Goal: Task Accomplishment & Management: Manage account settings

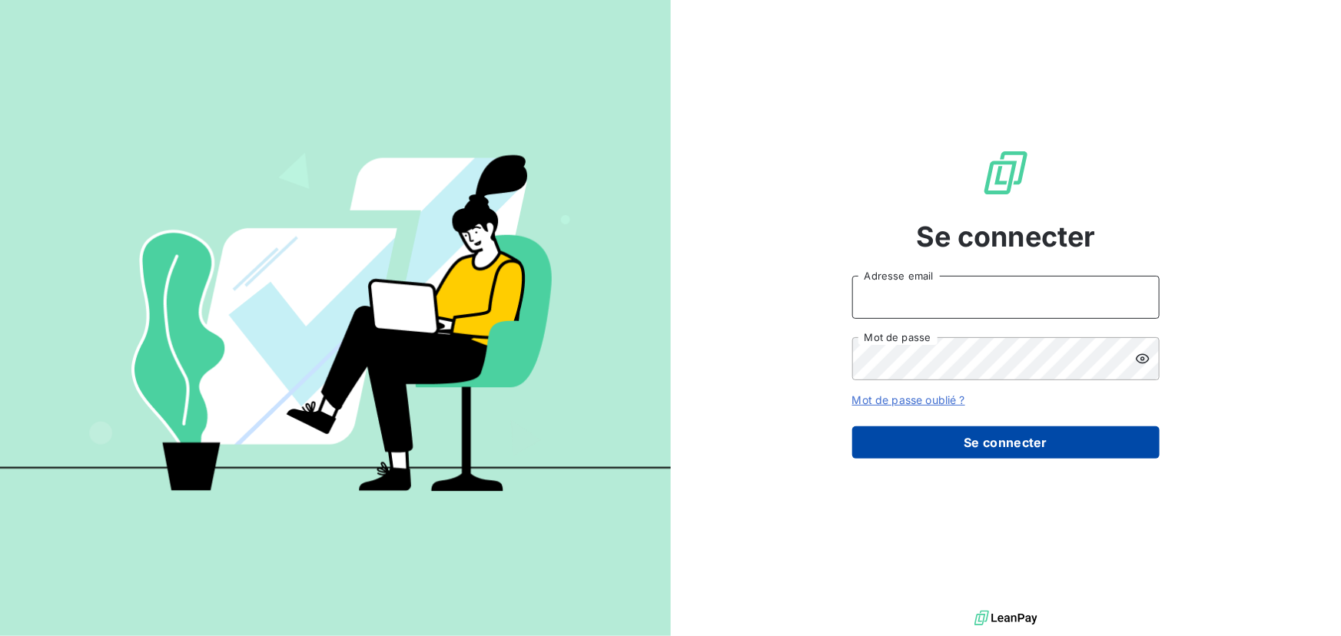
type input "[EMAIL_ADDRESS][DOMAIN_NAME]"
click at [977, 433] on button "Se connecter" at bounding box center [1005, 442] width 307 height 32
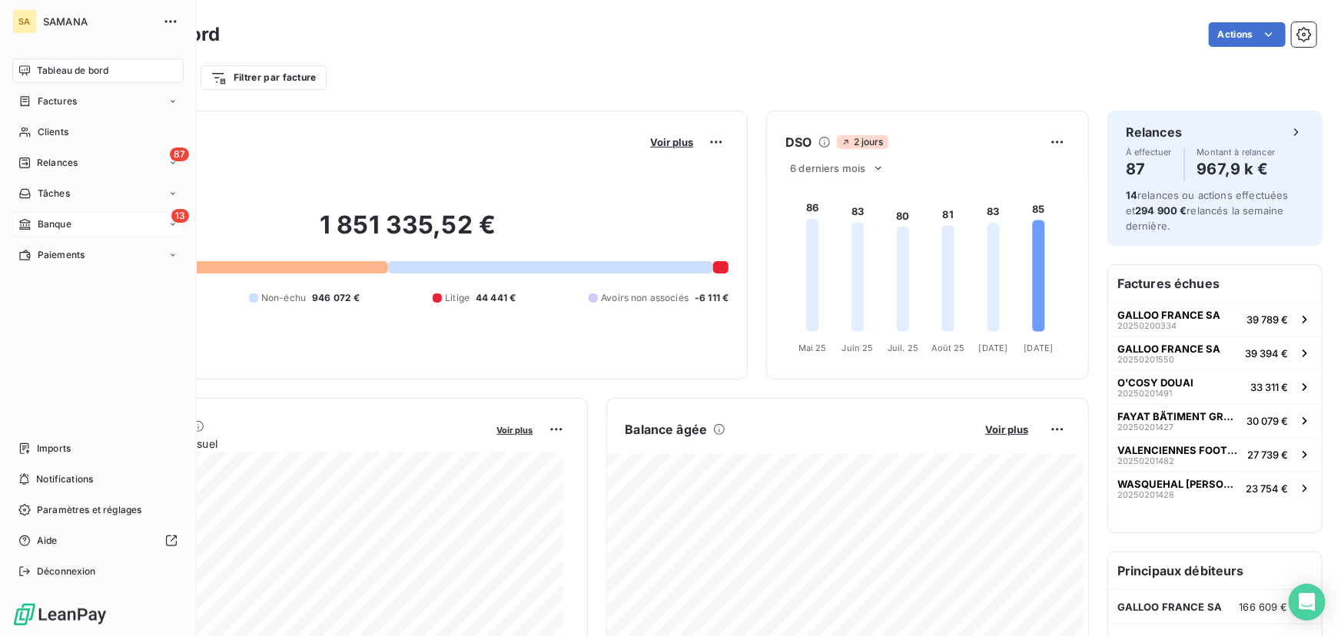
click at [91, 224] on div "13 Banque" at bounding box center [97, 224] width 171 height 25
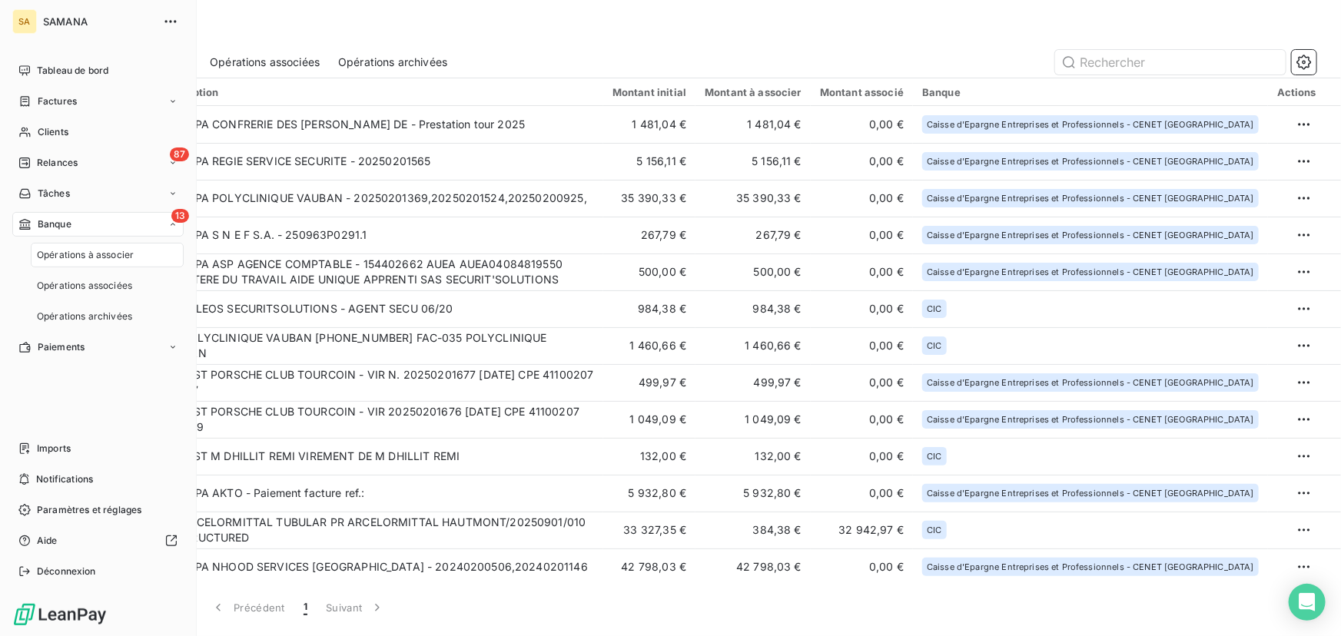
click at [113, 256] on span "Opérations à associer" at bounding box center [85, 255] width 97 height 14
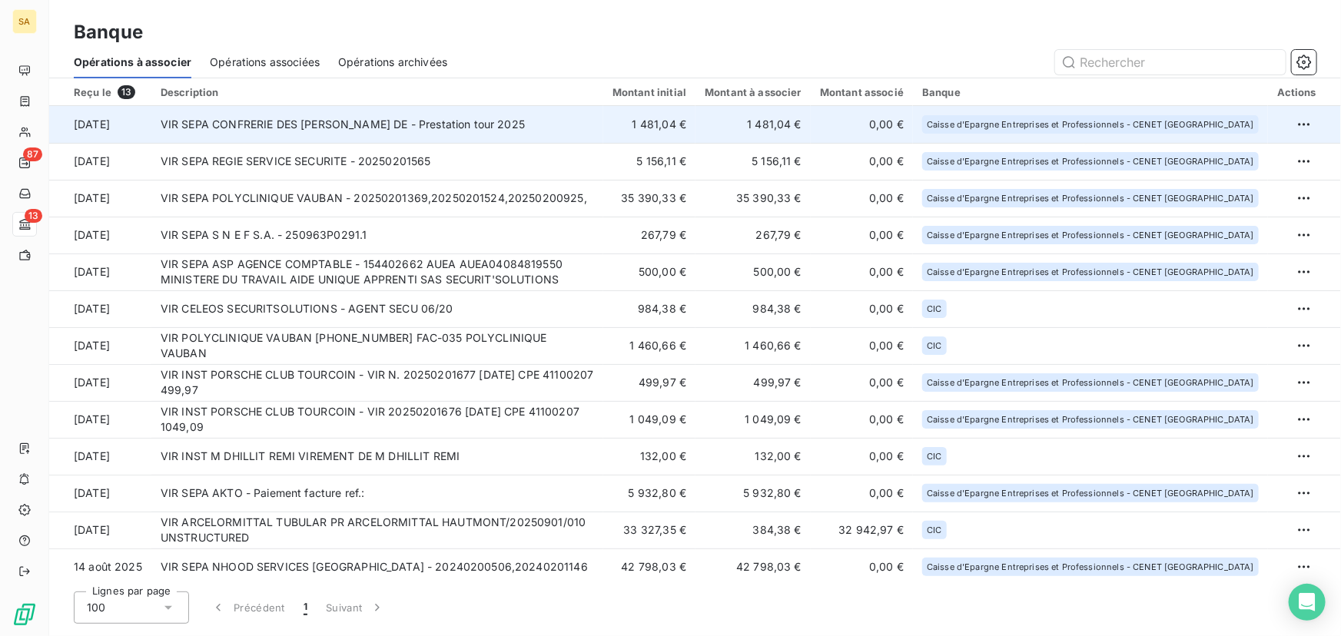
click at [294, 121] on td "VIR SEPA CONFRERIE DES ROYES DE - Prestation tour 2025" at bounding box center [377, 124] width 452 height 37
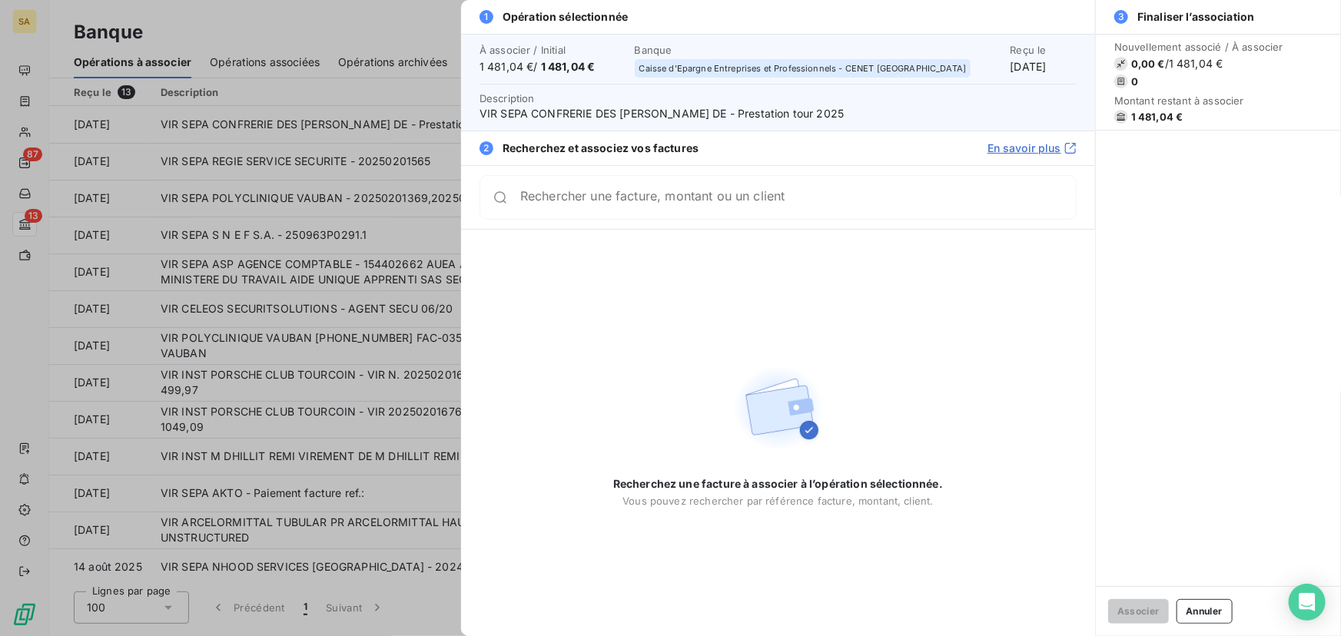
click at [671, 215] on div "Rechercher une facture, montant ou un client" at bounding box center [777, 197] width 597 height 45
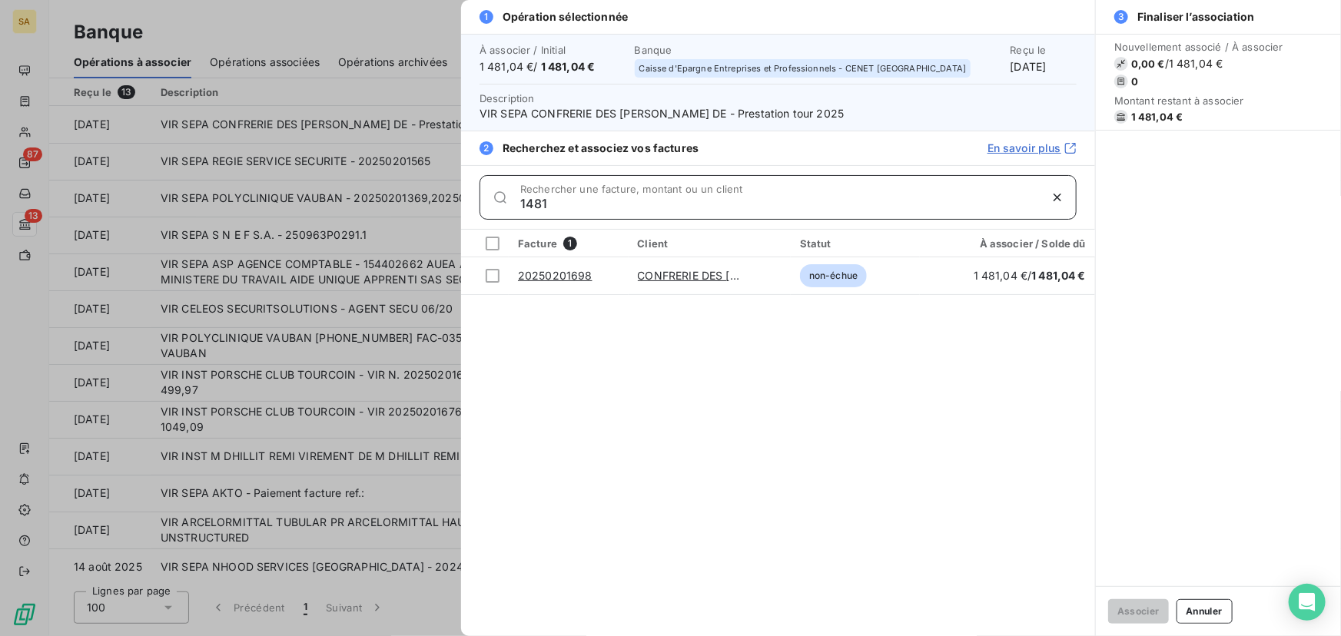
type input "1481"
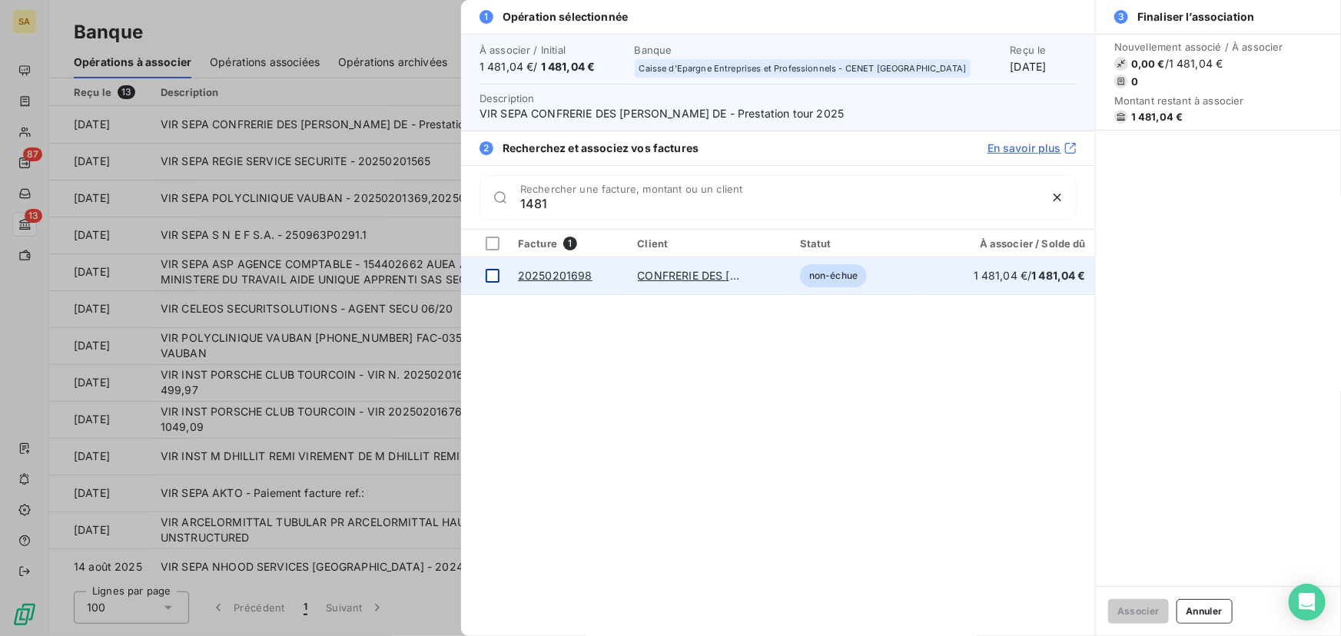
click at [489, 283] on td at bounding box center [485, 275] width 48 height 37
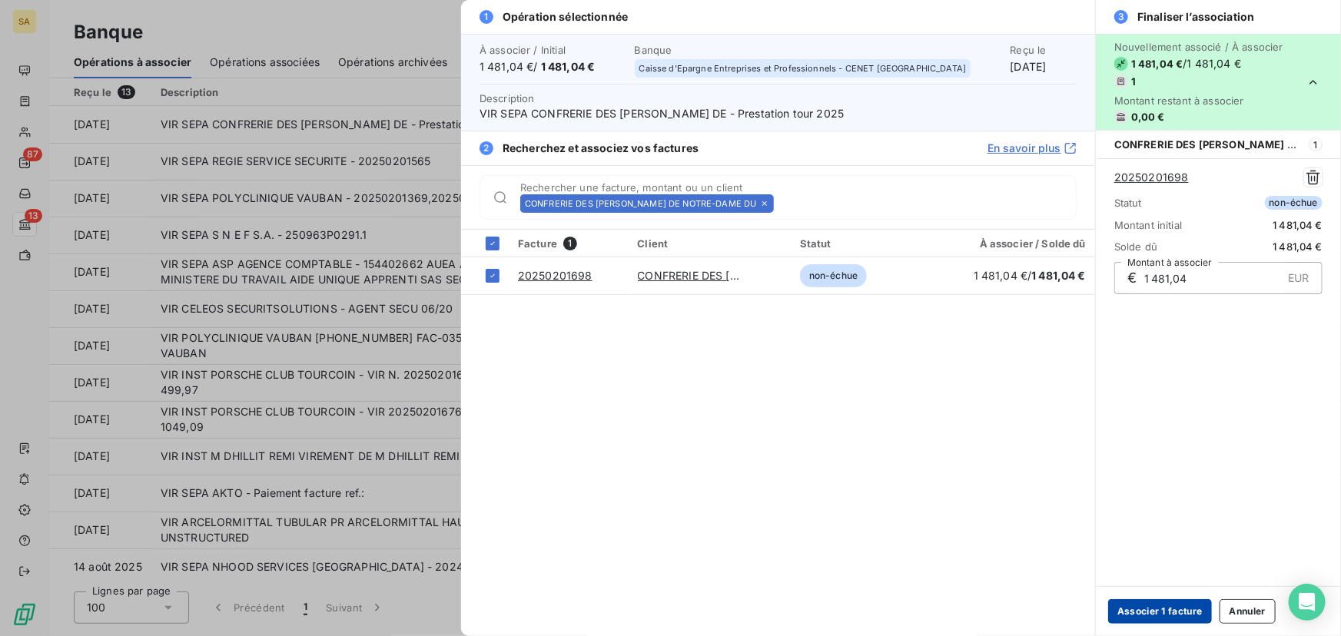
click at [1144, 617] on button "Associer 1 facture" at bounding box center [1160, 611] width 104 height 25
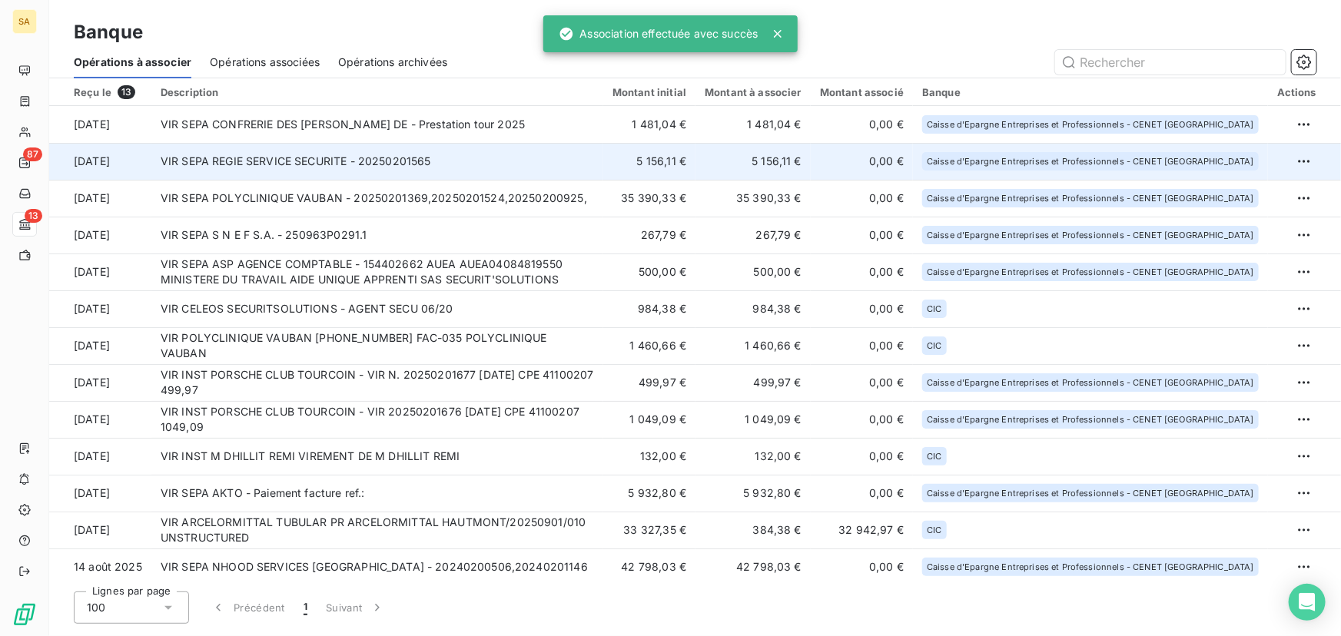
click at [261, 164] on td "VIR SEPA REGIE SERVICE SECURITE - 20250201565" at bounding box center [377, 161] width 452 height 37
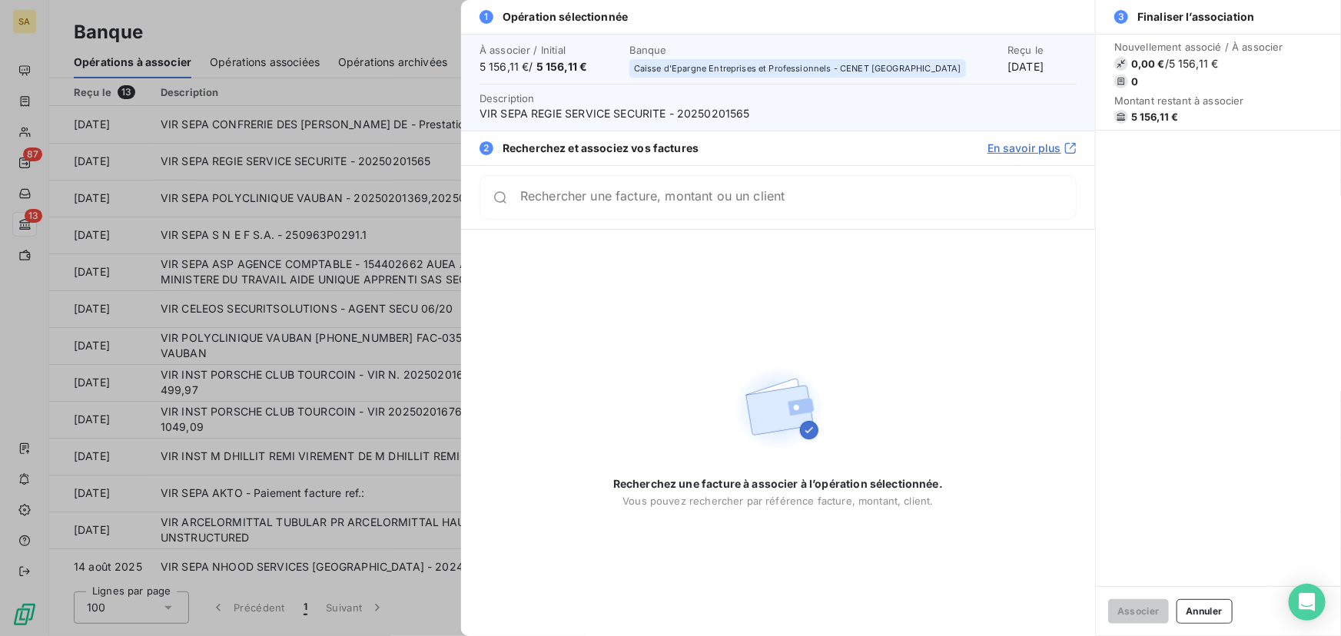
click at [590, 194] on div "Rechercher une facture, montant ou un client" at bounding box center [797, 197] width 555 height 15
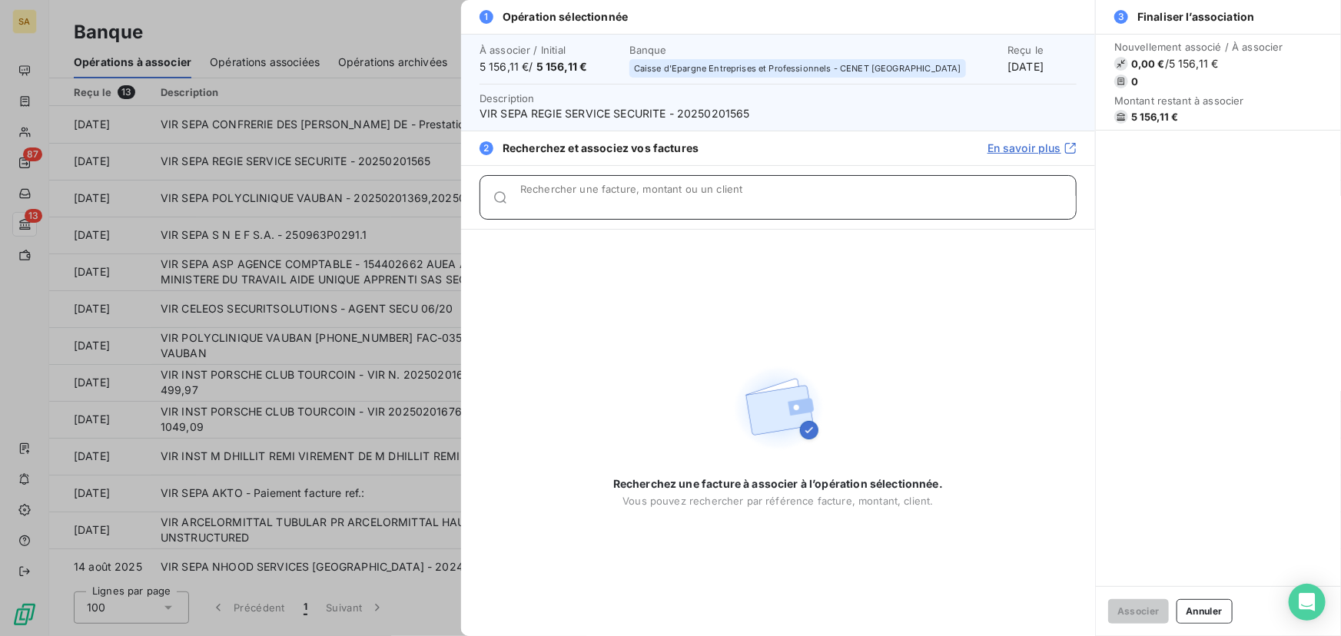
click at [587, 203] on input "Rechercher une facture, montant ou un client" at bounding box center [797, 203] width 555 height 15
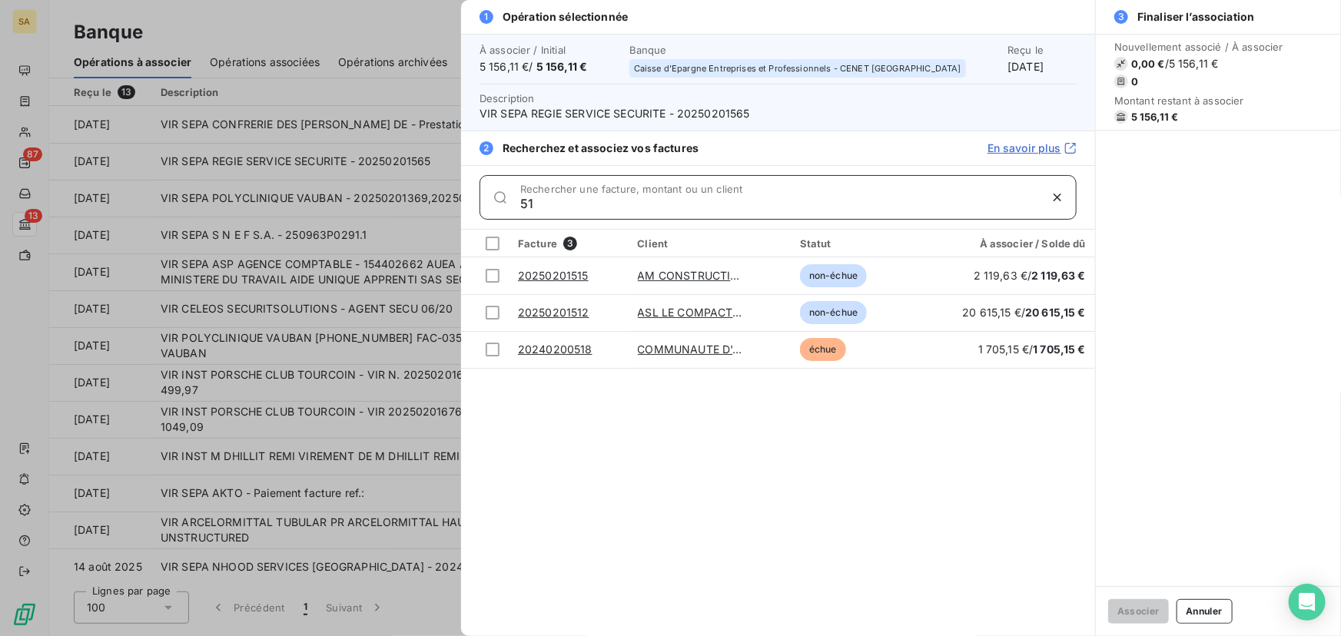
type input "5"
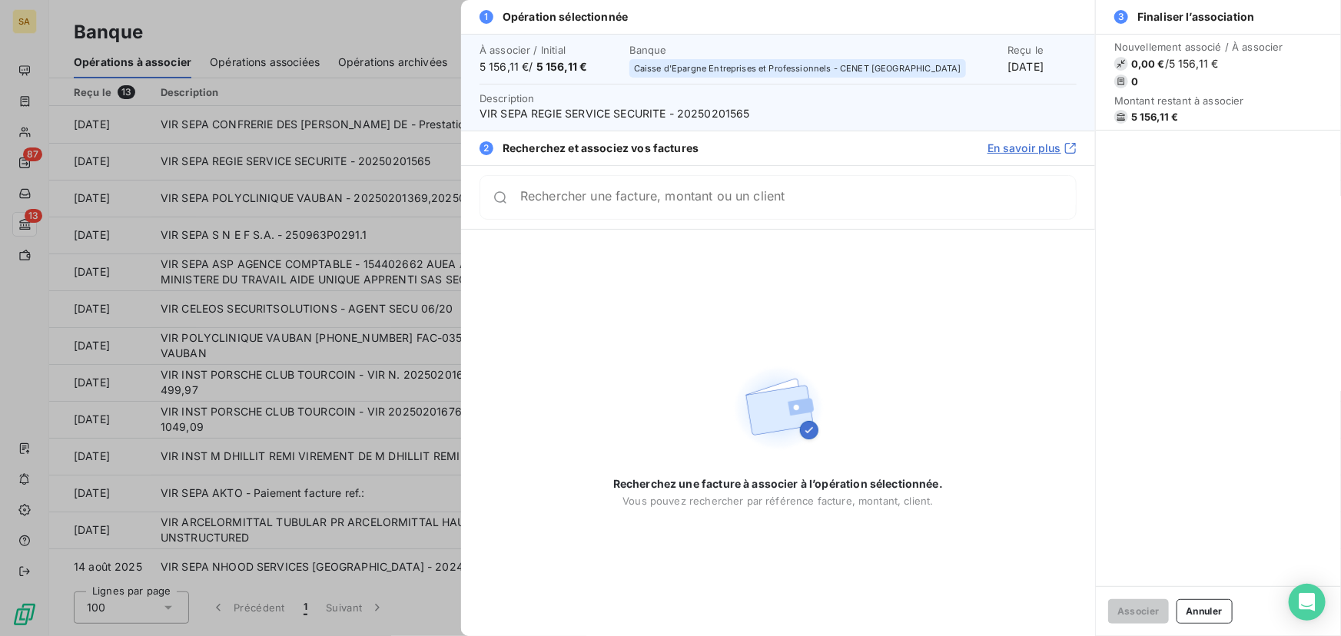
click at [71, 249] on div at bounding box center [670, 318] width 1341 height 636
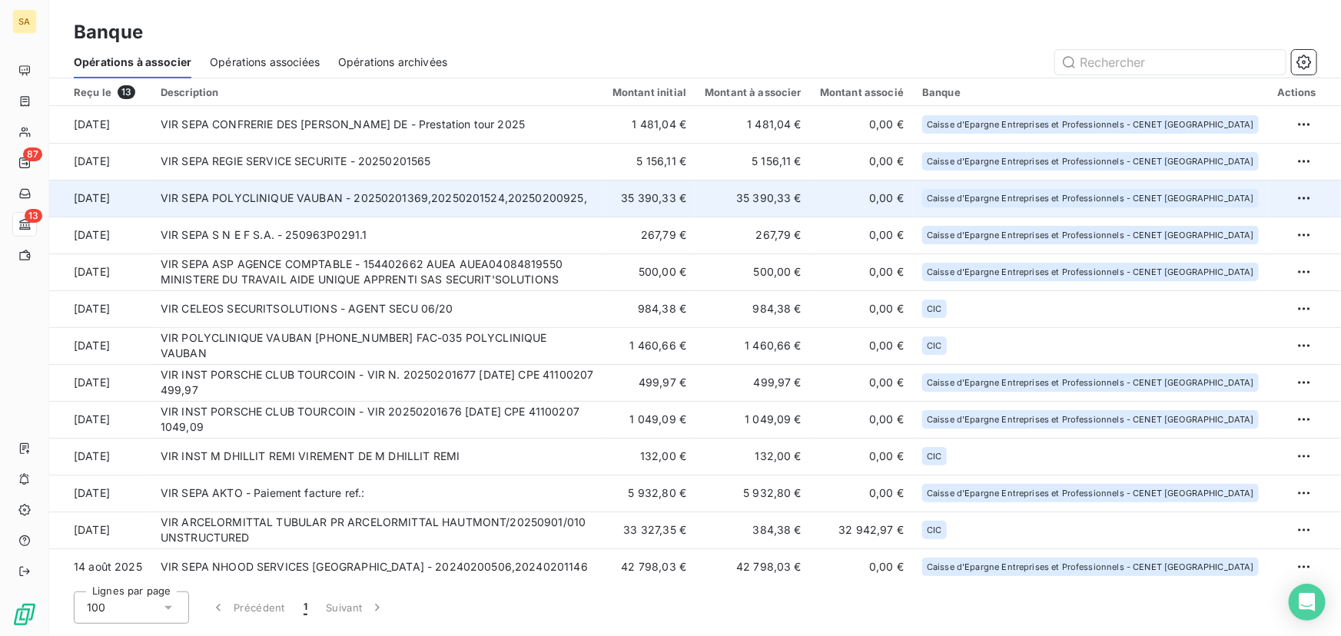
click at [283, 203] on td "VIR SEPA POLYCLINIQUE VAUBAN - 20250201369,20250201524,20250200925," at bounding box center [377, 198] width 452 height 37
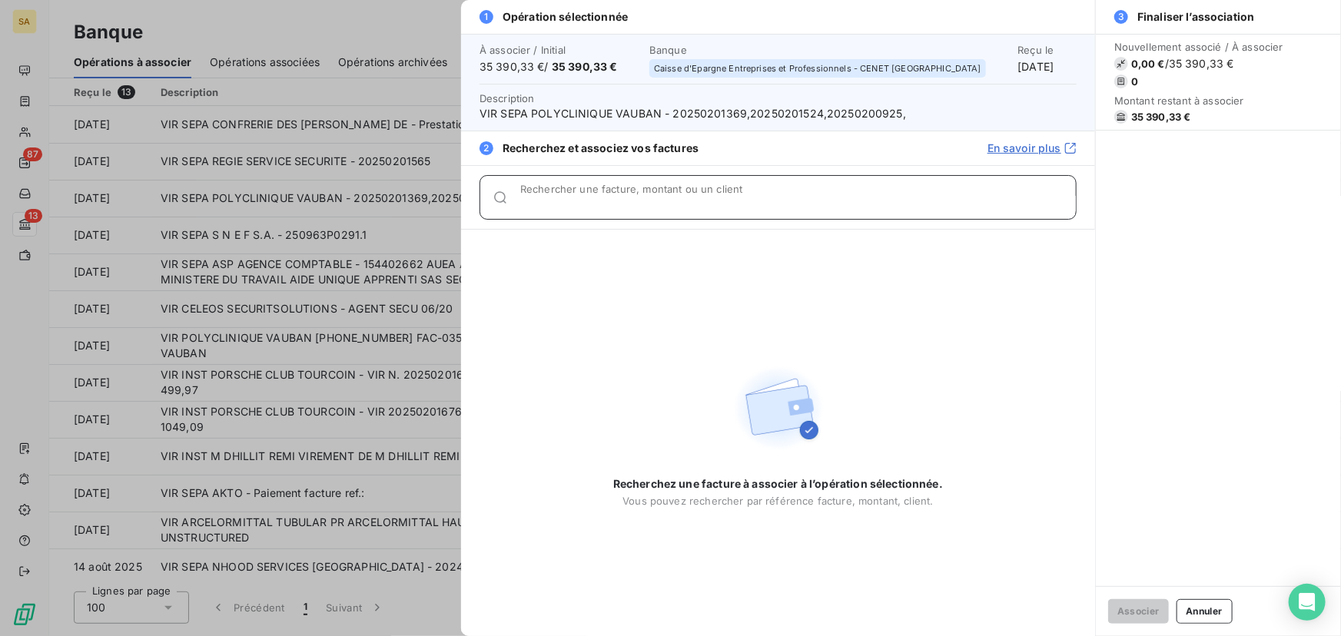
click at [582, 200] on input "Rechercher une facture, montant ou un client" at bounding box center [797, 203] width 555 height 15
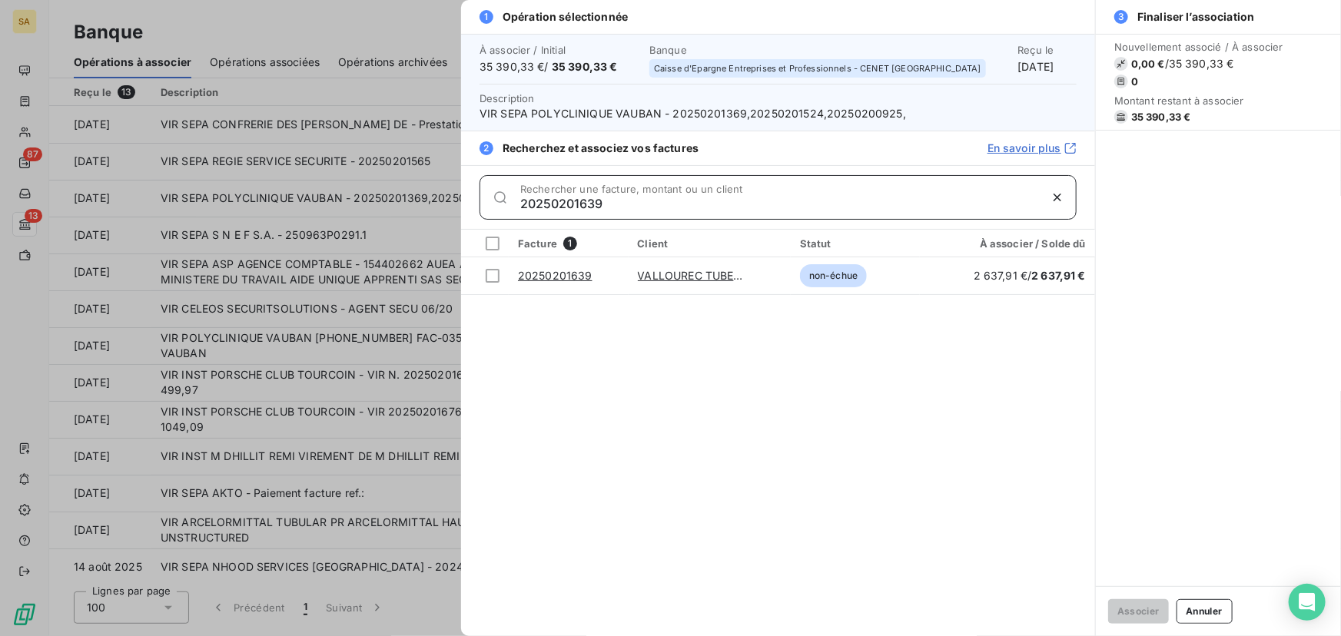
drag, startPoint x: 623, startPoint y: 203, endPoint x: 461, endPoint y: 207, distance: 162.2
click at [463, 207] on div "20250201639 Rechercher une facture, montant ou un client" at bounding box center [778, 197] width 634 height 64
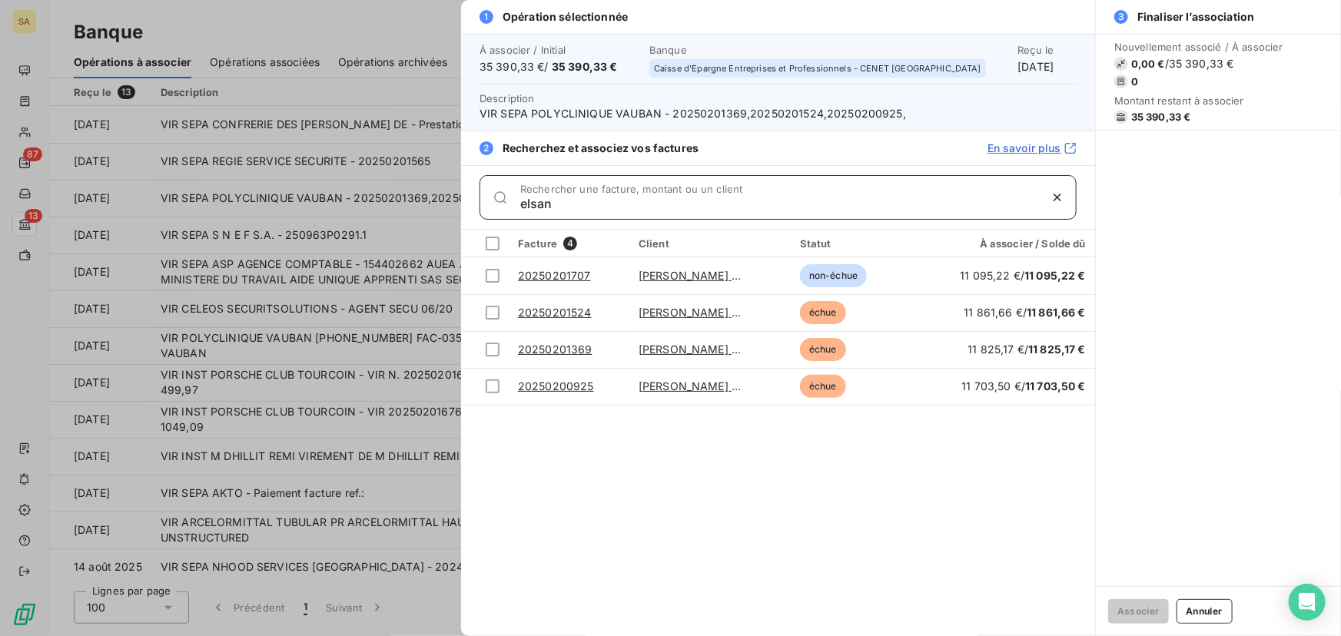
drag, startPoint x: 599, startPoint y: 200, endPoint x: 505, endPoint y: 202, distance: 94.5
click at [505, 202] on div "elsan Rechercher une facture, montant ou un client" at bounding box center [777, 197] width 597 height 45
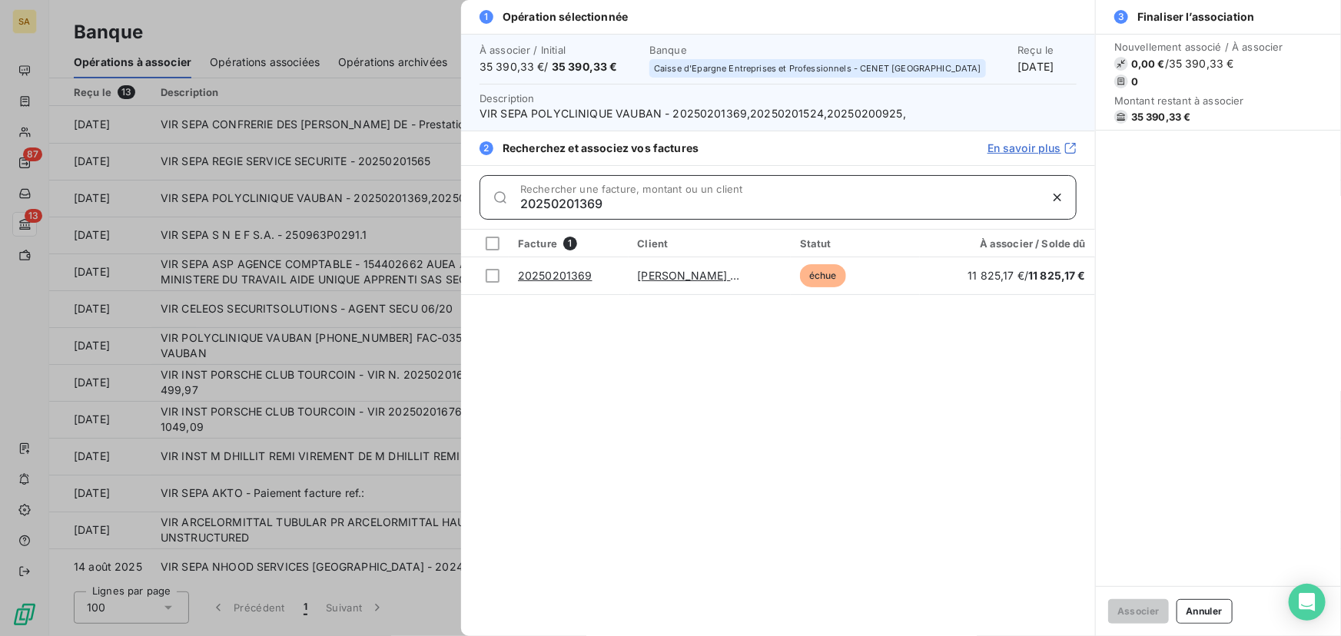
type input "20250201369"
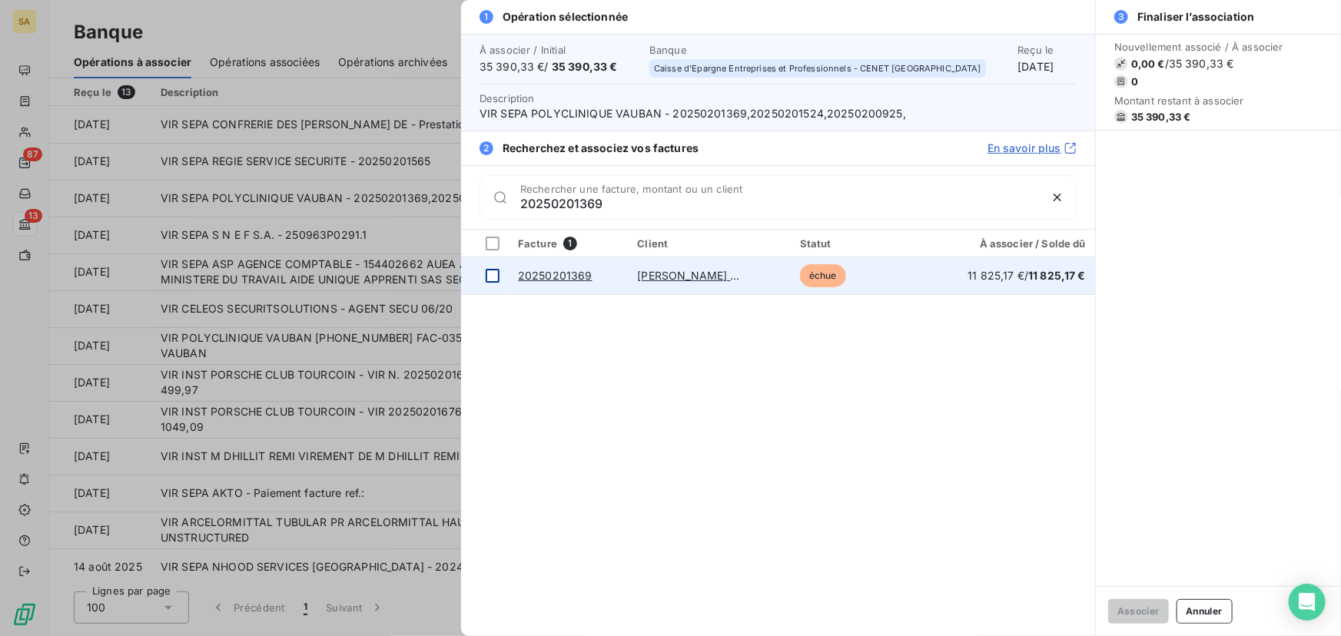
click at [492, 274] on div at bounding box center [493, 276] width 14 height 14
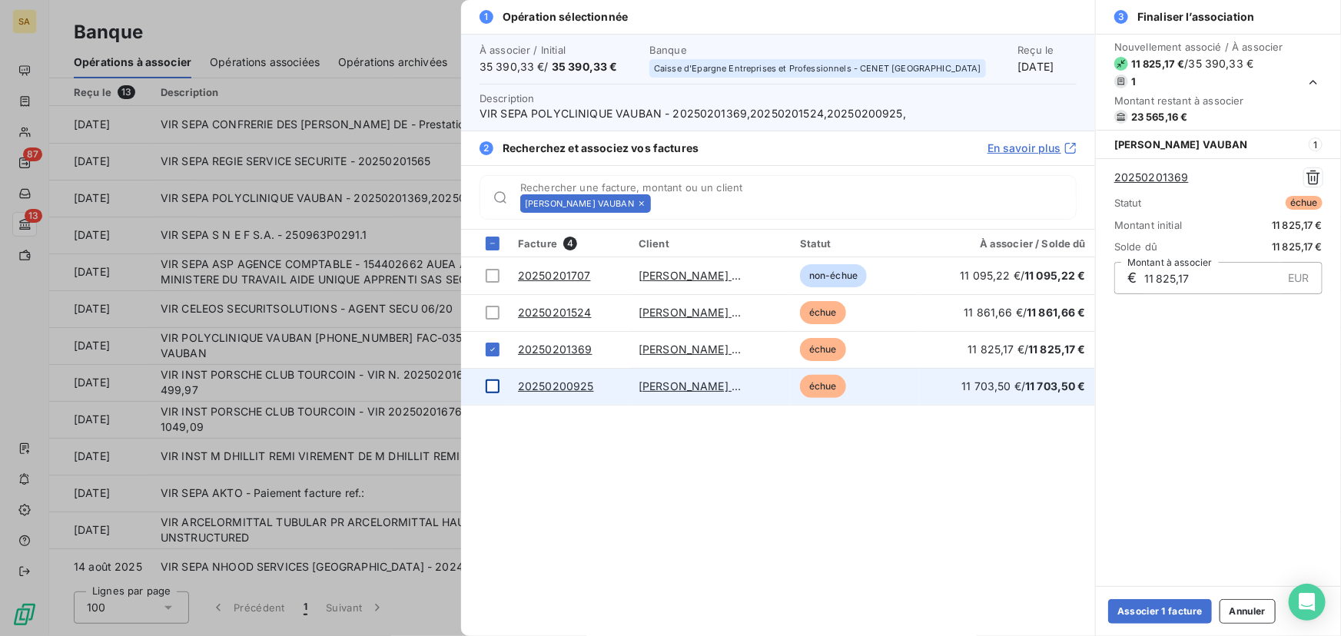
click at [493, 383] on div at bounding box center [493, 387] width 14 height 14
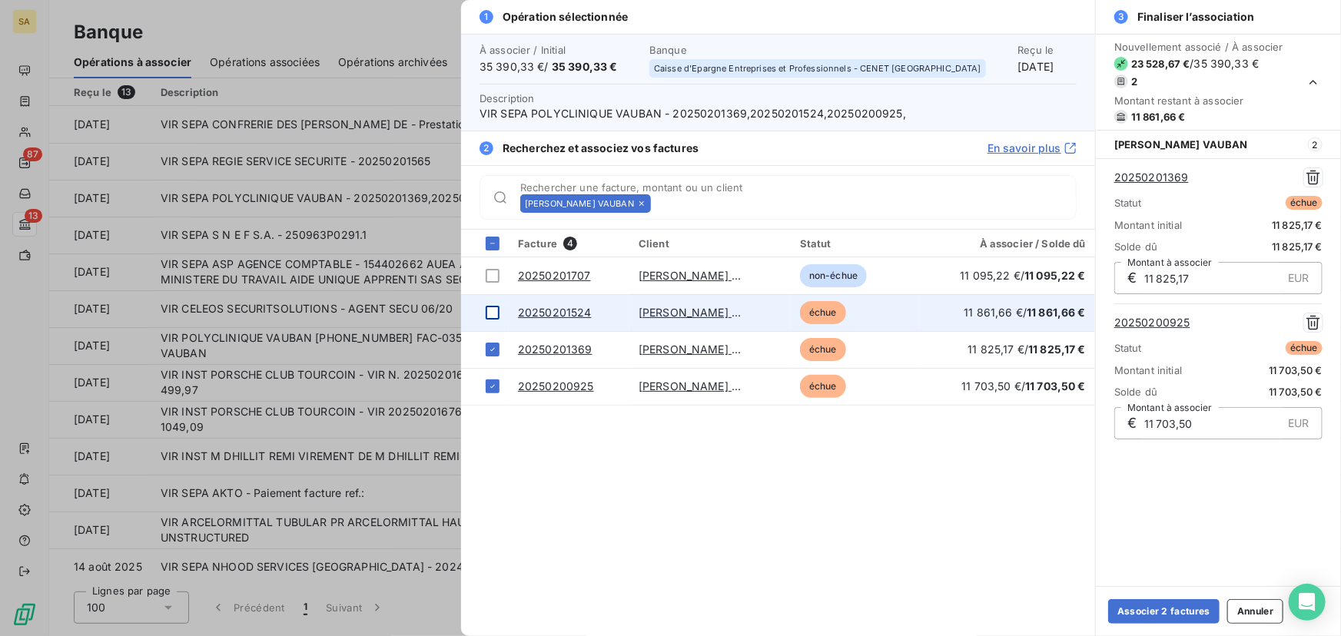
click at [497, 313] on div at bounding box center [493, 313] width 14 height 14
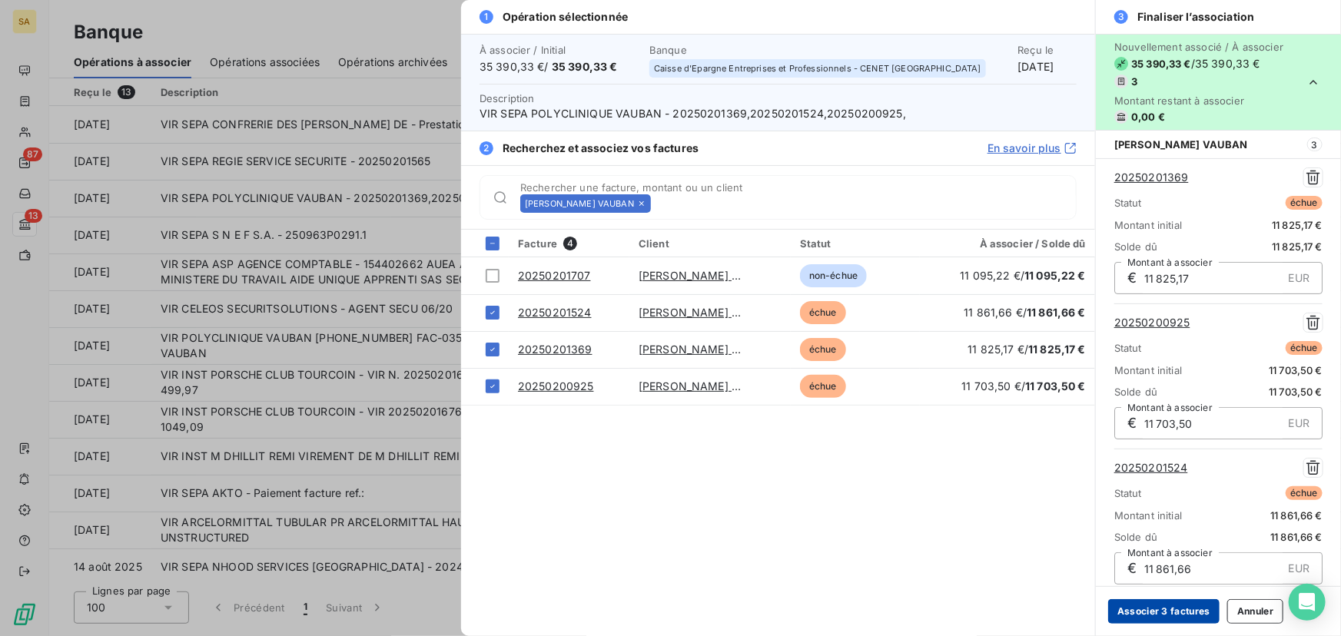
click at [1181, 619] on button "Associer 3 factures" at bounding box center [1163, 611] width 111 height 25
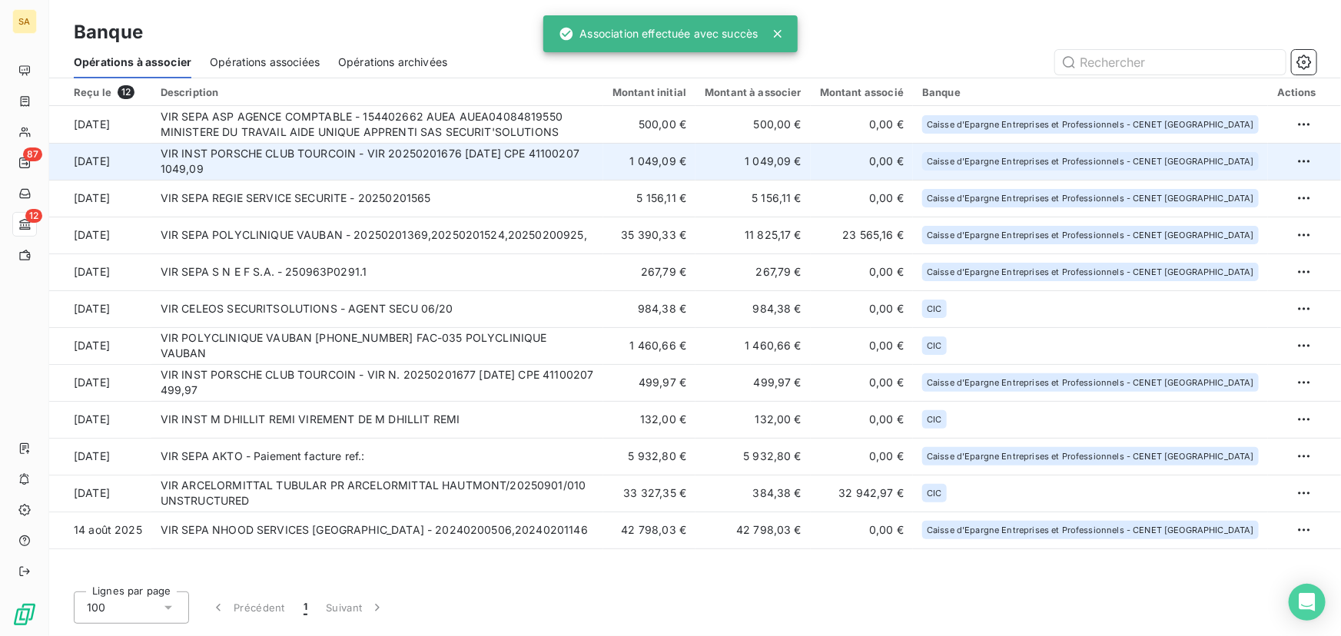
click at [270, 164] on td "VIR INST PORSCHE CLUB TOURCOIN - VIR 20250201676 30/09/25 CPE 41100207 1049,09" at bounding box center [377, 161] width 452 height 37
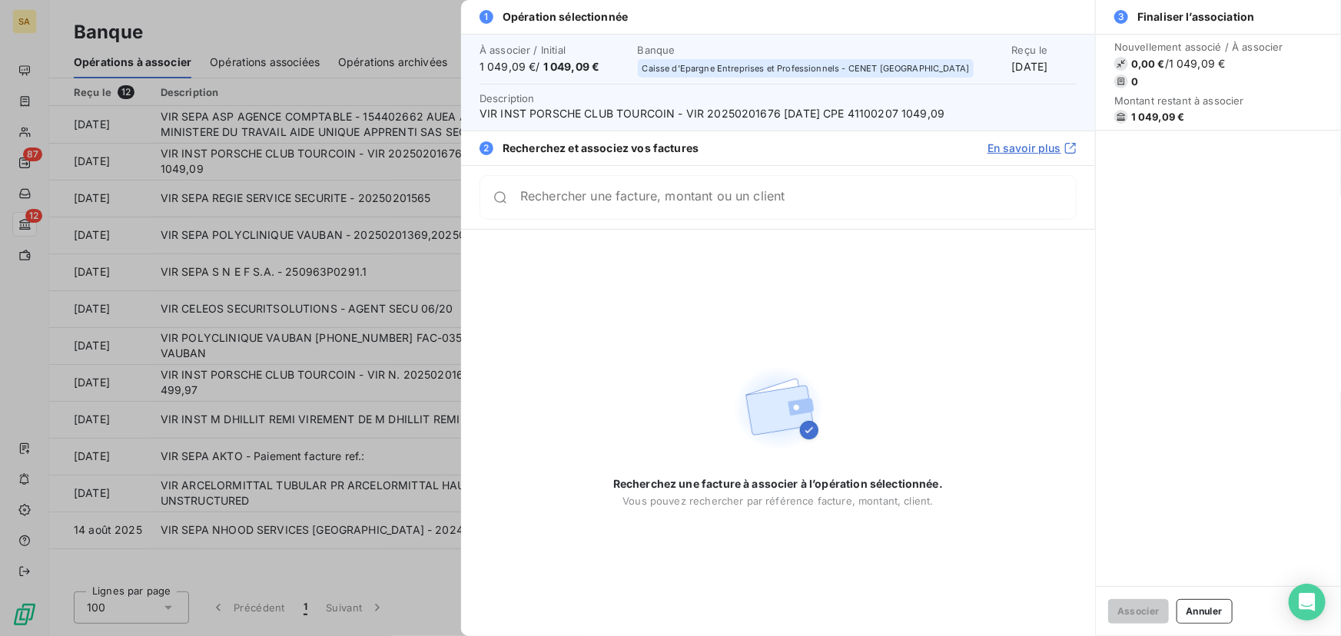
click at [638, 201] on input "Rechercher une facture, montant ou un client" at bounding box center [797, 197] width 555 height 15
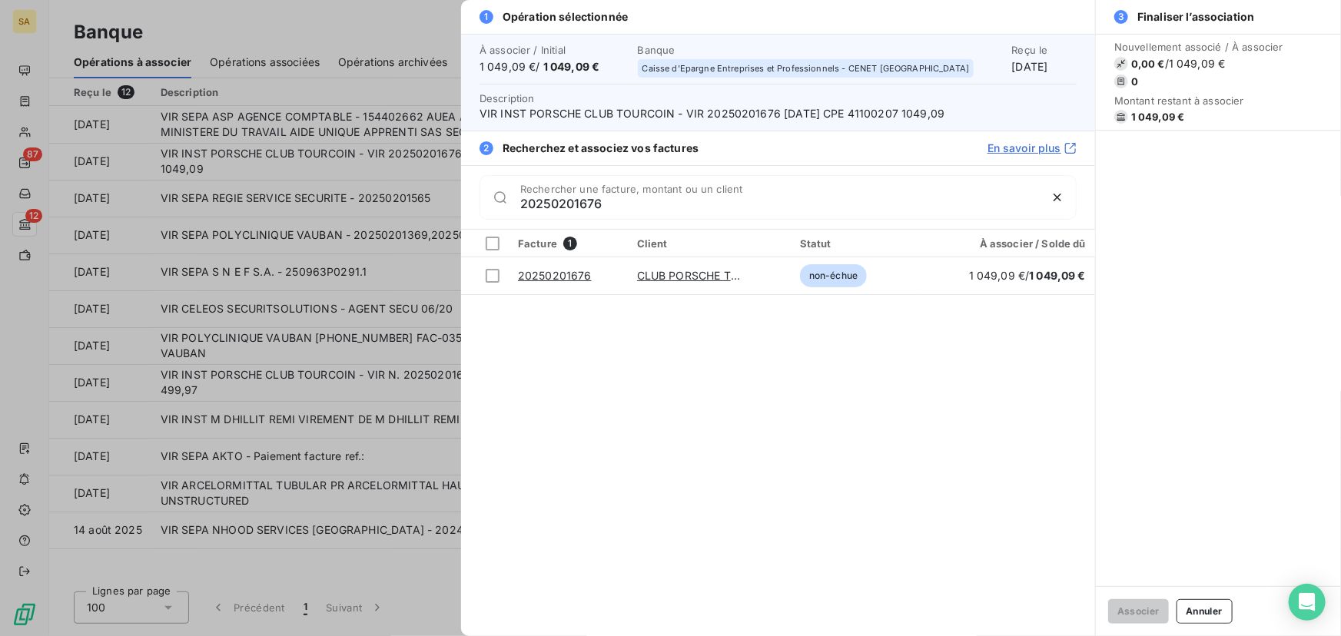
type input "20250201676"
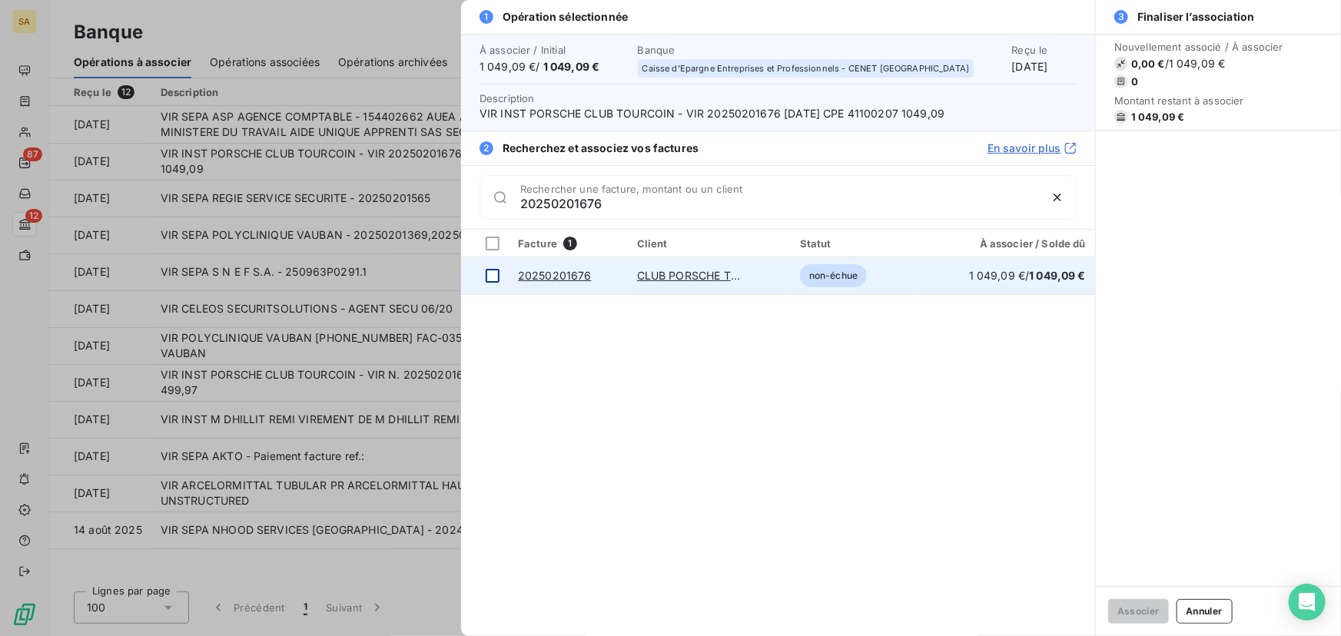
click at [498, 280] on div at bounding box center [493, 276] width 14 height 14
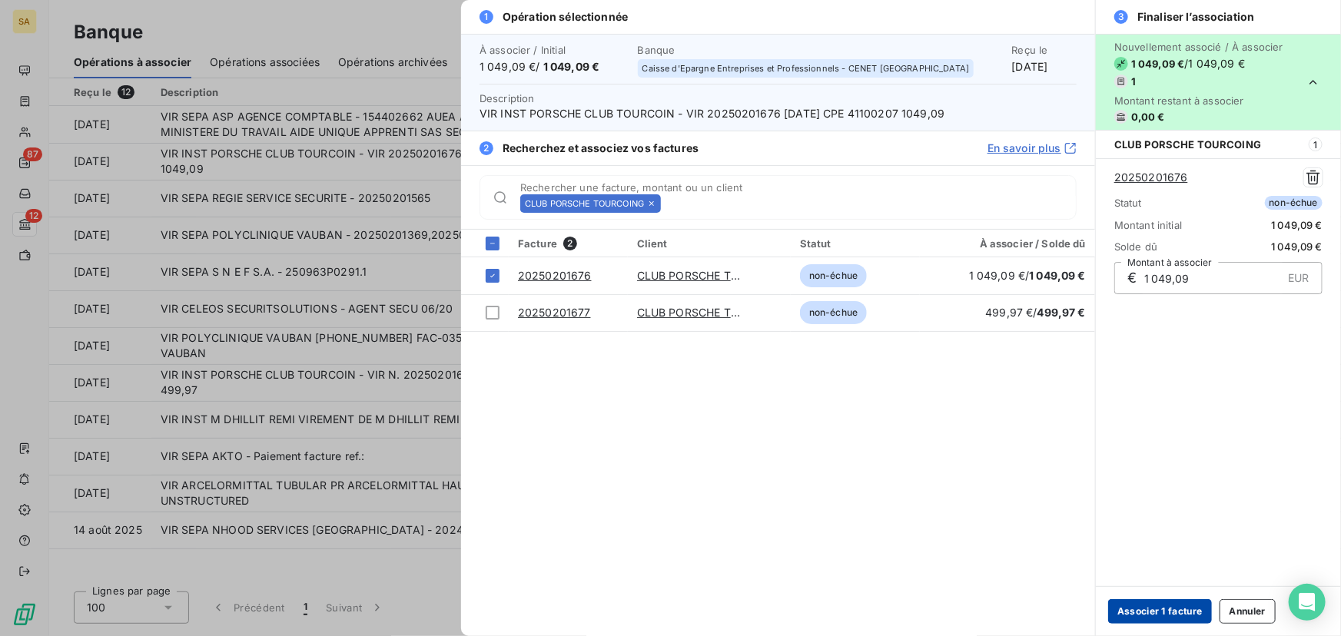
click at [1183, 608] on button "Associer 1 facture" at bounding box center [1160, 611] width 104 height 25
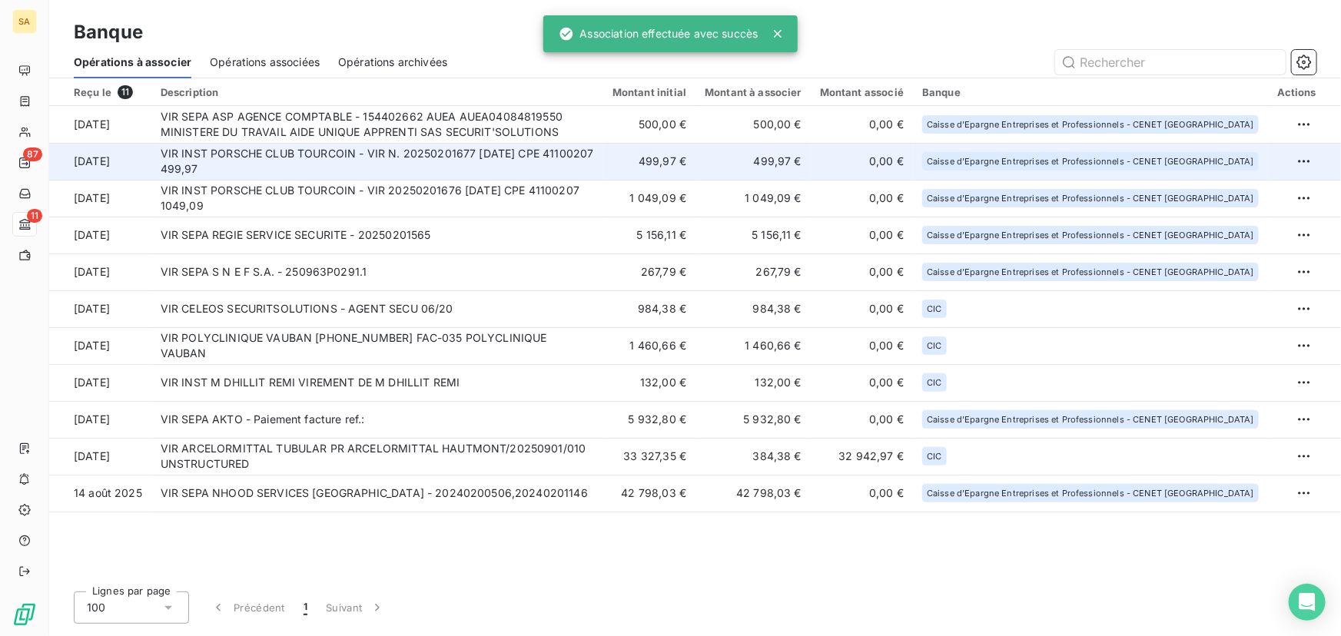
click at [283, 163] on td "VIR INST PORSCHE CLUB TOURCOIN - VIR N. 20250201677 30/09/25 CPE 41100207 499,97" at bounding box center [377, 161] width 452 height 37
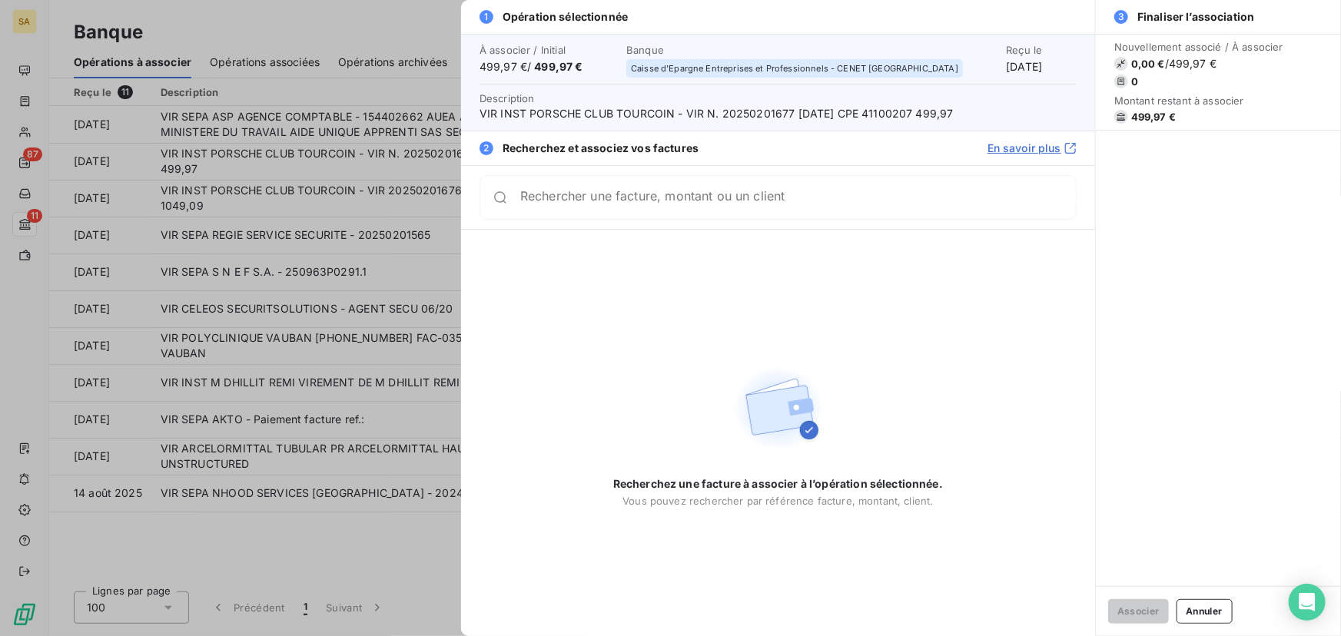
click at [599, 205] on input "Rechercher une facture, montant ou un client" at bounding box center [797, 197] width 555 height 15
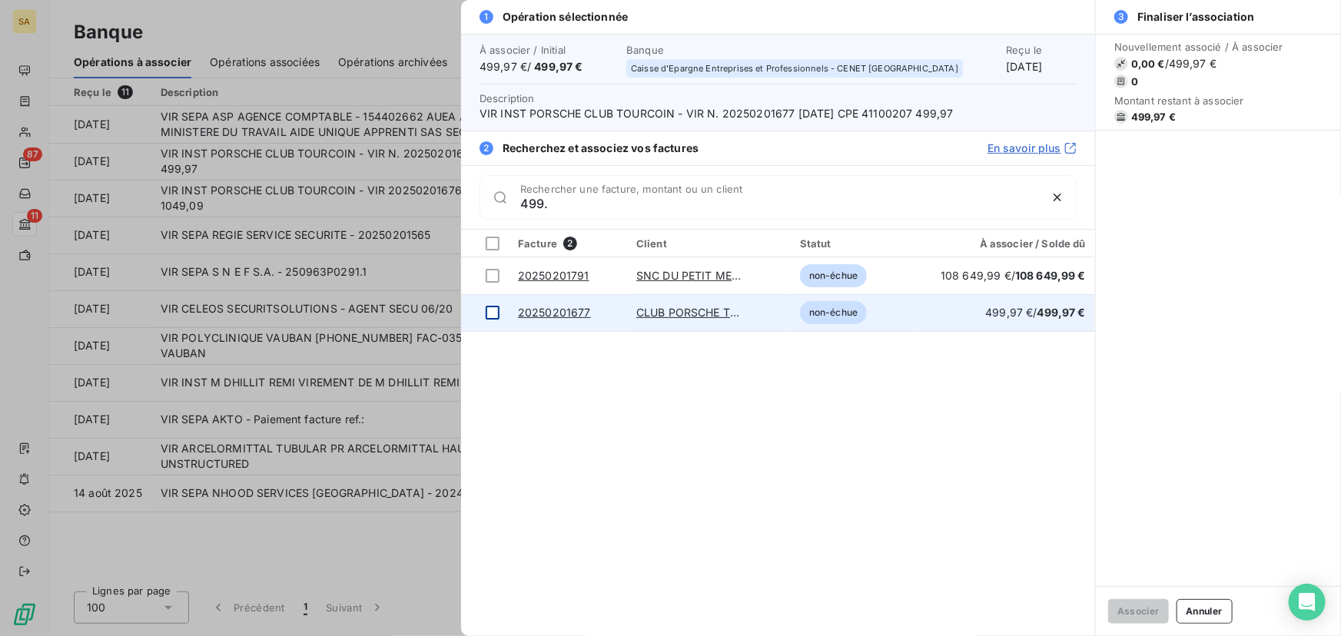
type input "499."
click at [488, 312] on div at bounding box center [493, 313] width 14 height 14
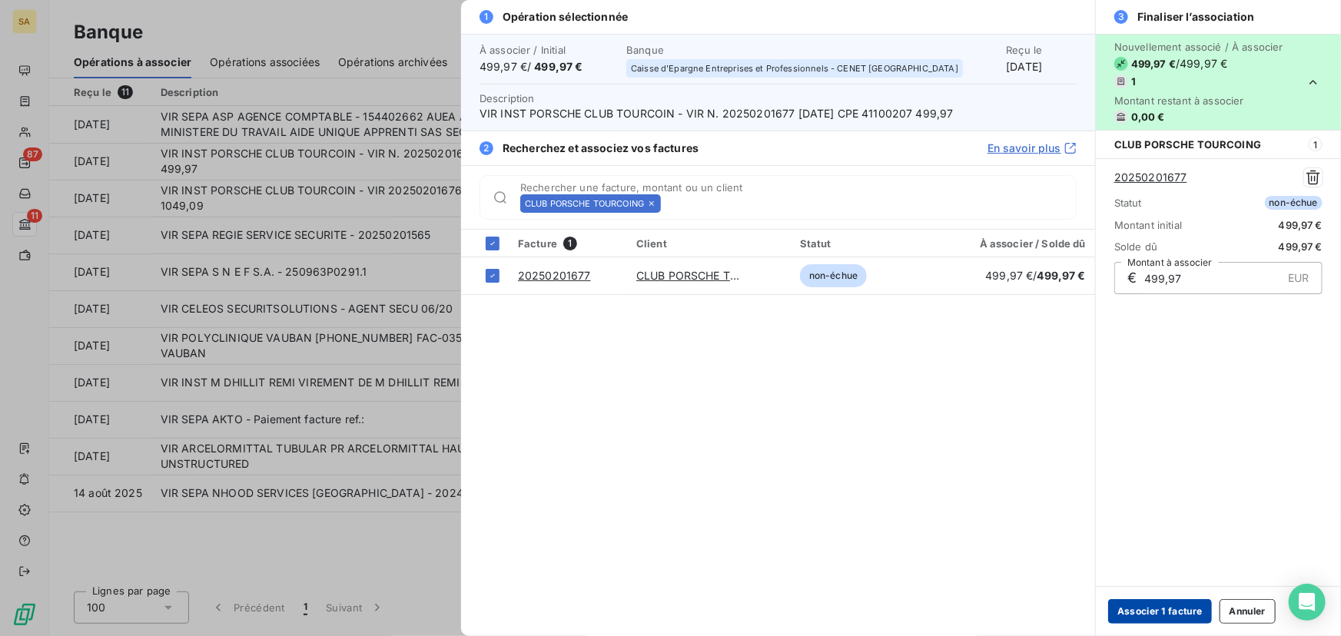
drag, startPoint x: 1181, startPoint y: 610, endPoint x: 1173, endPoint y: 603, distance: 10.3
click at [1181, 610] on button "Associer 1 facture" at bounding box center [1160, 611] width 104 height 25
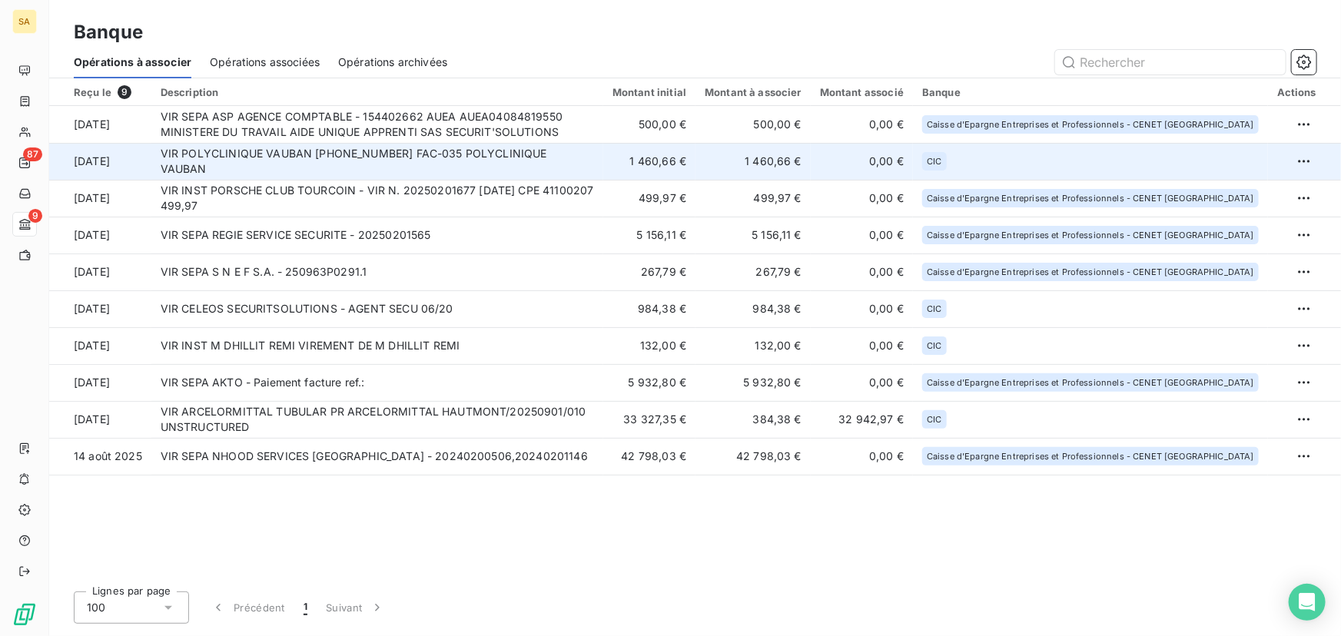
click at [263, 163] on td "VIR POLYCLINIQUE VAUBAN 30027-12-25279025013263 FAC-035 POLYCLINIQUE VAUBAN" at bounding box center [377, 161] width 452 height 37
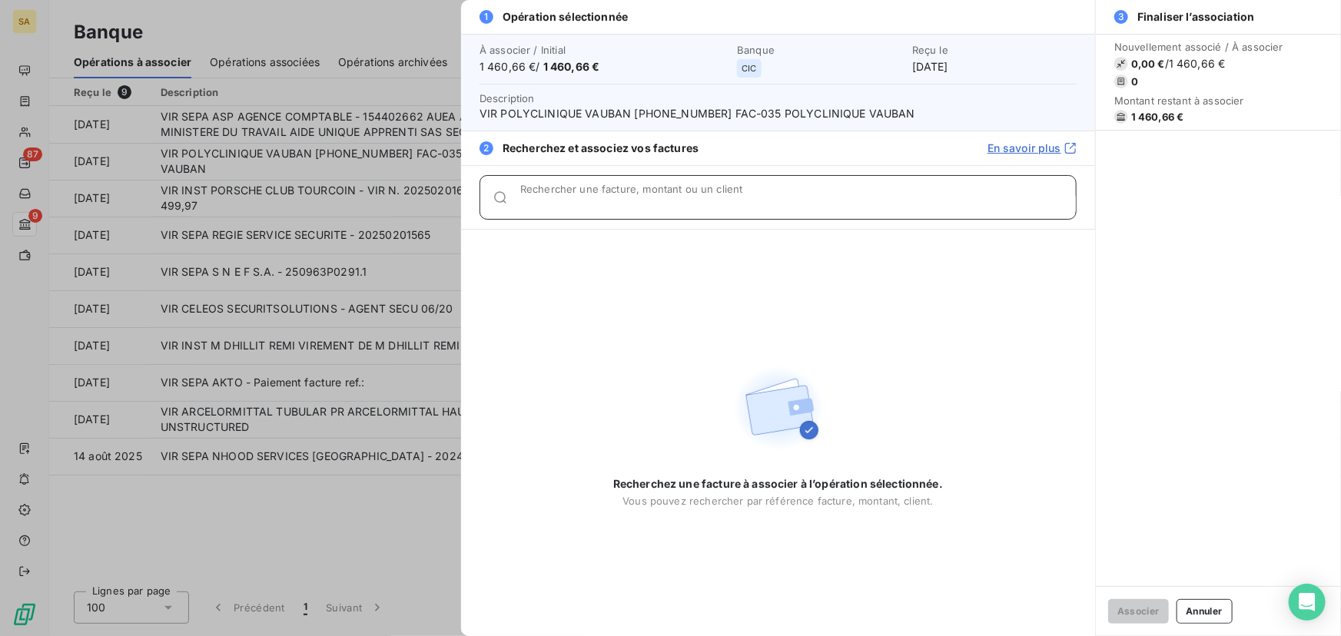
click at [561, 203] on input "Rechercher une facture, montant ou un client" at bounding box center [797, 203] width 555 height 15
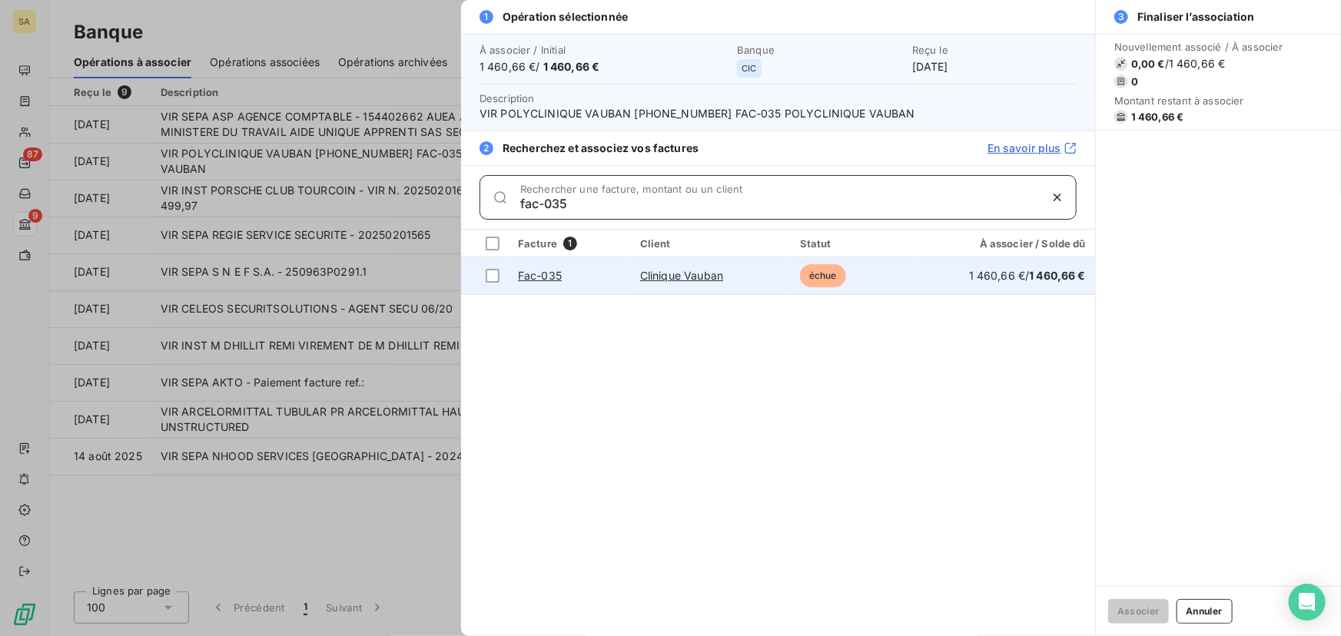
type input "fac-035"
click at [668, 274] on link "Clinique Vauban" at bounding box center [681, 275] width 83 height 13
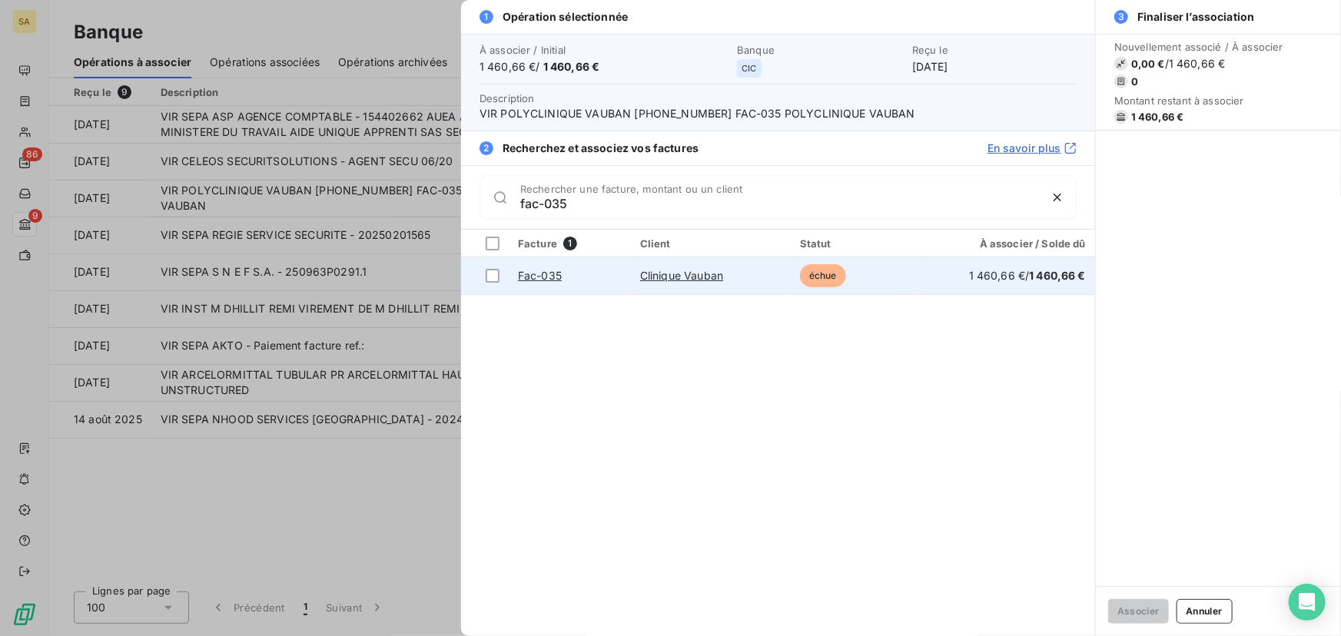
click at [539, 274] on link "Fac-035" at bounding box center [540, 275] width 44 height 13
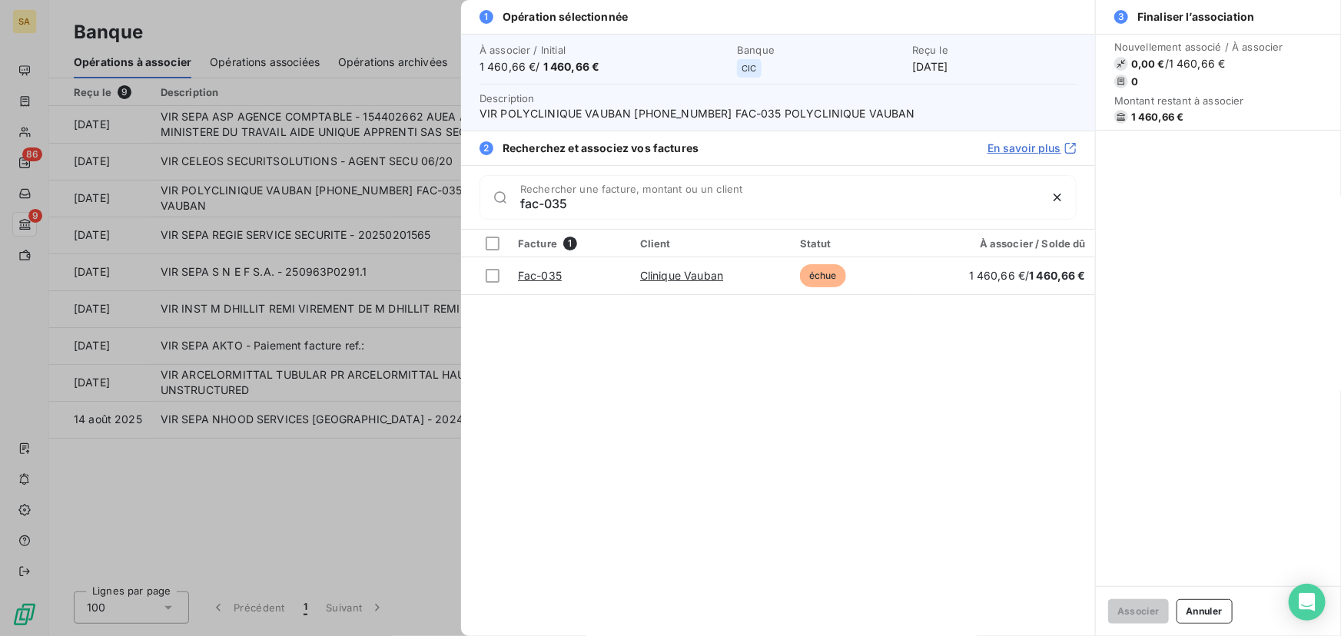
click at [177, 605] on div at bounding box center [670, 318] width 1341 height 636
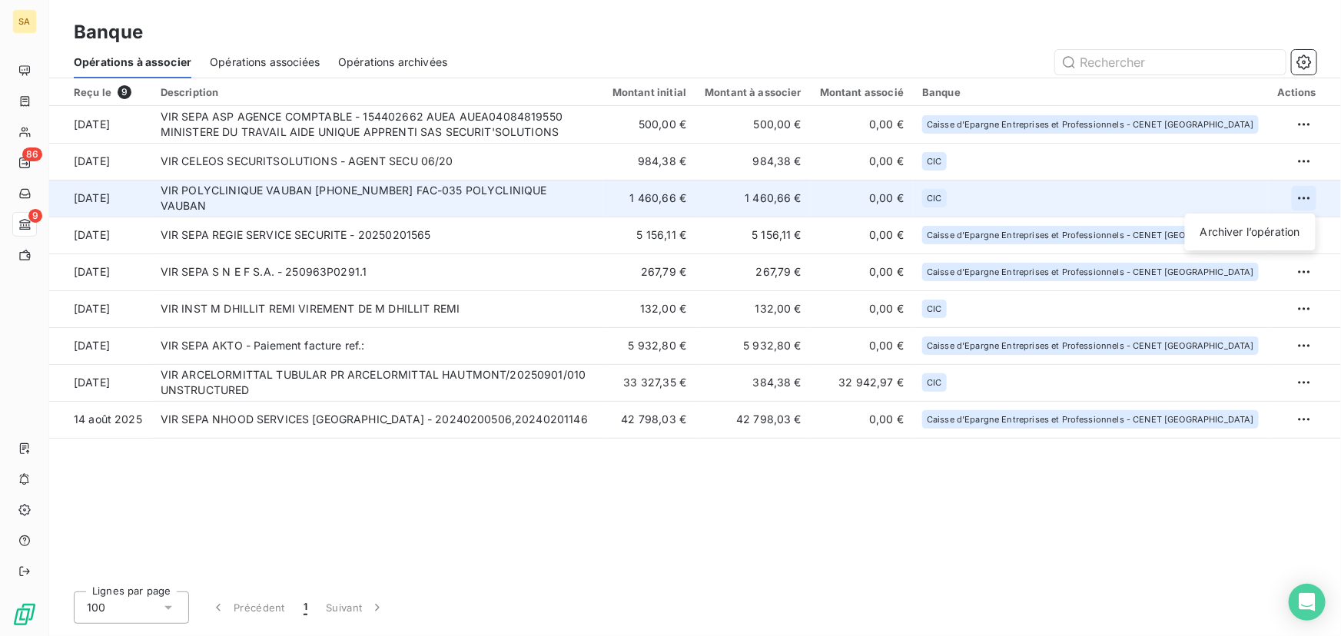
click at [1306, 201] on html "SA 86 9 Banque Opérations à associer Opérations associées Opérations archivées …" at bounding box center [670, 318] width 1341 height 636
click at [1253, 230] on div "Archiver l’opération" at bounding box center [1250, 232] width 118 height 25
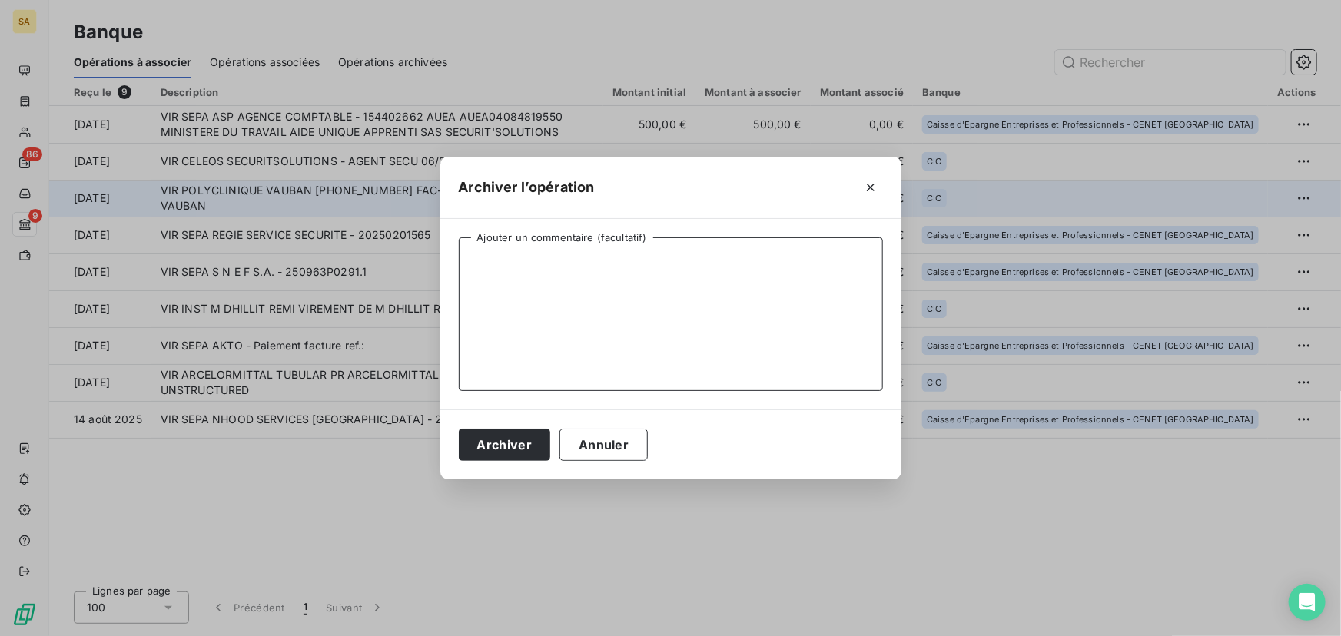
click at [617, 264] on textarea "Ajouter un commentaire (facultatif)" at bounding box center [671, 314] width 424 height 154
click at [864, 187] on icon "button" at bounding box center [870, 187] width 15 height 15
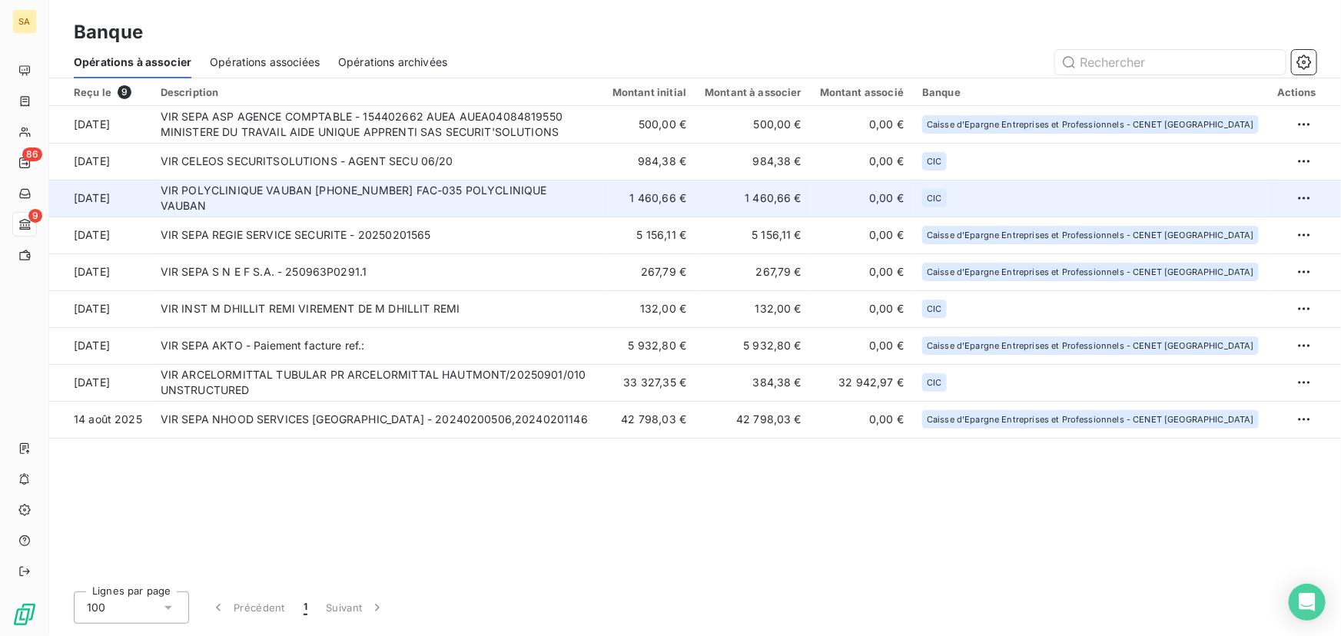
click at [286, 203] on td "VIR POLYCLINIQUE VAUBAN 30027-12-25279025013263 FAC-035 POLYCLINIQUE VAUBAN" at bounding box center [377, 198] width 452 height 37
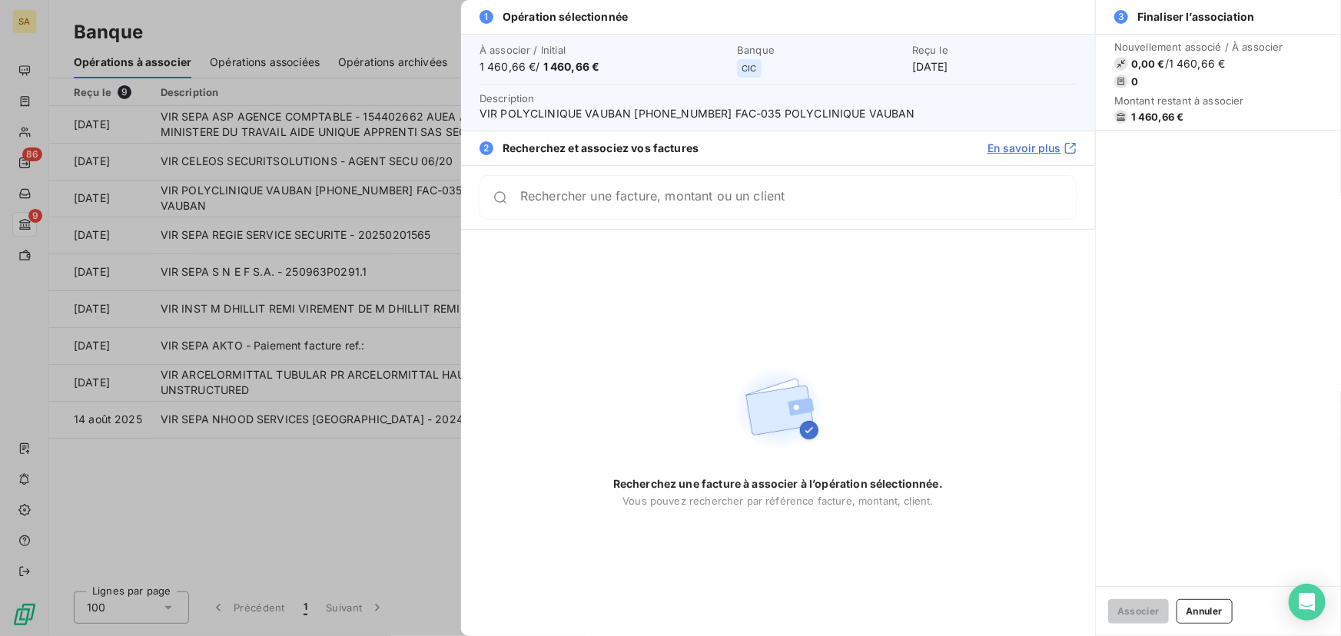
click at [662, 198] on input "Rechercher une facture, montant ou un client" at bounding box center [797, 197] width 555 height 15
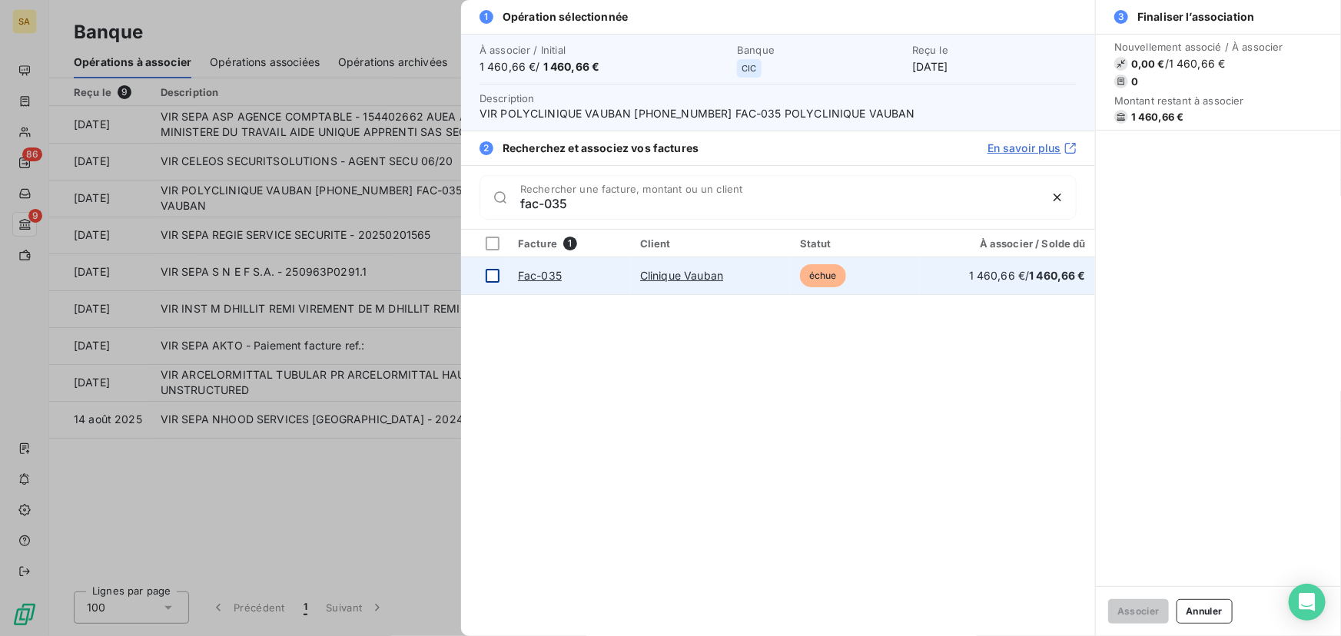
type input "fac-035"
click at [482, 272] on td at bounding box center [485, 275] width 48 height 37
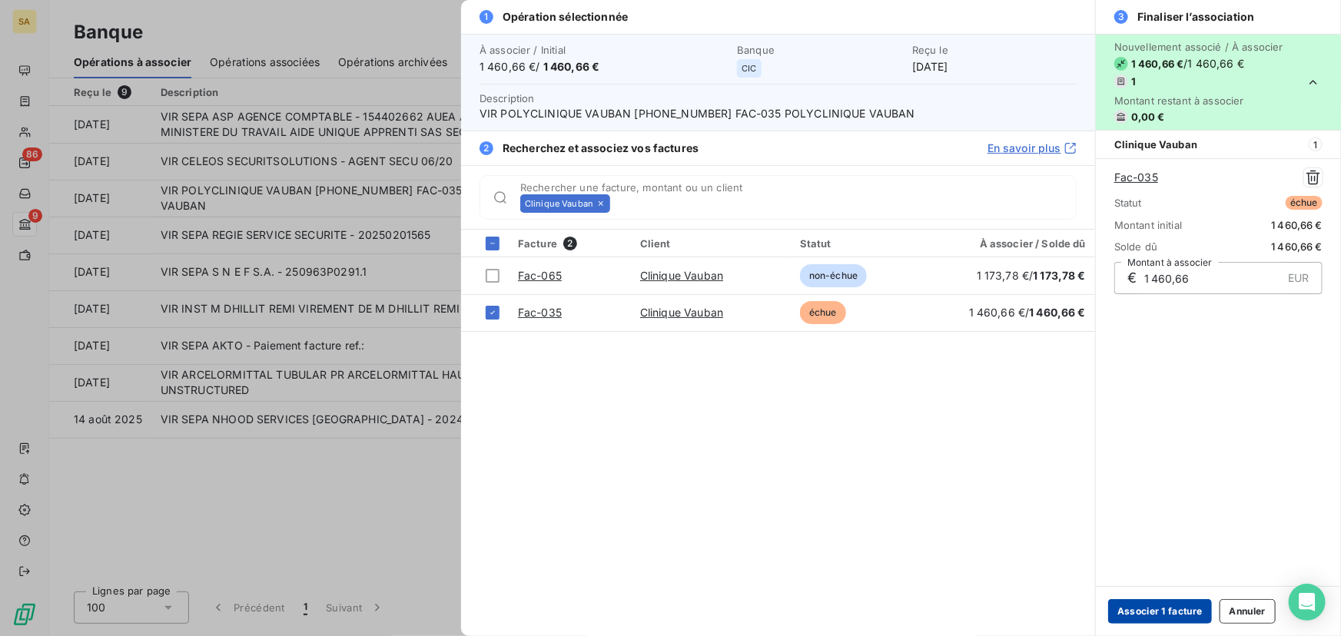
click at [1148, 607] on button "Associer 1 facture" at bounding box center [1160, 611] width 104 height 25
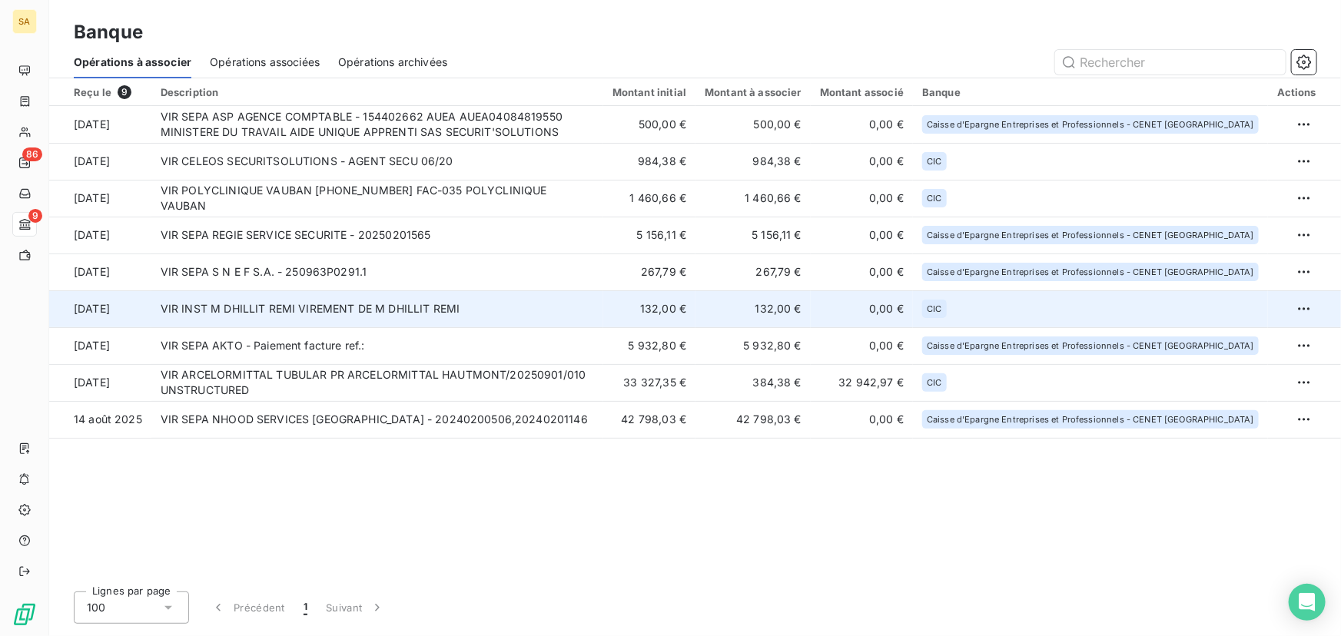
click at [281, 310] on td "VIR INST M DHILLIT REMI VIREMENT DE M DHILLIT REMI" at bounding box center [377, 308] width 452 height 37
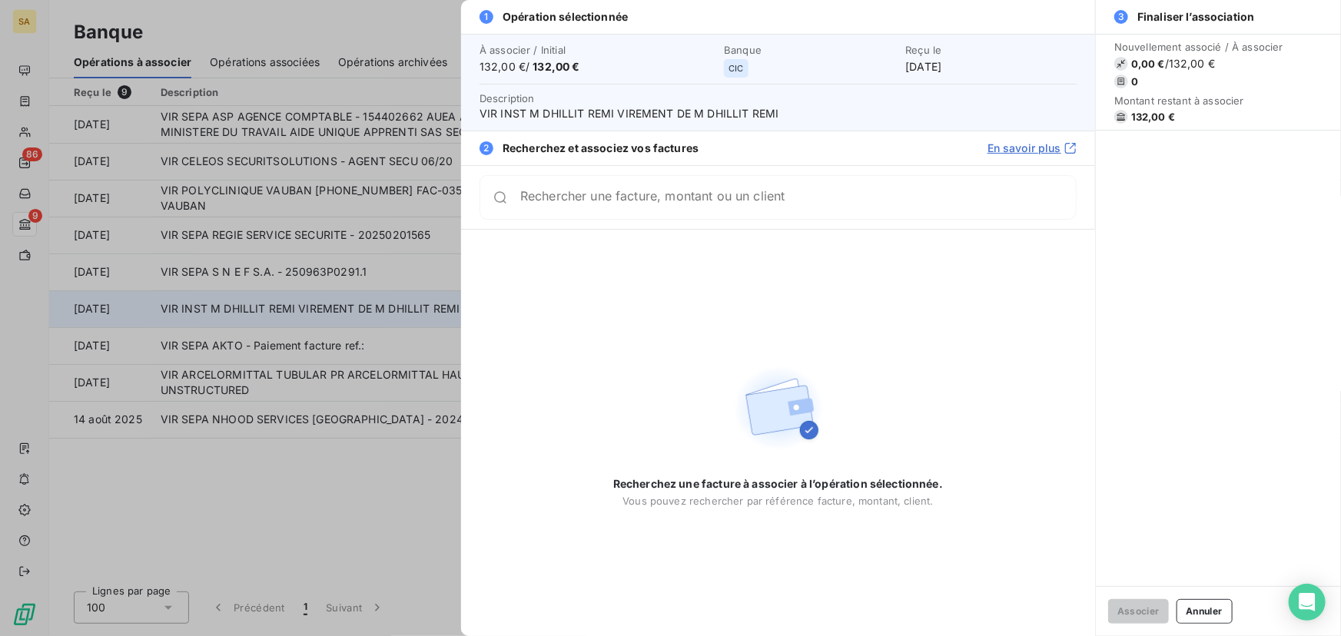
click at [281, 310] on div at bounding box center [670, 318] width 1341 height 636
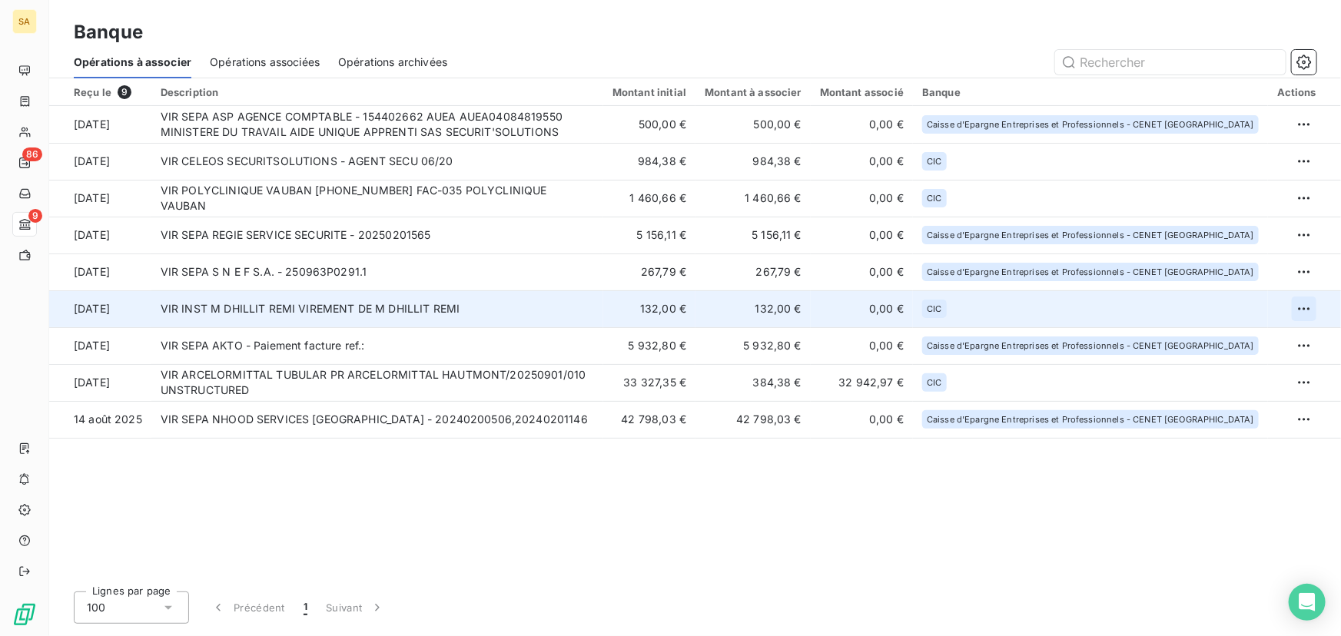
click at [1307, 301] on html "SA 86 9 Banque Opérations à associer Opérations associées Opérations archivées …" at bounding box center [670, 318] width 1341 height 636
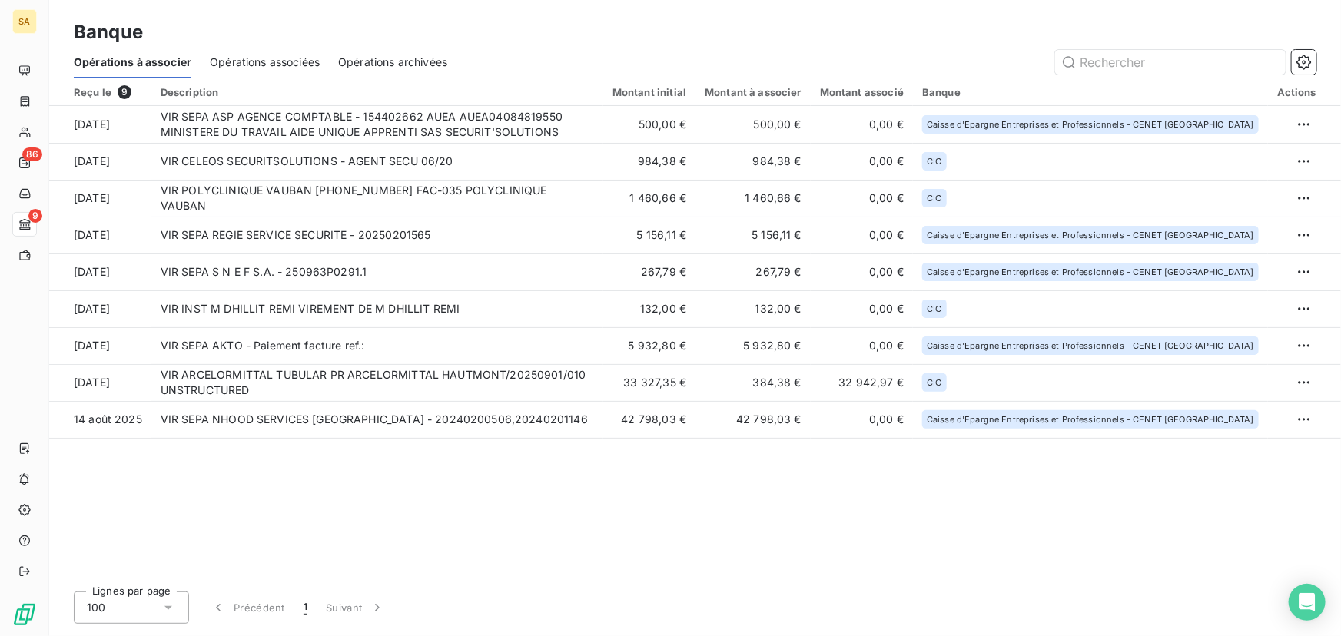
click at [718, 502] on html "SA 86 9 Banque Opérations à associer Opérations associées Opérations archivées …" at bounding box center [670, 318] width 1341 height 636
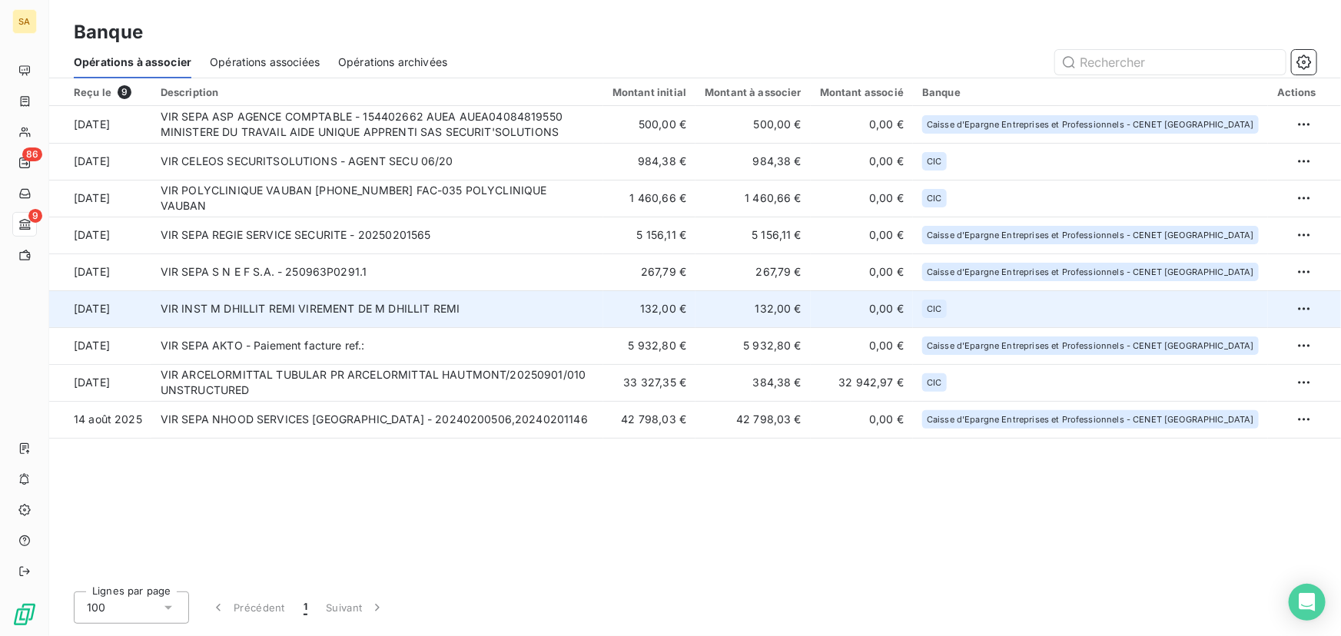
click at [649, 313] on td "132,00 €" at bounding box center [649, 308] width 92 height 37
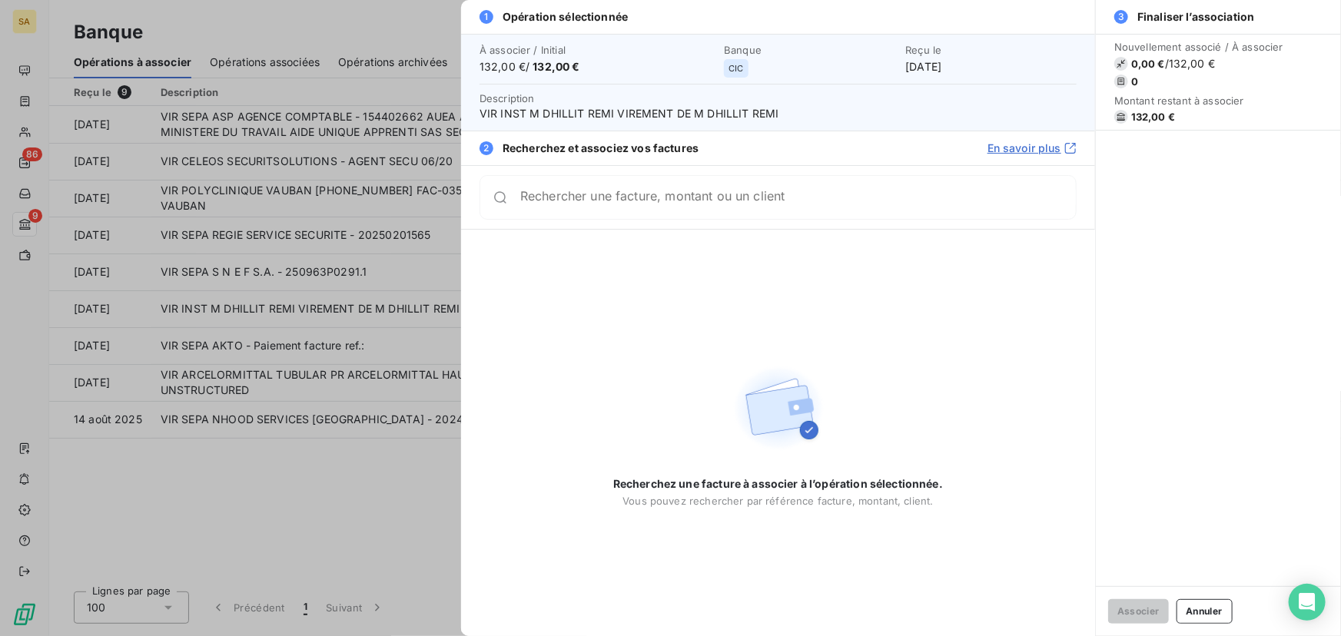
click at [635, 200] on input "Rechercher une facture, montant ou un client" at bounding box center [797, 197] width 555 height 15
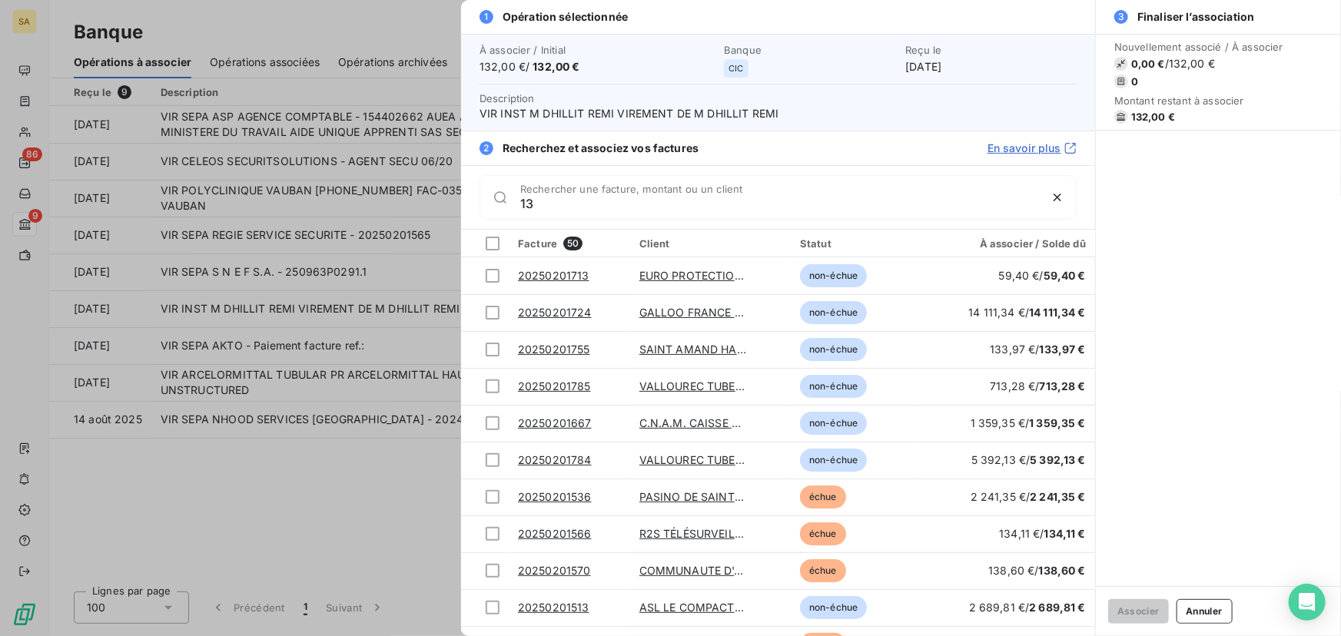
type input "1"
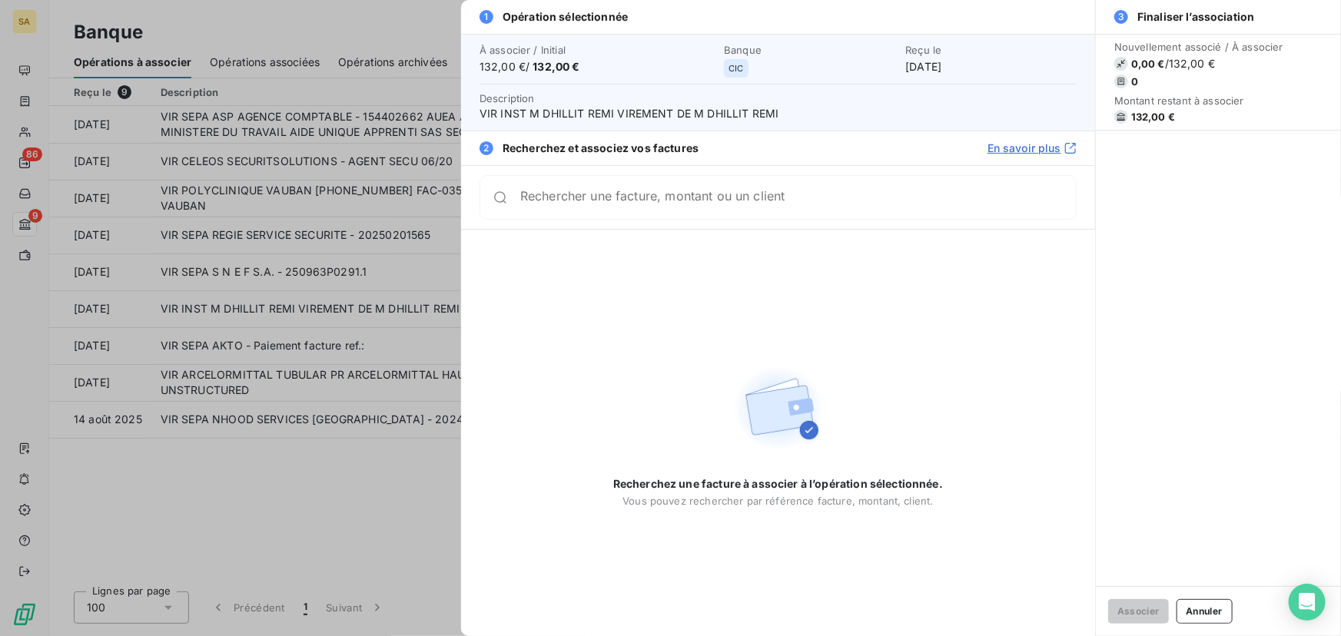
click at [430, 463] on div at bounding box center [670, 318] width 1341 height 636
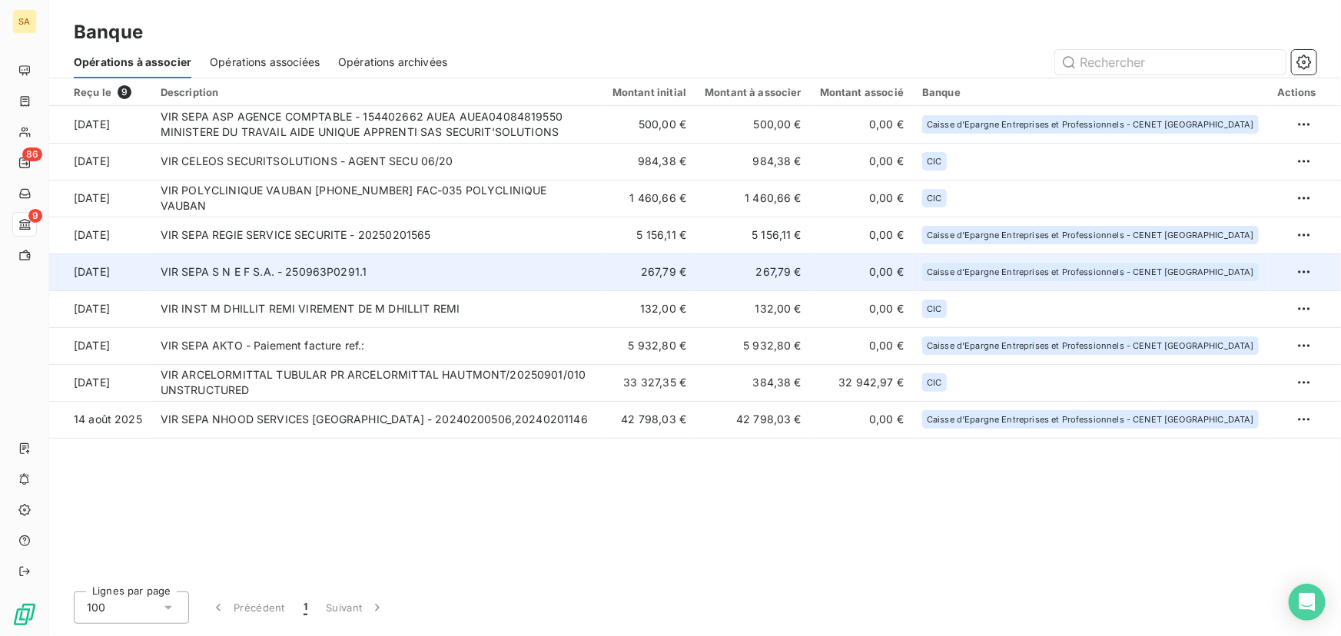
click at [251, 272] on td "VIR SEPA S N E F S.A. - 250963P0291.1" at bounding box center [377, 272] width 452 height 37
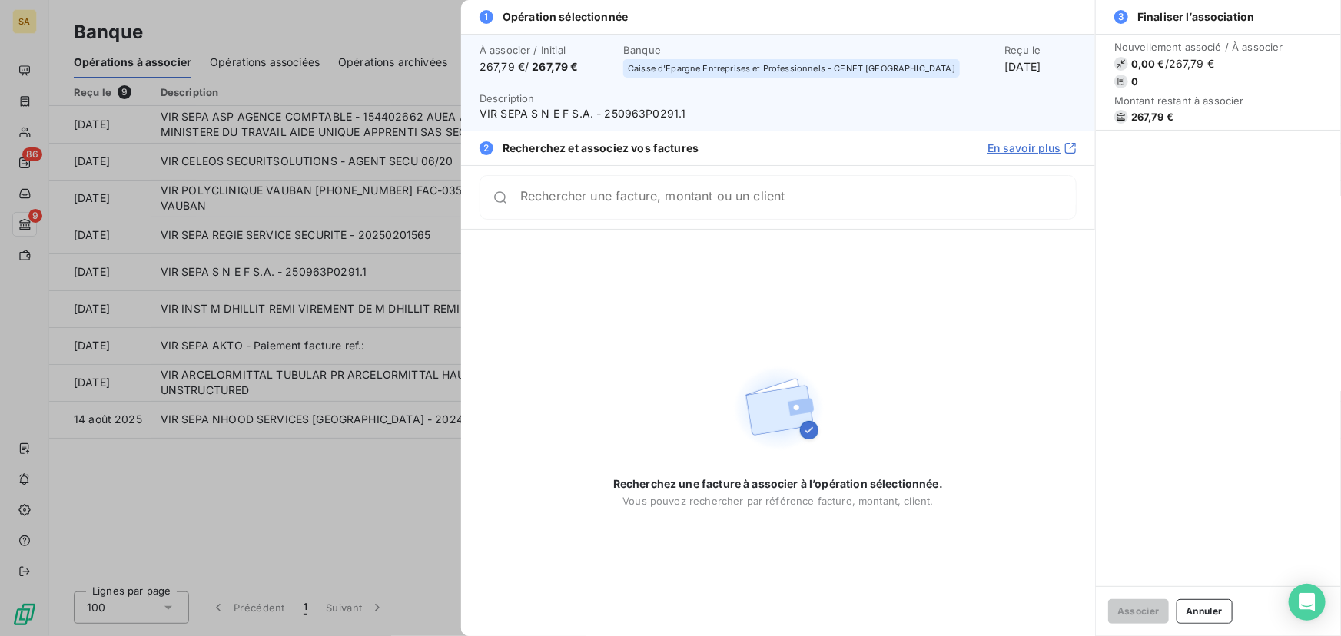
click at [589, 200] on input "Rechercher une facture, montant ou un client" at bounding box center [797, 197] width 555 height 15
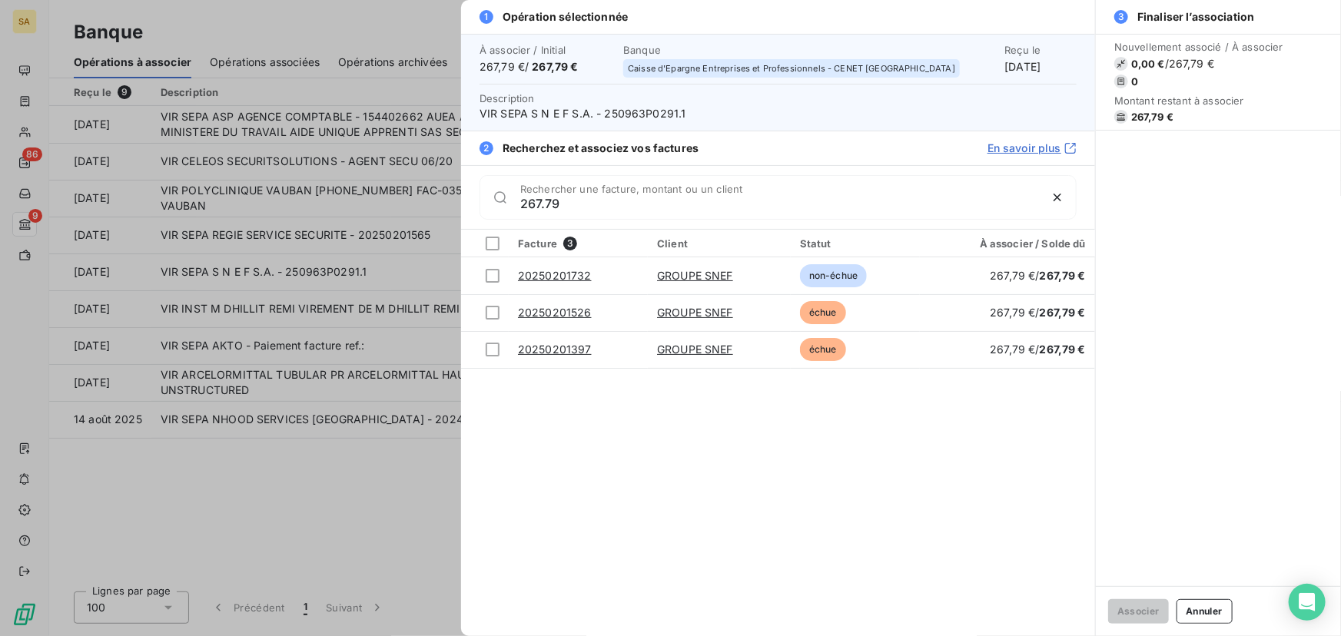
type input "267.79"
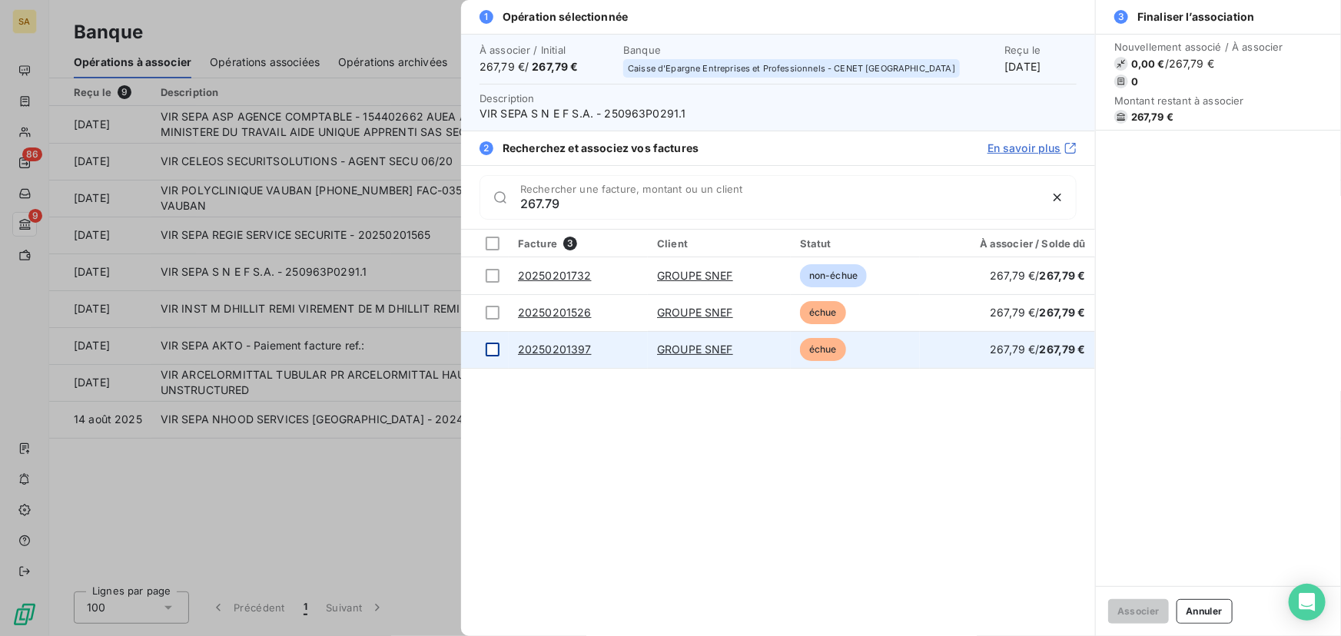
click at [487, 345] on div at bounding box center [493, 350] width 14 height 14
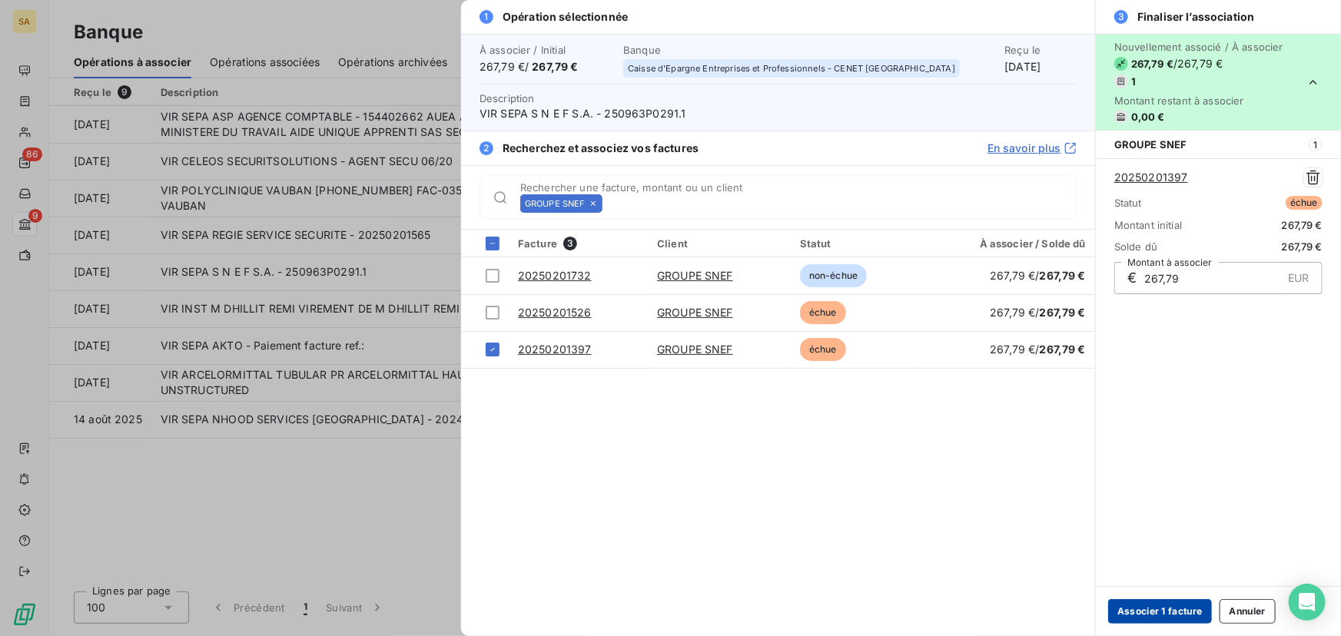
click at [1164, 609] on button "Associer 1 facture" at bounding box center [1160, 611] width 104 height 25
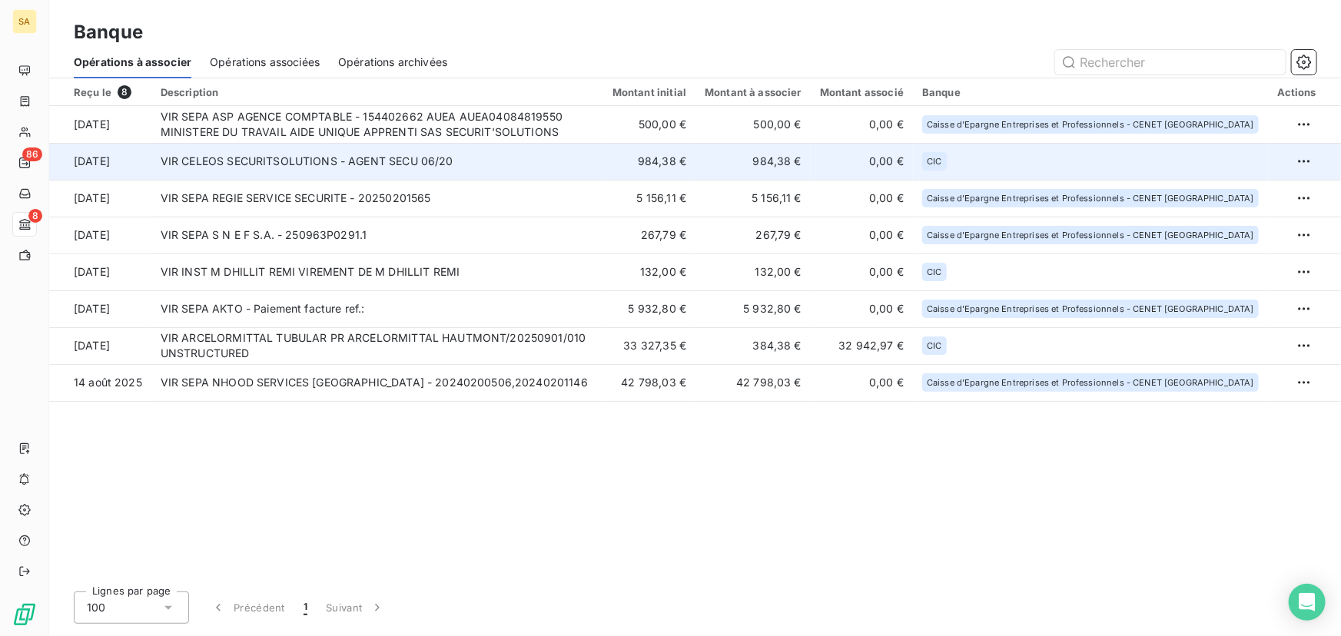
click at [250, 166] on td "VIR CELEOS SECURITSOLUTIONS - AGENT SECU 06/20" at bounding box center [377, 161] width 452 height 37
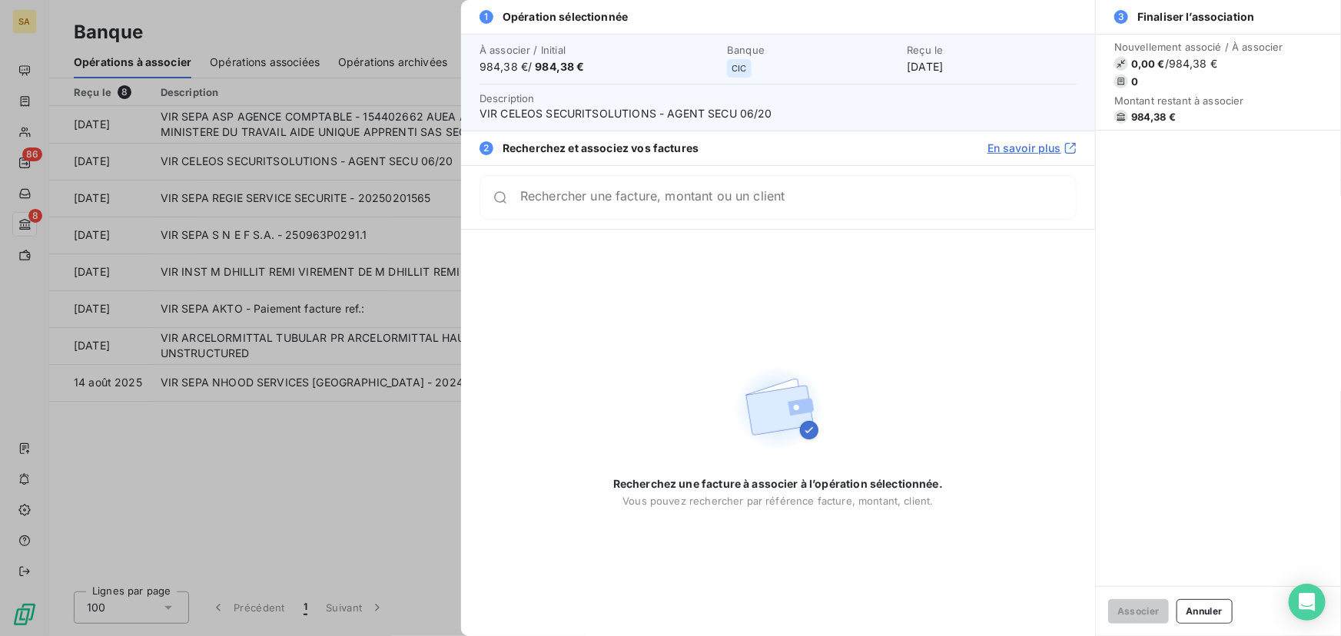
click at [592, 191] on div "Rechercher une facture, montant ou un client" at bounding box center [797, 197] width 555 height 15
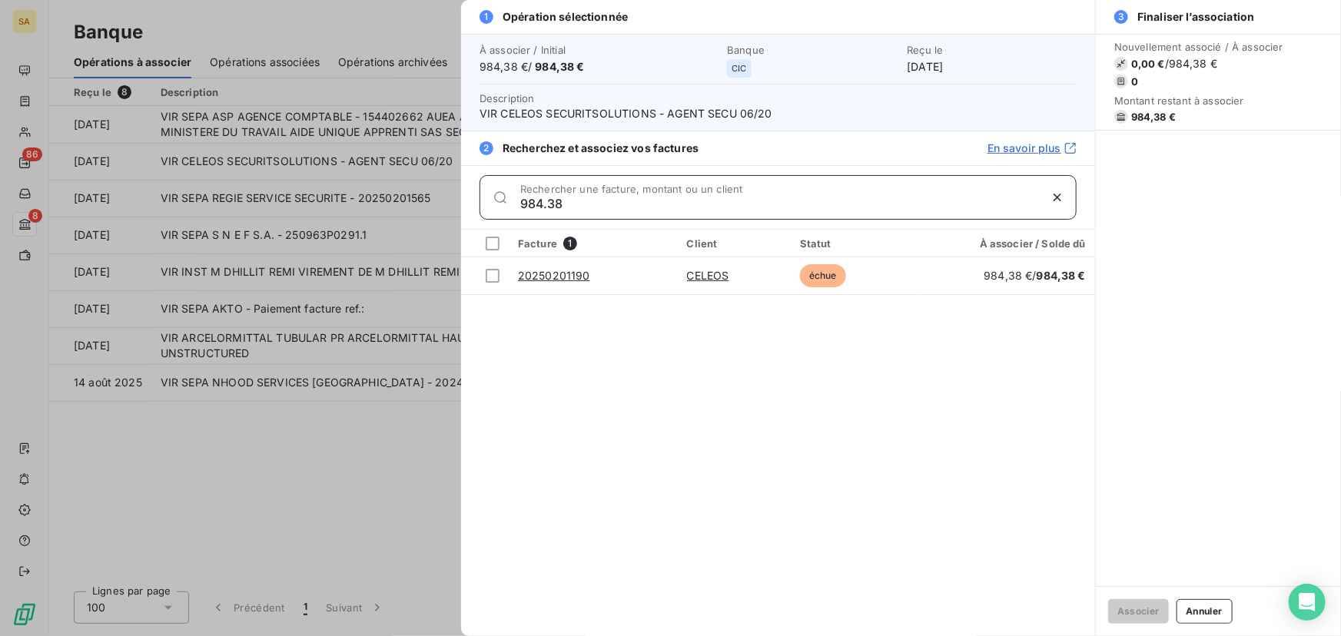
type input "984.38"
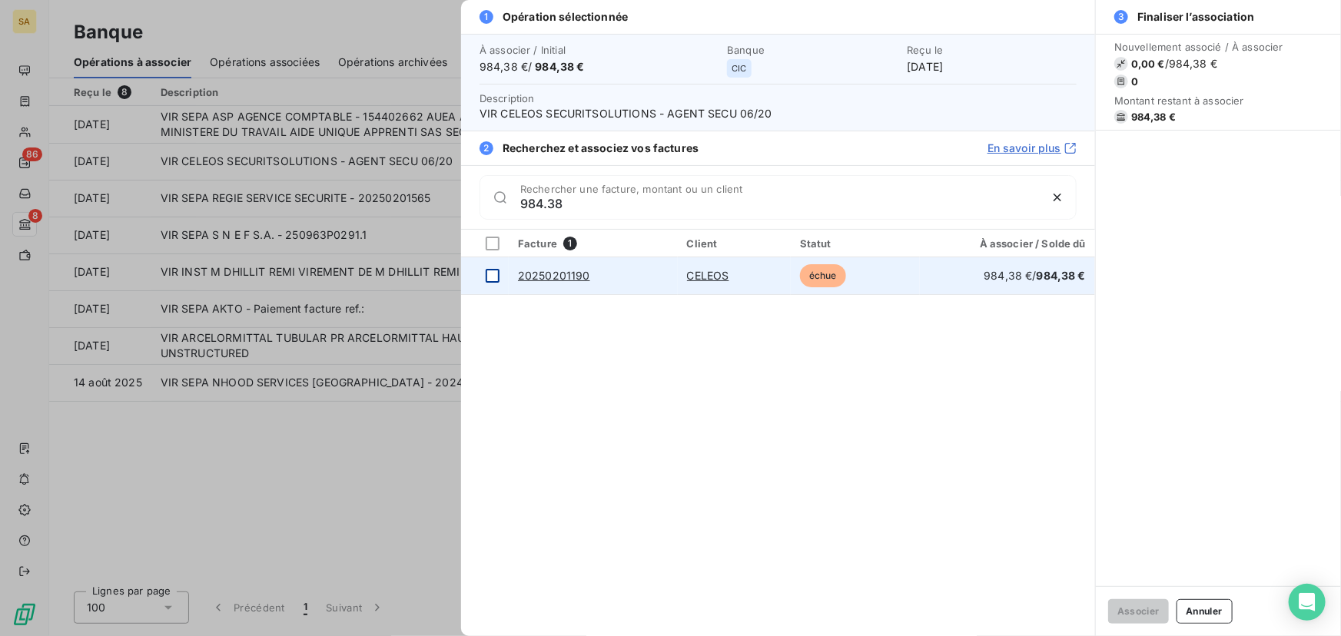
click at [491, 277] on div at bounding box center [493, 276] width 14 height 14
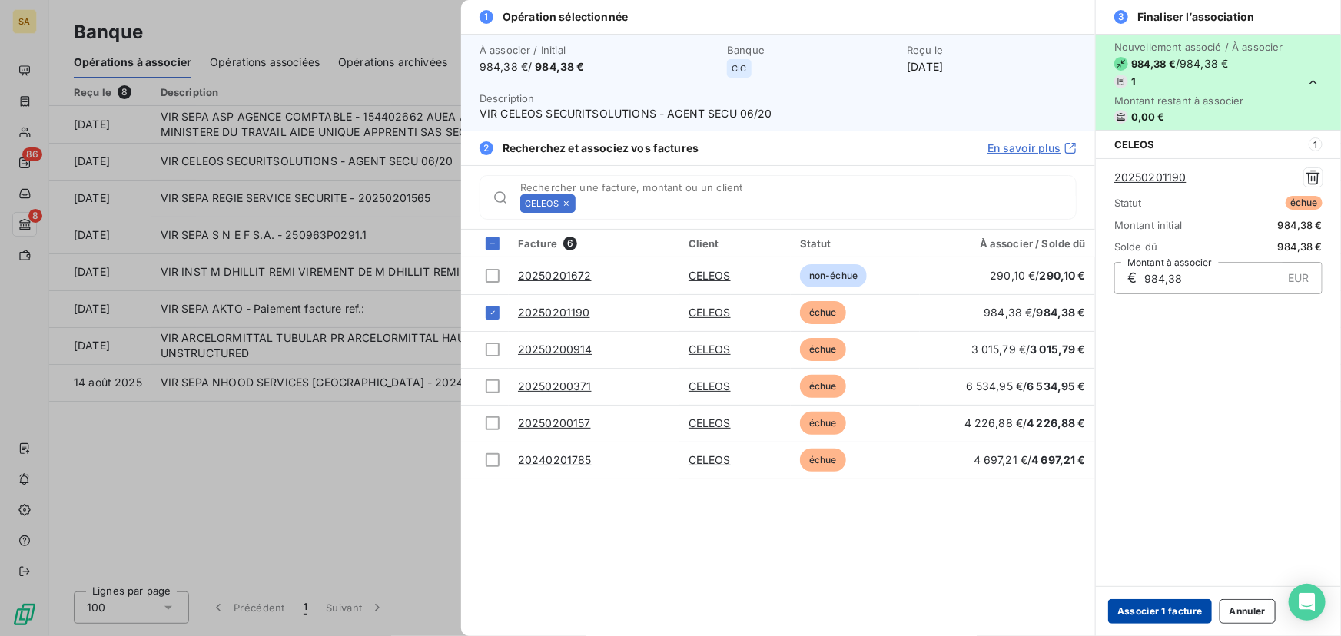
click at [1140, 608] on button "Associer 1 facture" at bounding box center [1160, 611] width 104 height 25
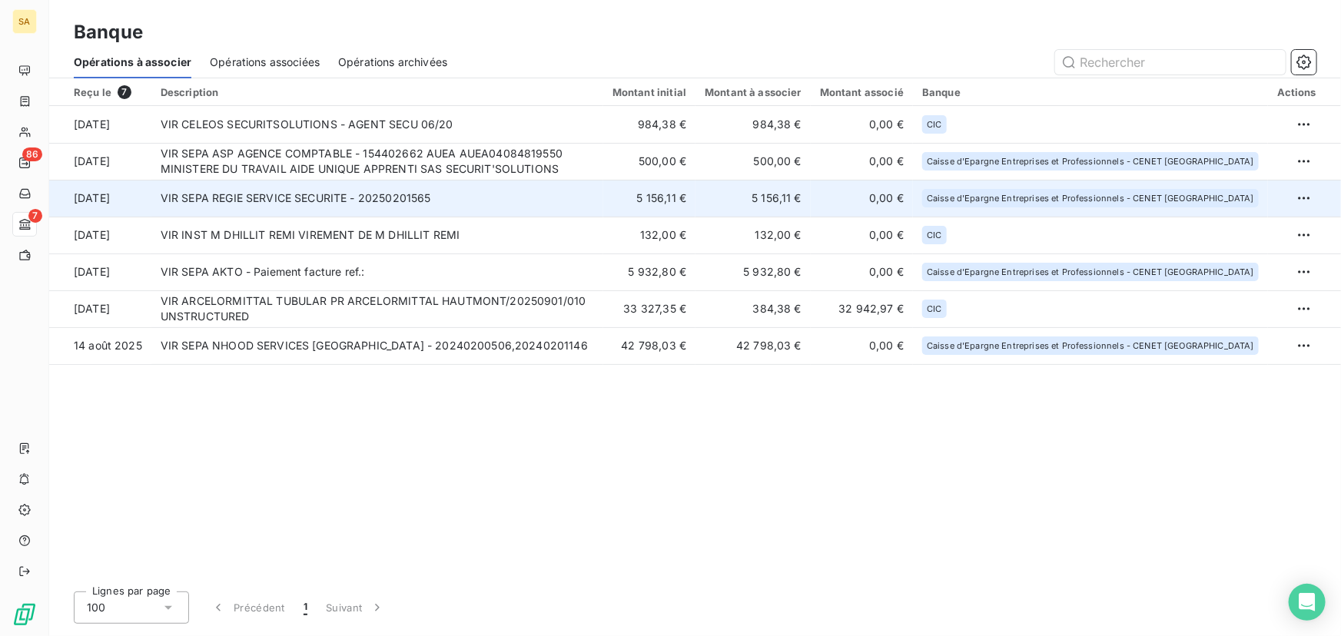
click at [489, 211] on td "VIR SEPA REGIE SERVICE SECURITE - 20250201565" at bounding box center [377, 198] width 452 height 37
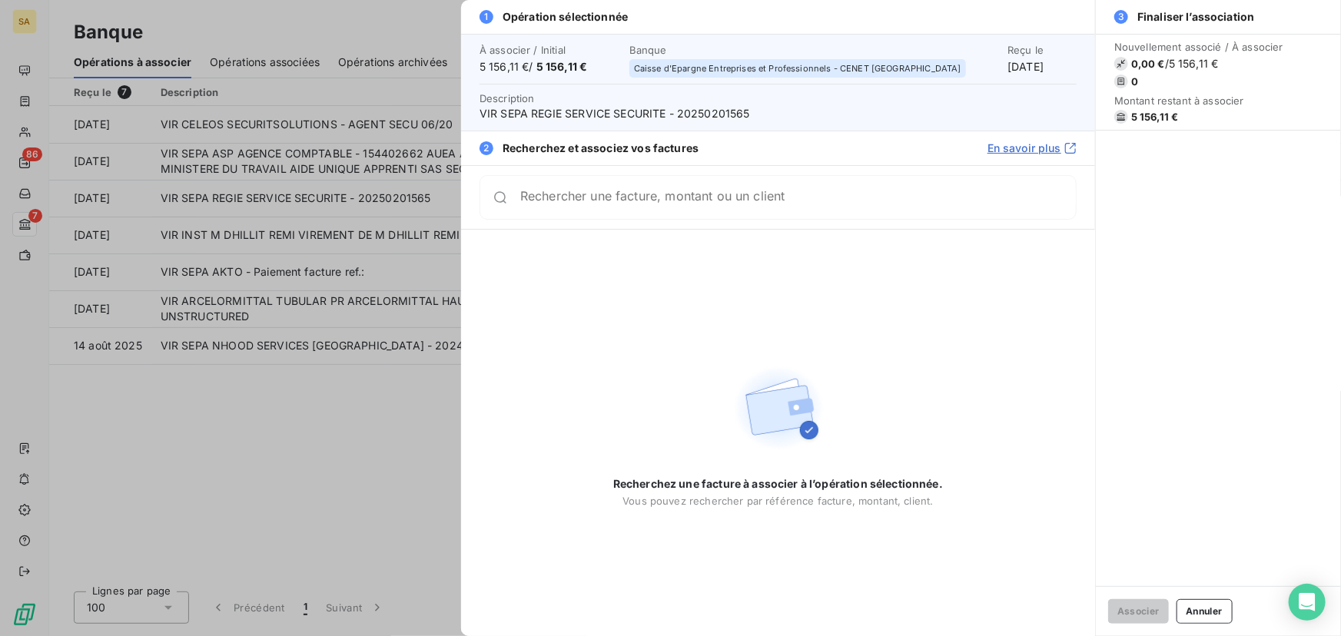
click at [599, 187] on div "Rechercher une facture, montant ou un client" at bounding box center [777, 197] width 597 height 45
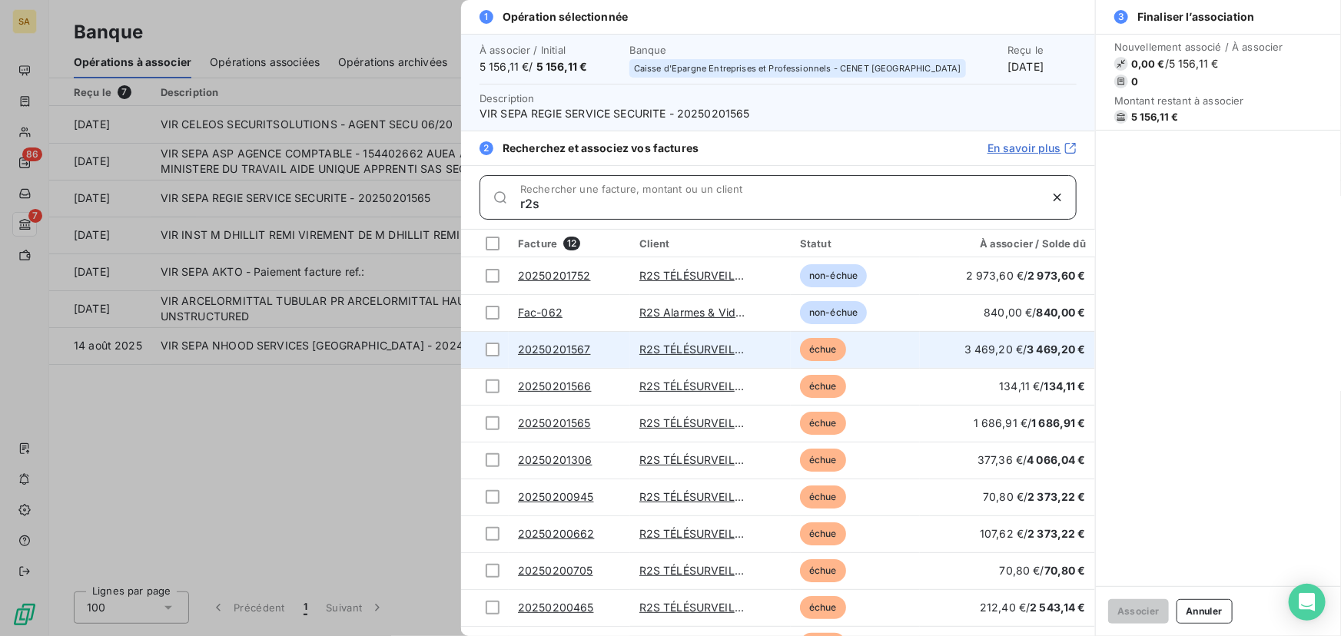
scroll to position [63, 0]
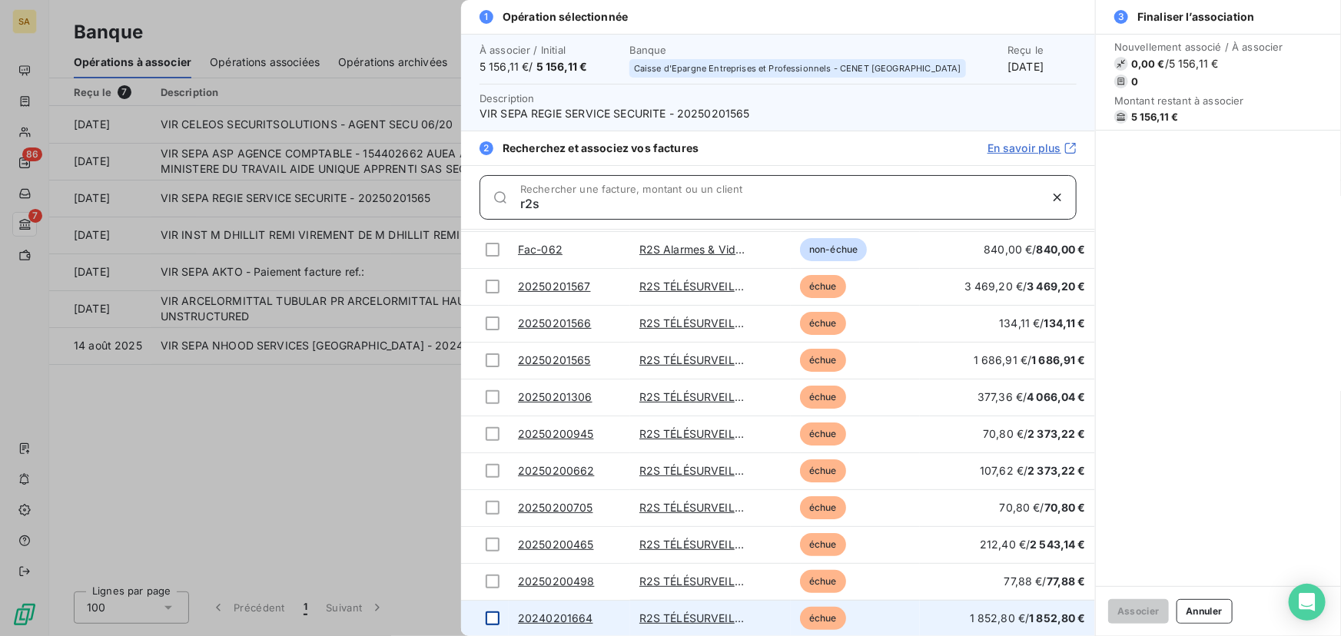
type input "r2s"
click at [496, 618] on div at bounding box center [493, 619] width 14 height 14
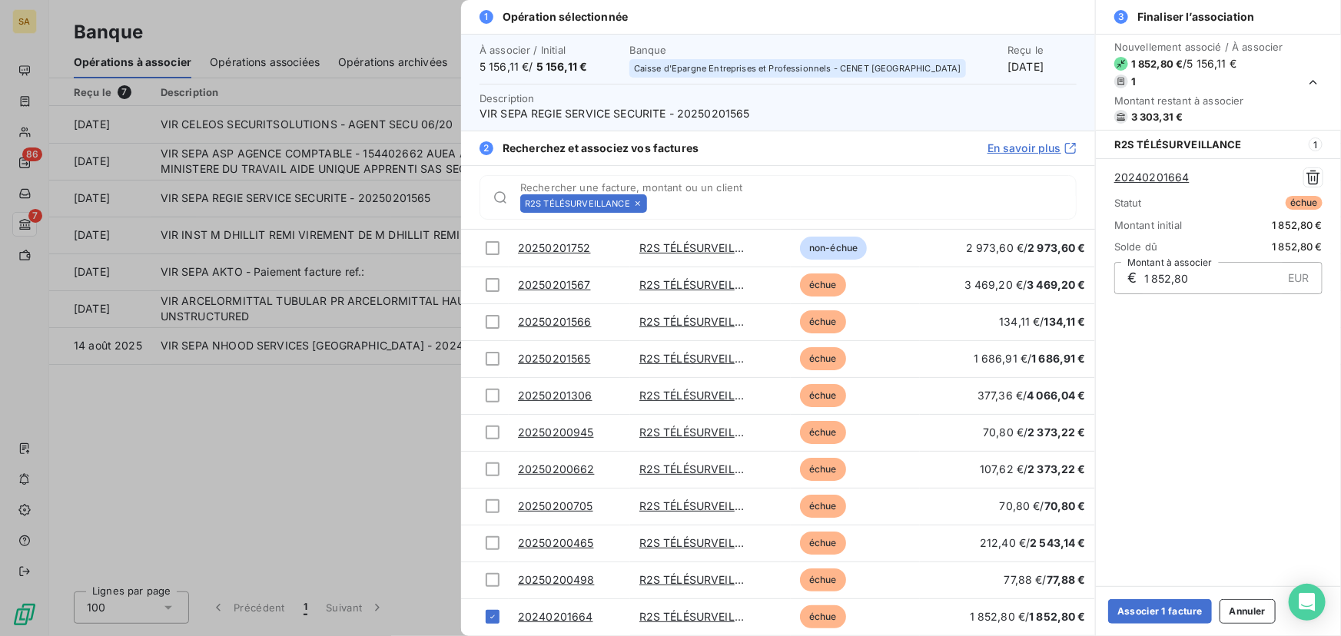
scroll to position [26, 0]
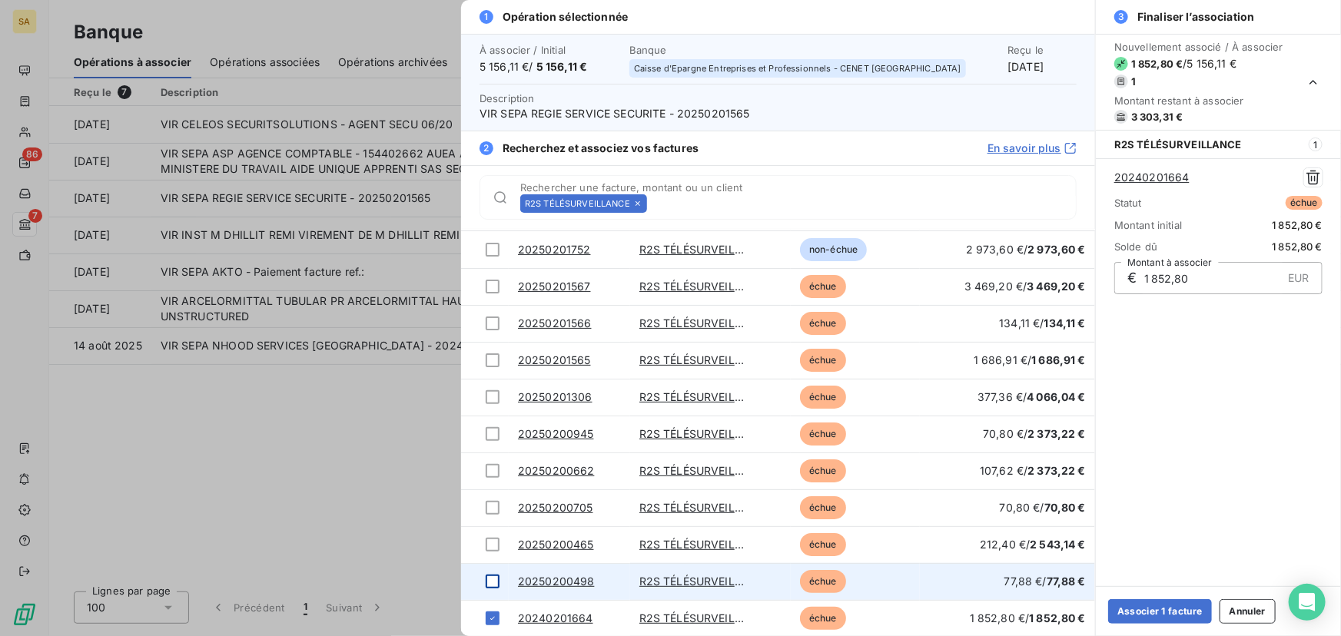
click at [492, 585] on div at bounding box center [493, 582] width 14 height 14
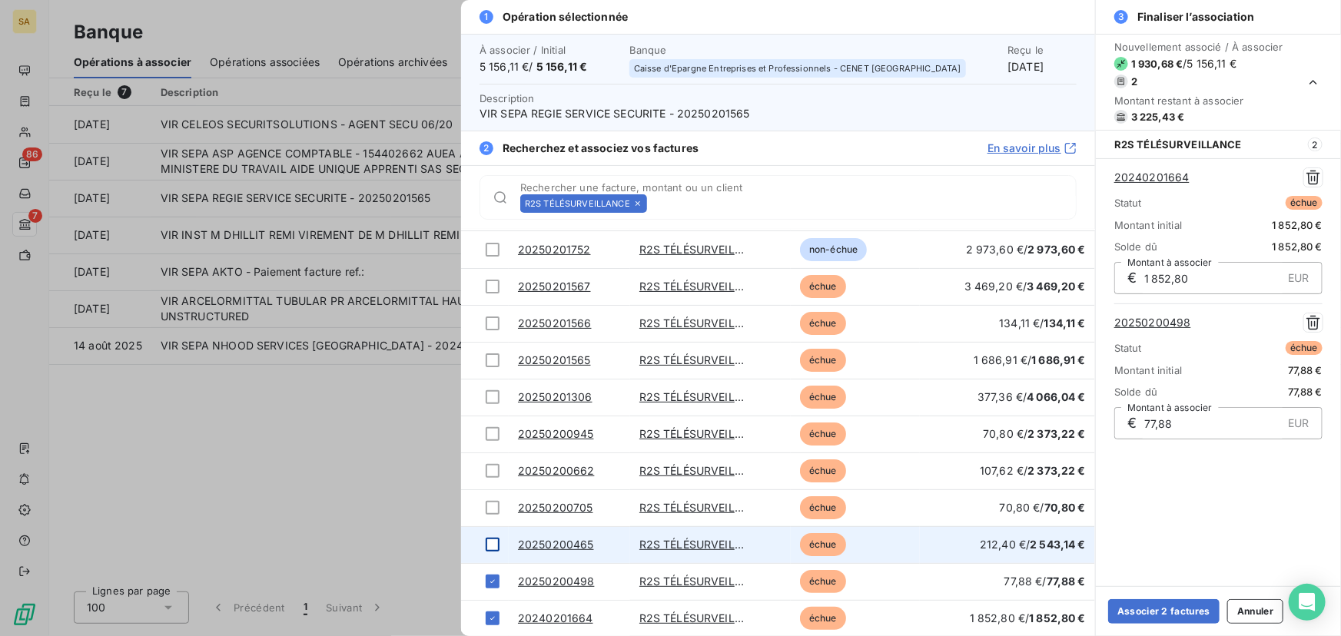
click at [492, 548] on div at bounding box center [493, 545] width 14 height 14
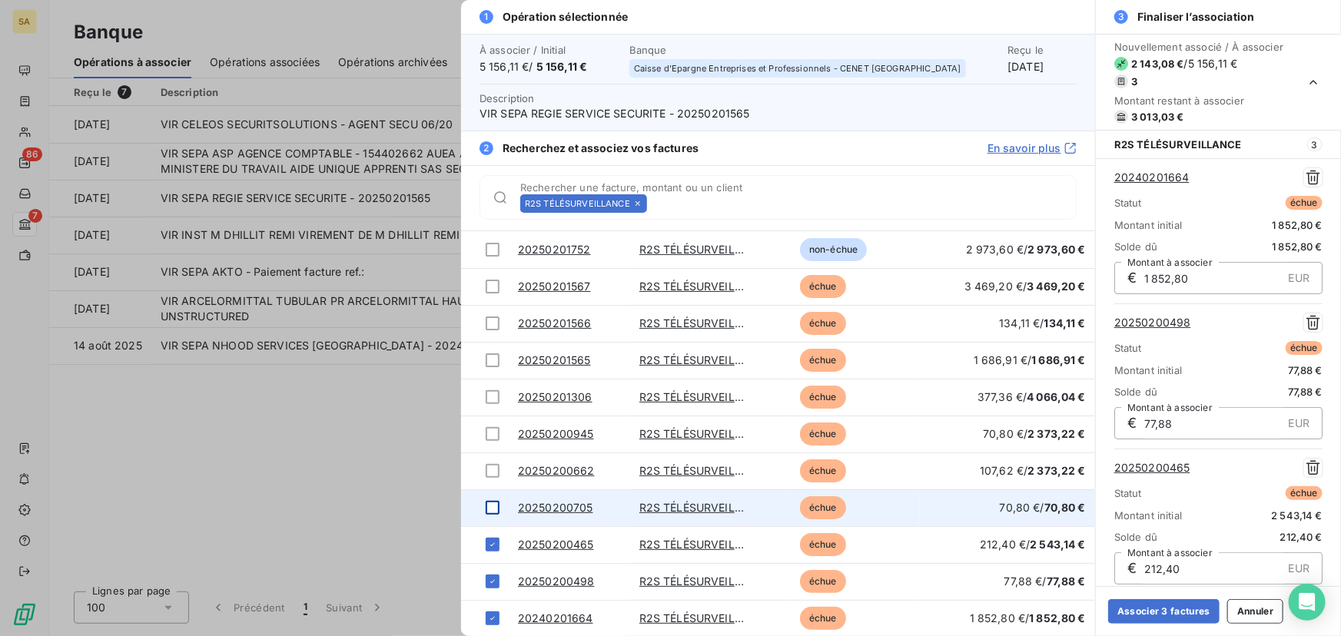
click at [487, 501] on div at bounding box center [493, 508] width 14 height 14
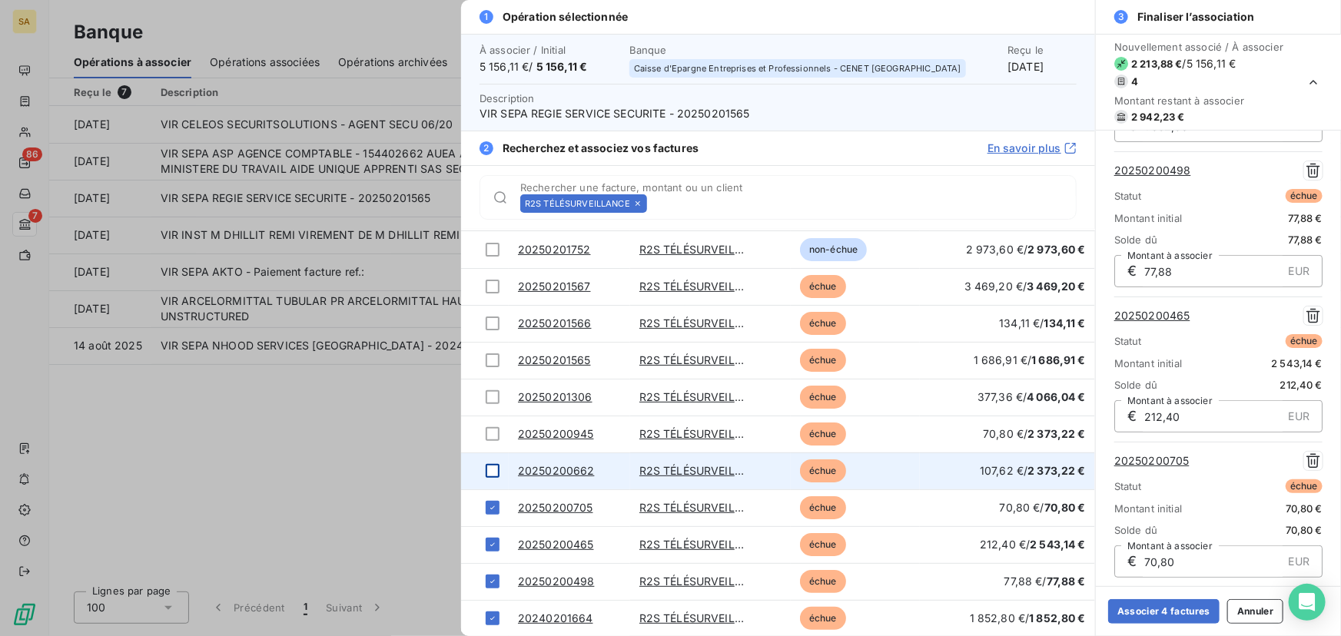
click at [495, 470] on div at bounding box center [493, 471] width 14 height 14
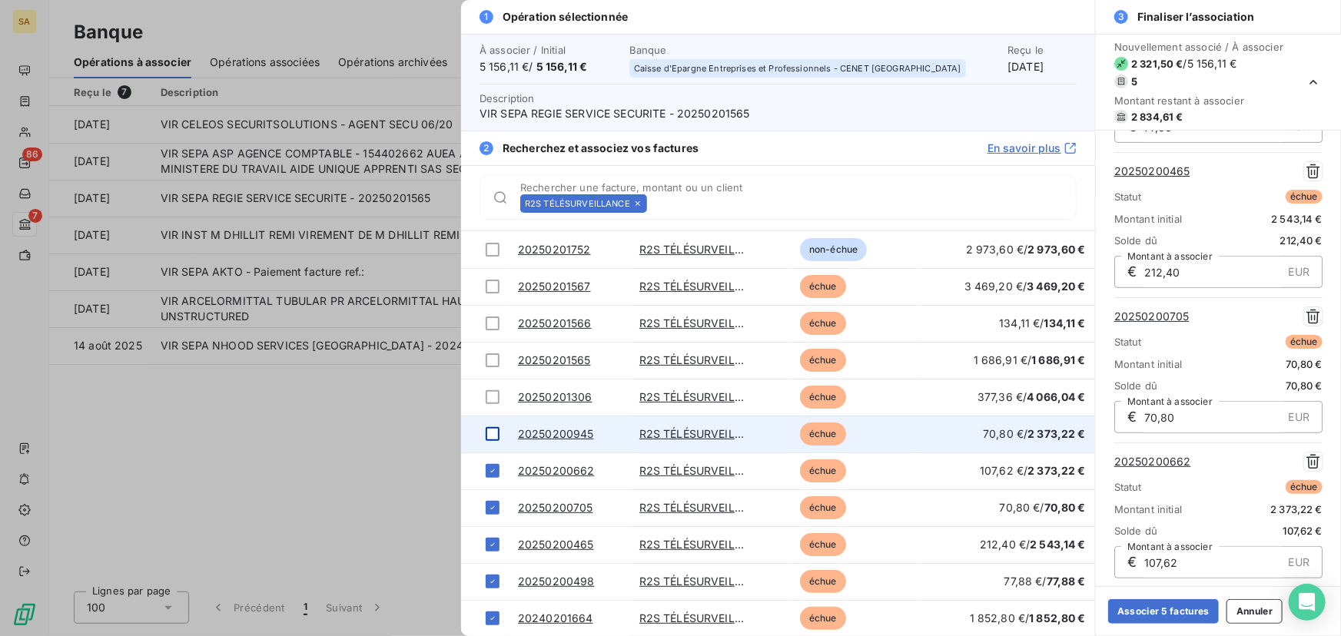
click at [492, 430] on div at bounding box center [493, 434] width 14 height 14
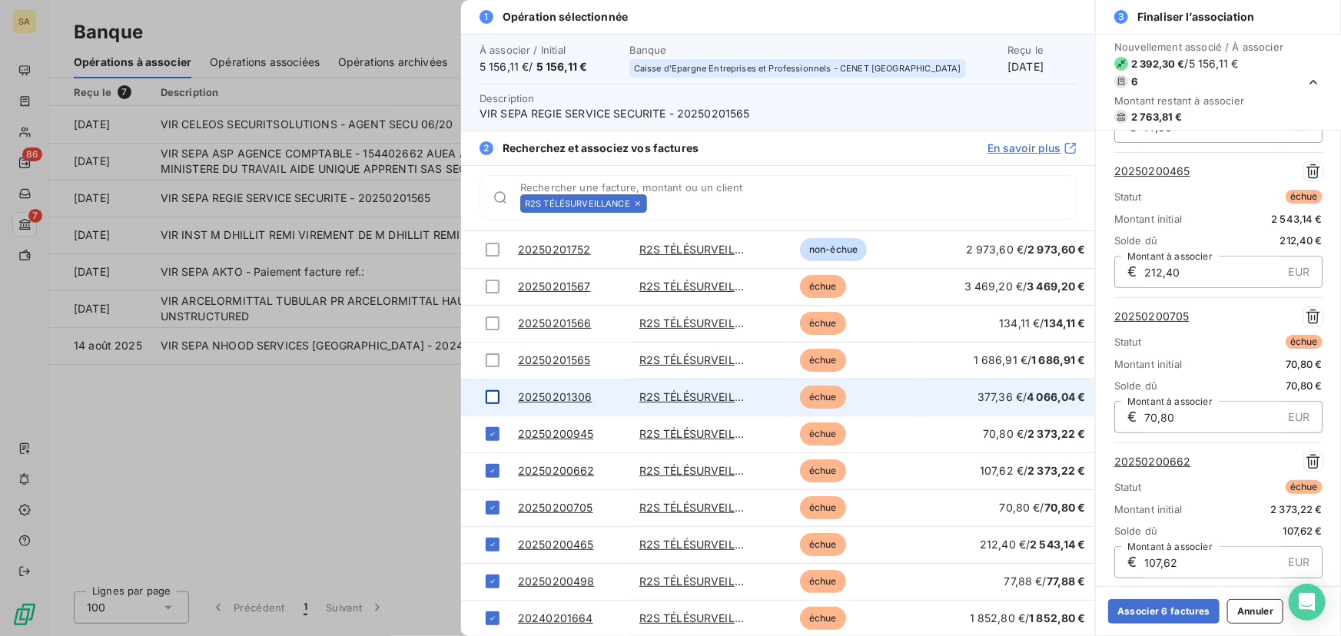
scroll to position [442, 0]
click at [494, 401] on div at bounding box center [493, 397] width 14 height 14
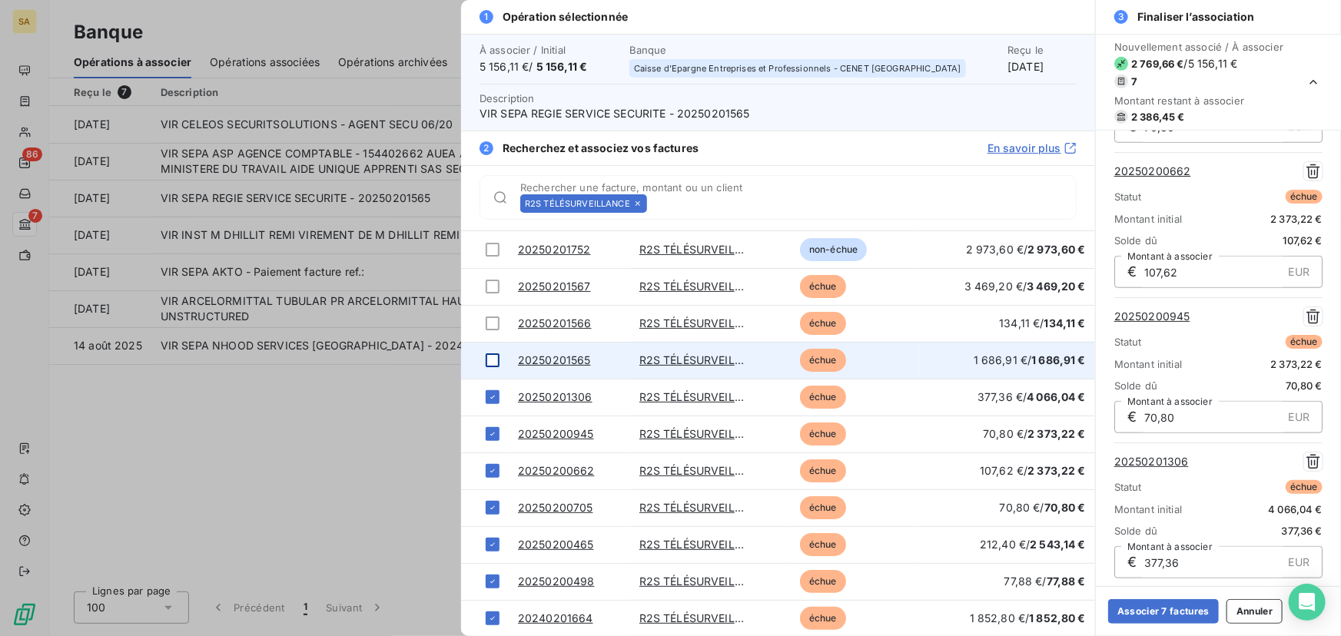
click at [492, 366] on td at bounding box center [485, 360] width 48 height 37
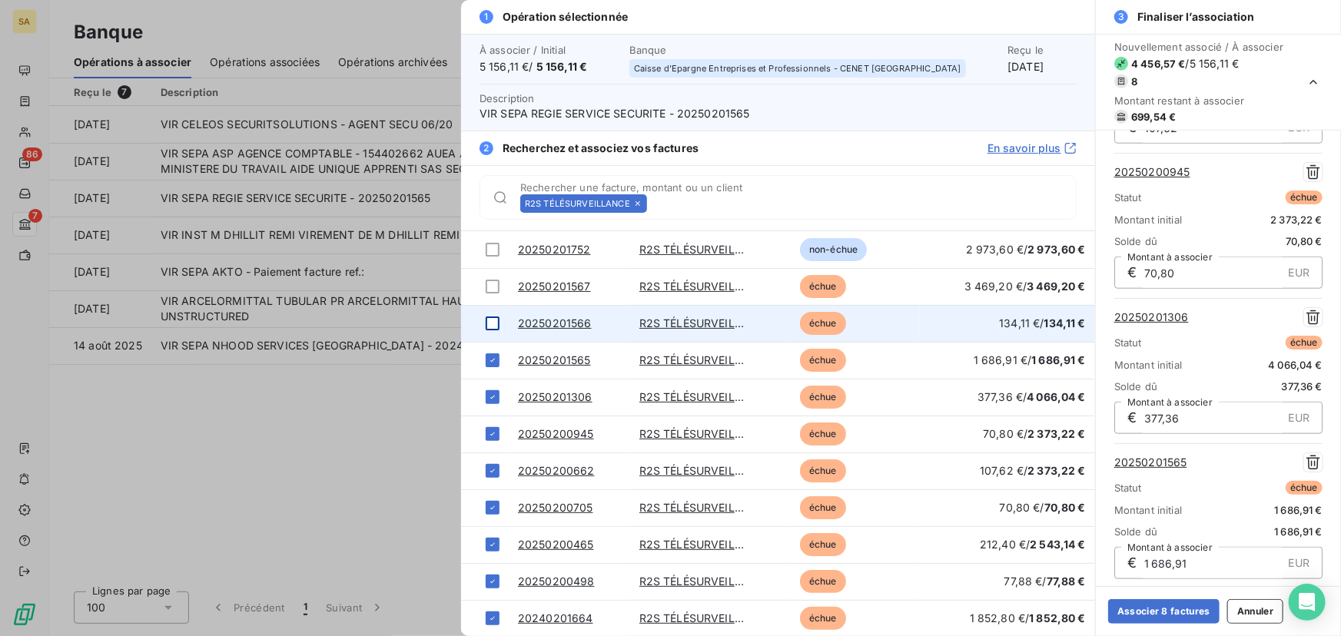
click at [496, 330] on td at bounding box center [485, 323] width 48 height 37
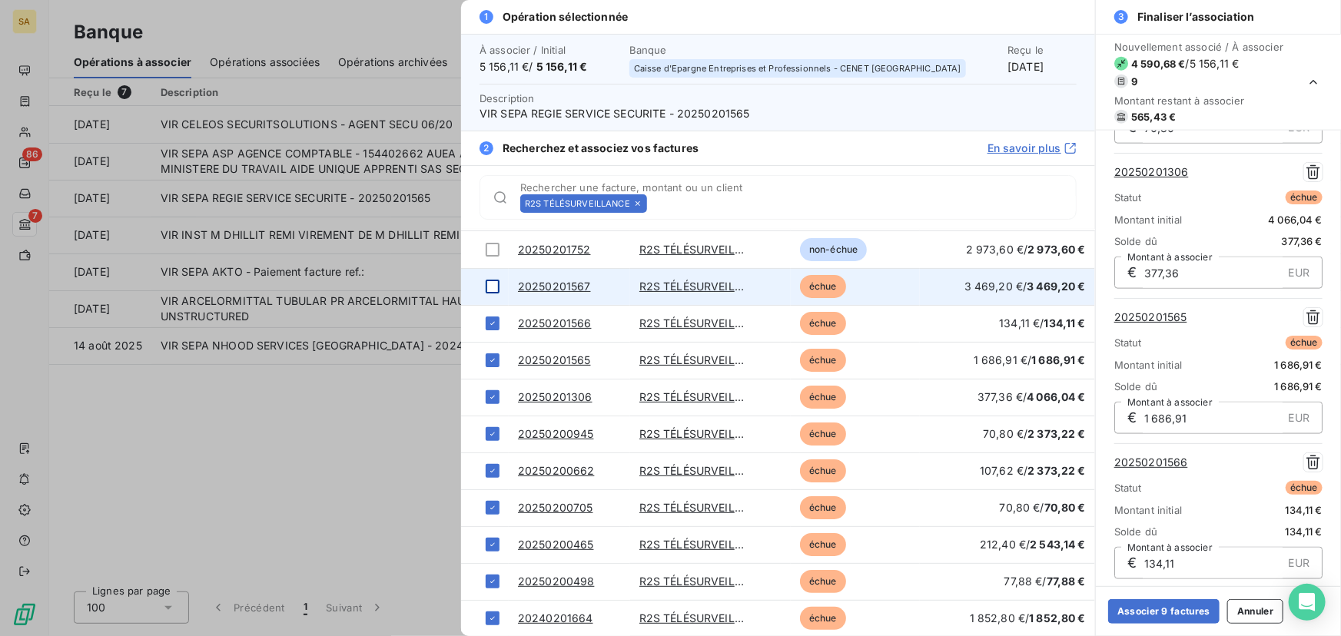
click at [492, 282] on div at bounding box center [493, 287] width 14 height 14
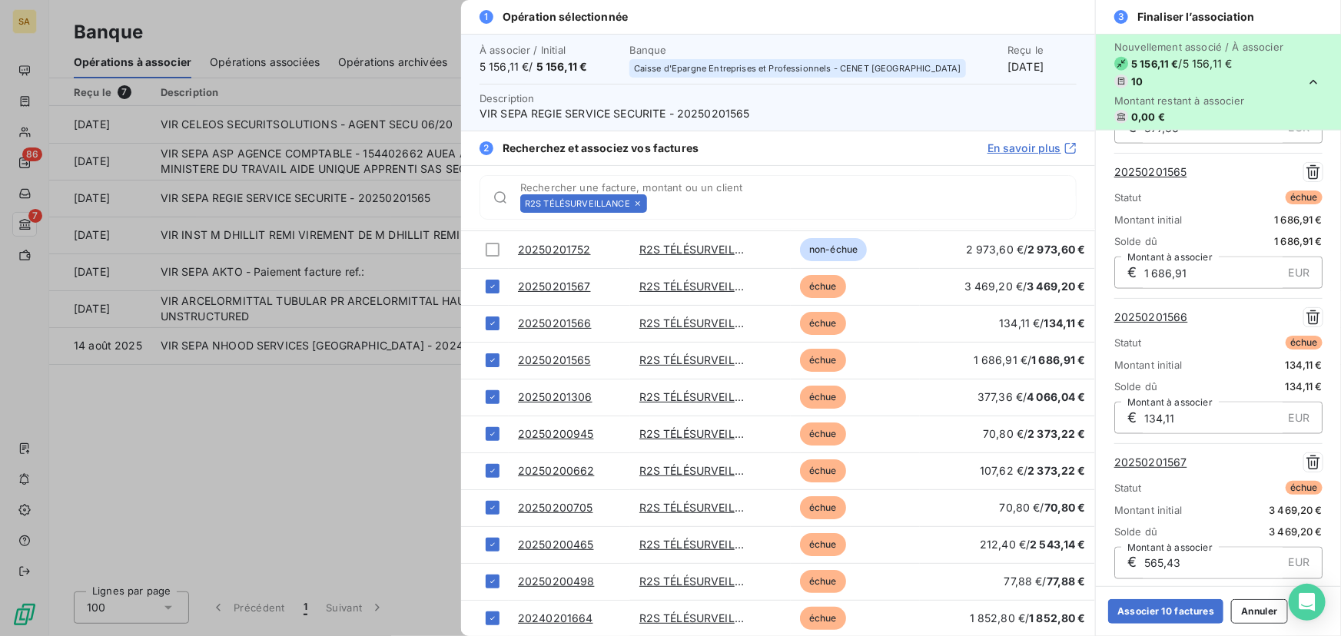
scroll to position [1022, 0]
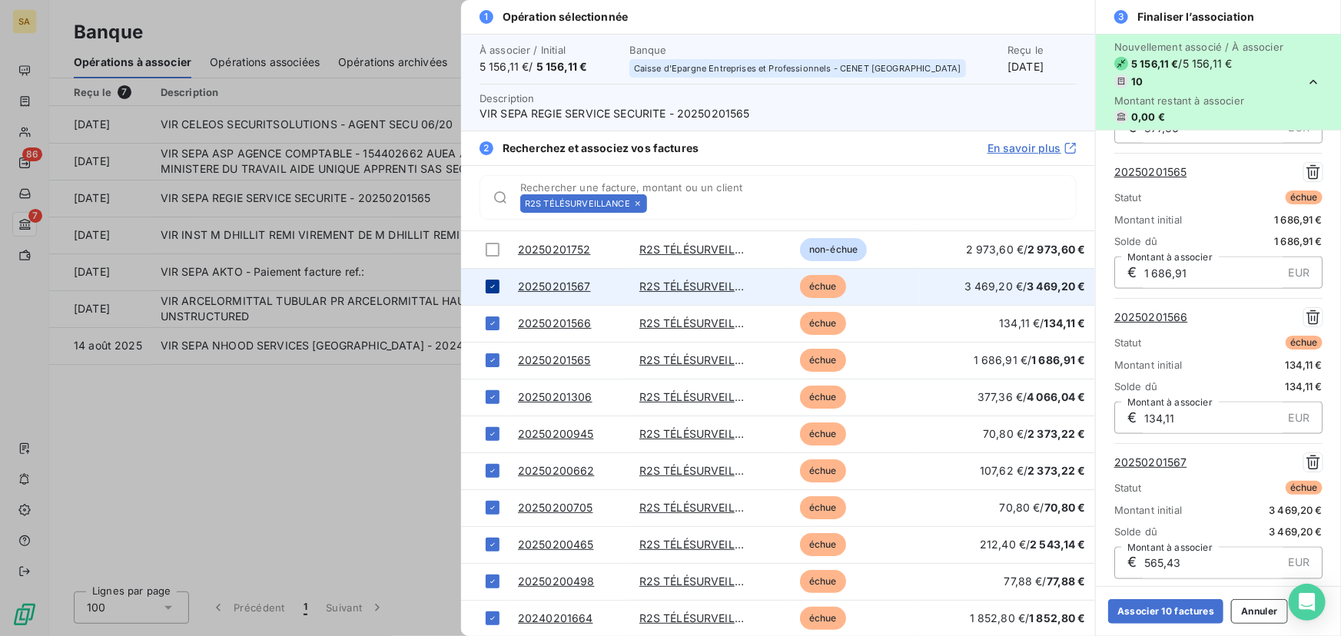
click at [490, 282] on icon at bounding box center [492, 286] width 9 height 9
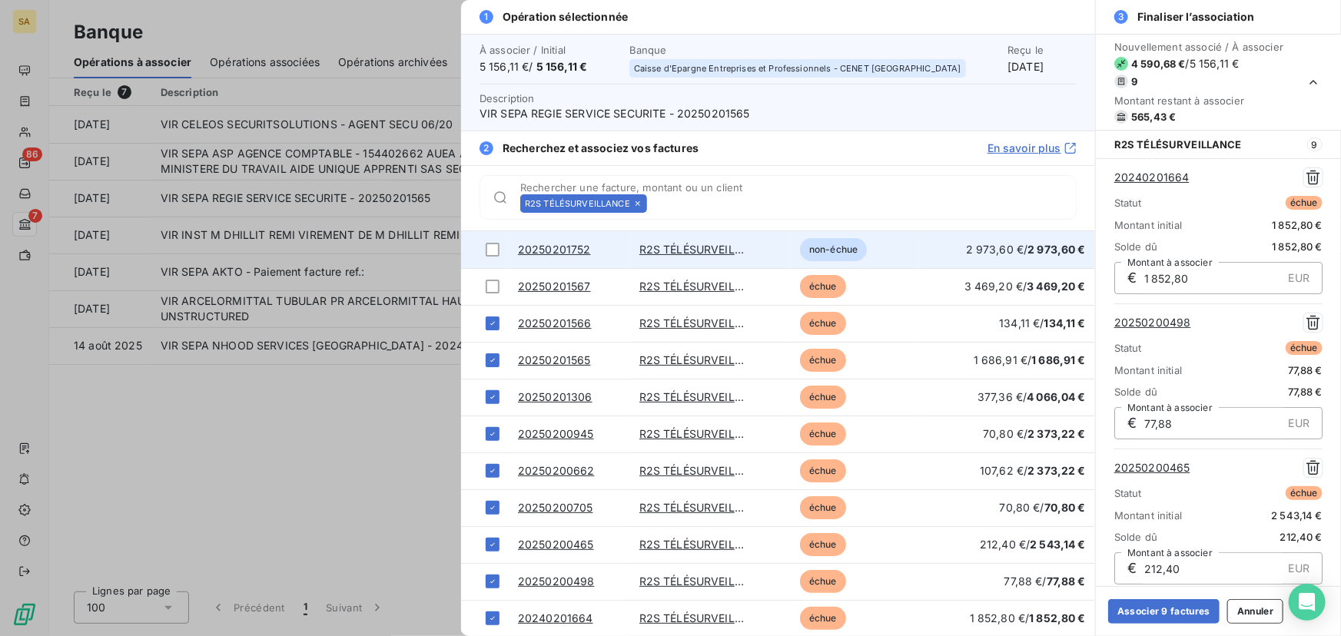
scroll to position [419, 0]
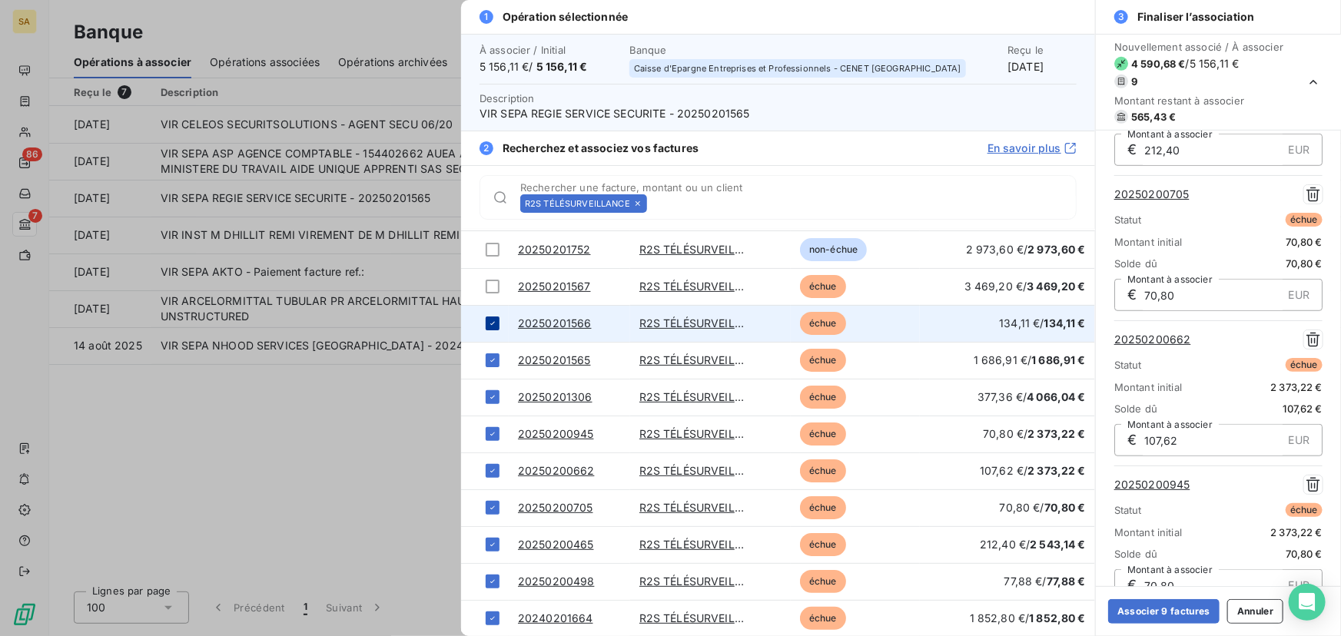
click at [489, 325] on icon at bounding box center [492, 323] width 9 height 9
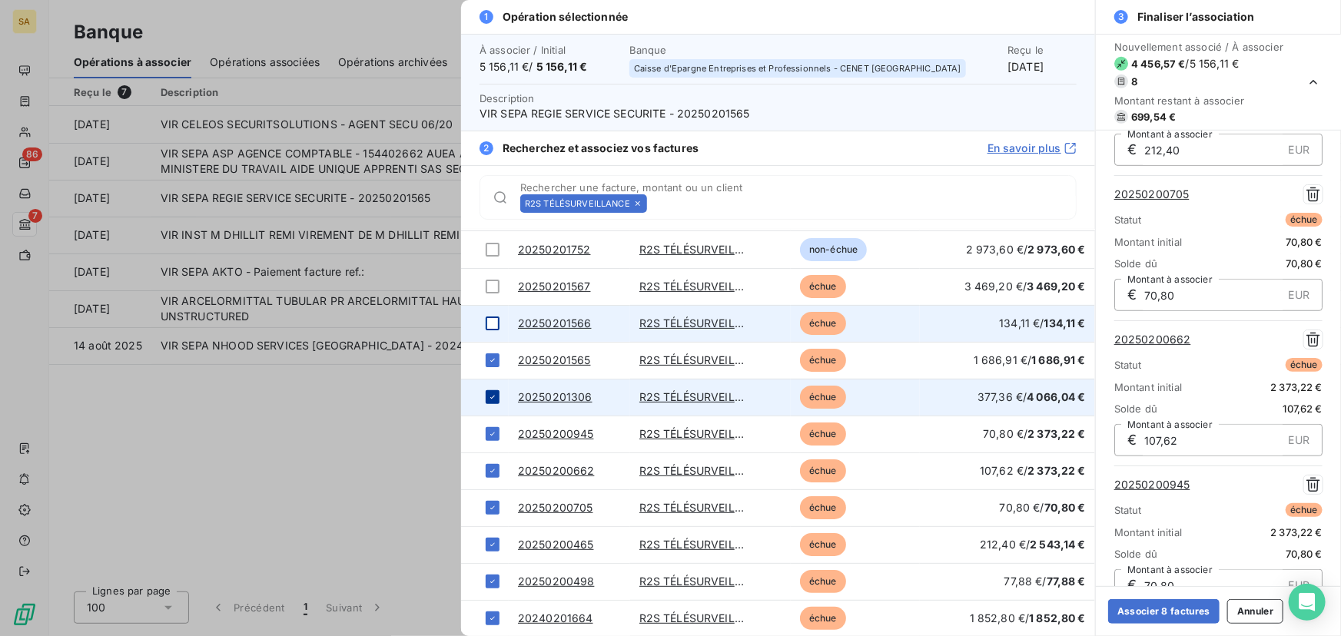
click at [494, 398] on icon at bounding box center [492, 397] width 9 height 9
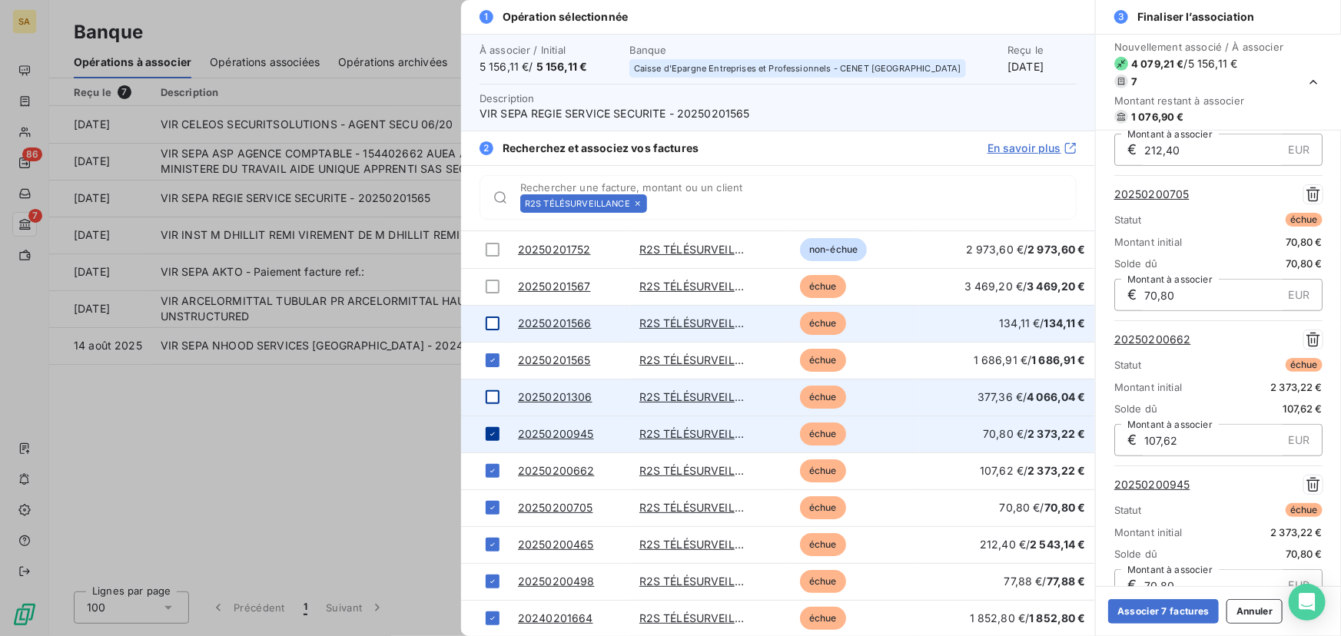
drag, startPoint x: 495, startPoint y: 428, endPoint x: 492, endPoint y: 440, distance: 12.5
click at [495, 429] on div at bounding box center [493, 434] width 14 height 14
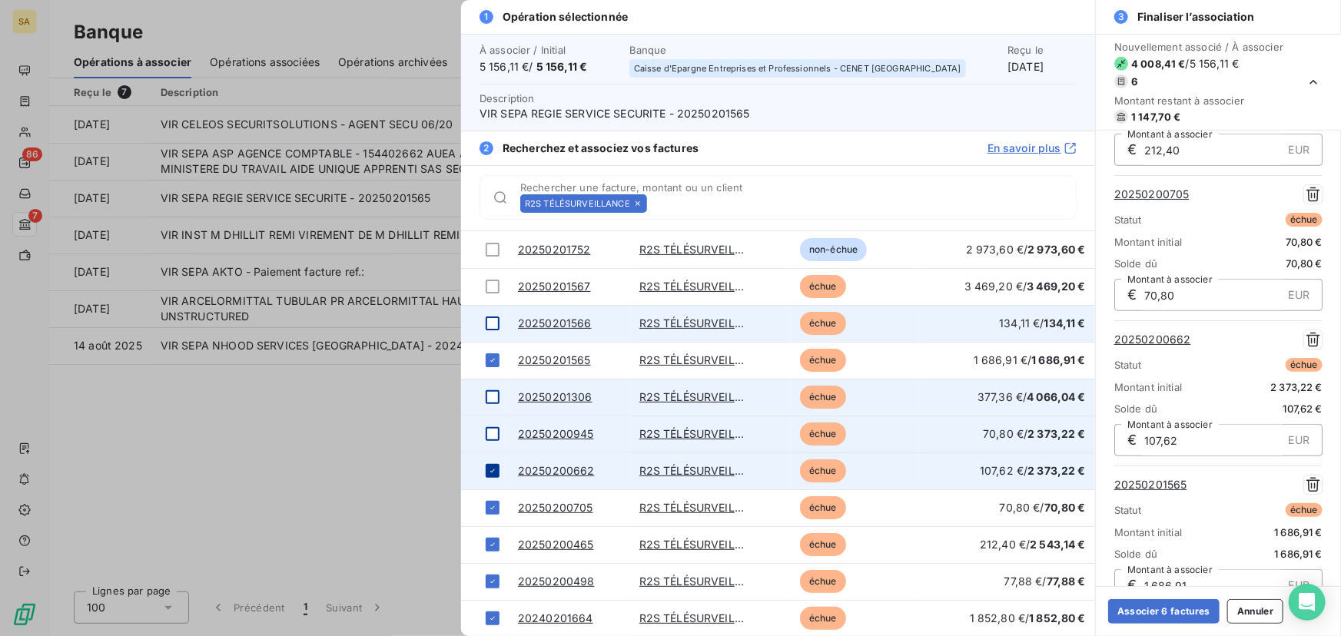
click at [494, 480] on td at bounding box center [485, 471] width 48 height 37
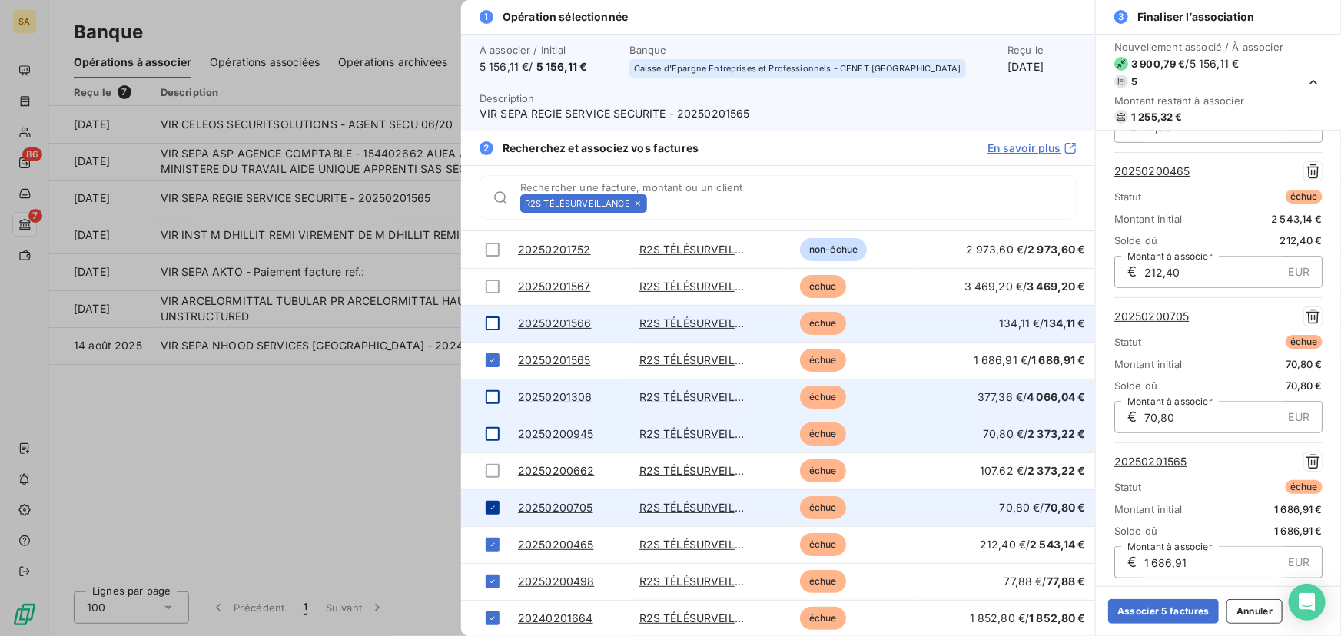
click at [499, 508] on div at bounding box center [493, 508] width 14 height 14
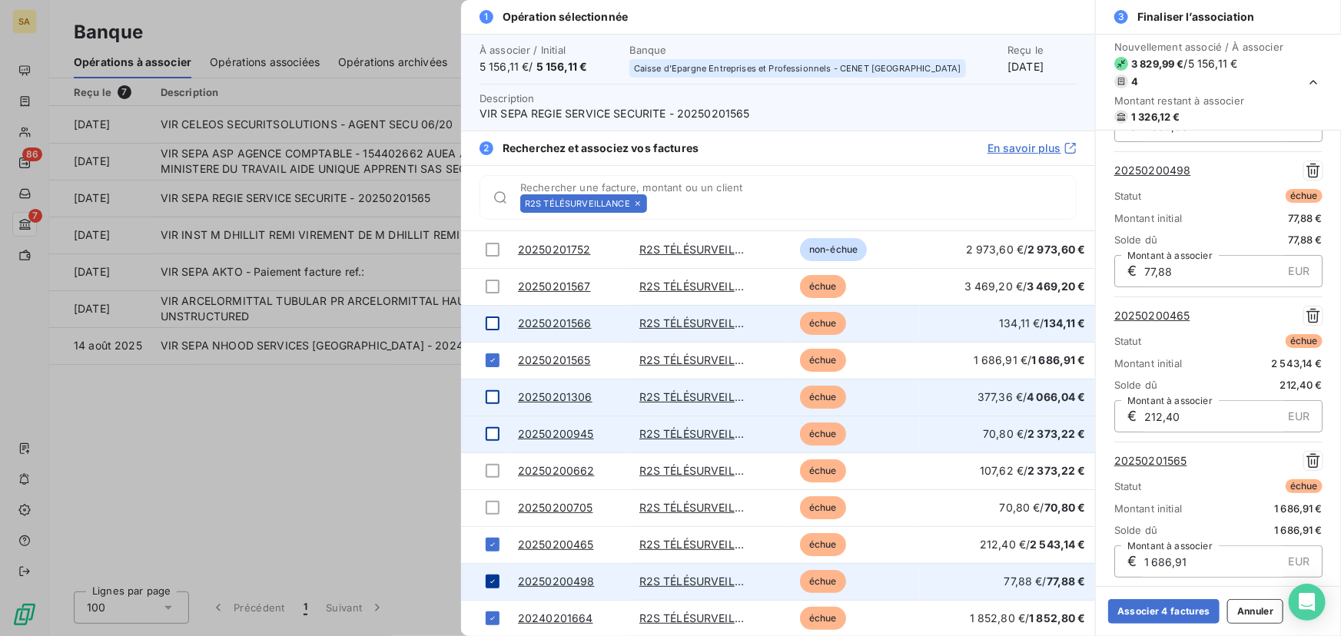
drag, startPoint x: 488, startPoint y: 542, endPoint x: 489, endPoint y: 571, distance: 28.5
click at [489, 544] on icon at bounding box center [492, 544] width 9 height 9
click at [489, 571] on td at bounding box center [485, 581] width 48 height 37
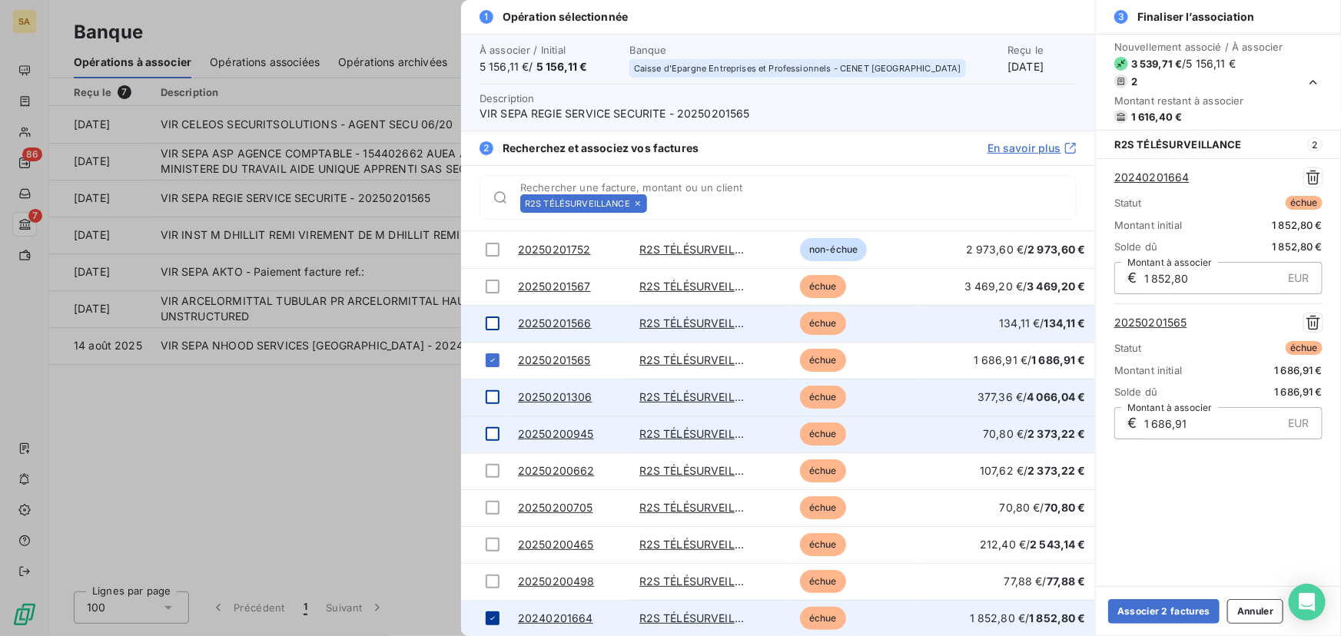
click at [489, 617] on icon at bounding box center [492, 618] width 9 height 9
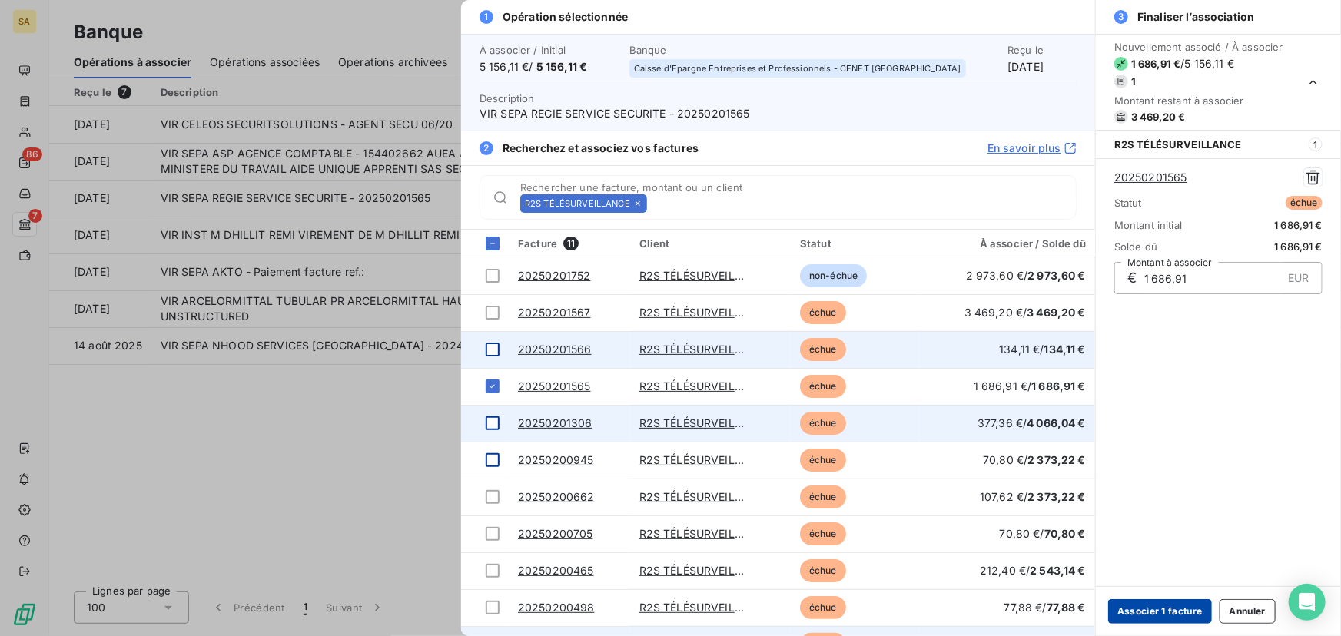
click at [1177, 613] on button "Associer 1 facture" at bounding box center [1160, 611] width 104 height 25
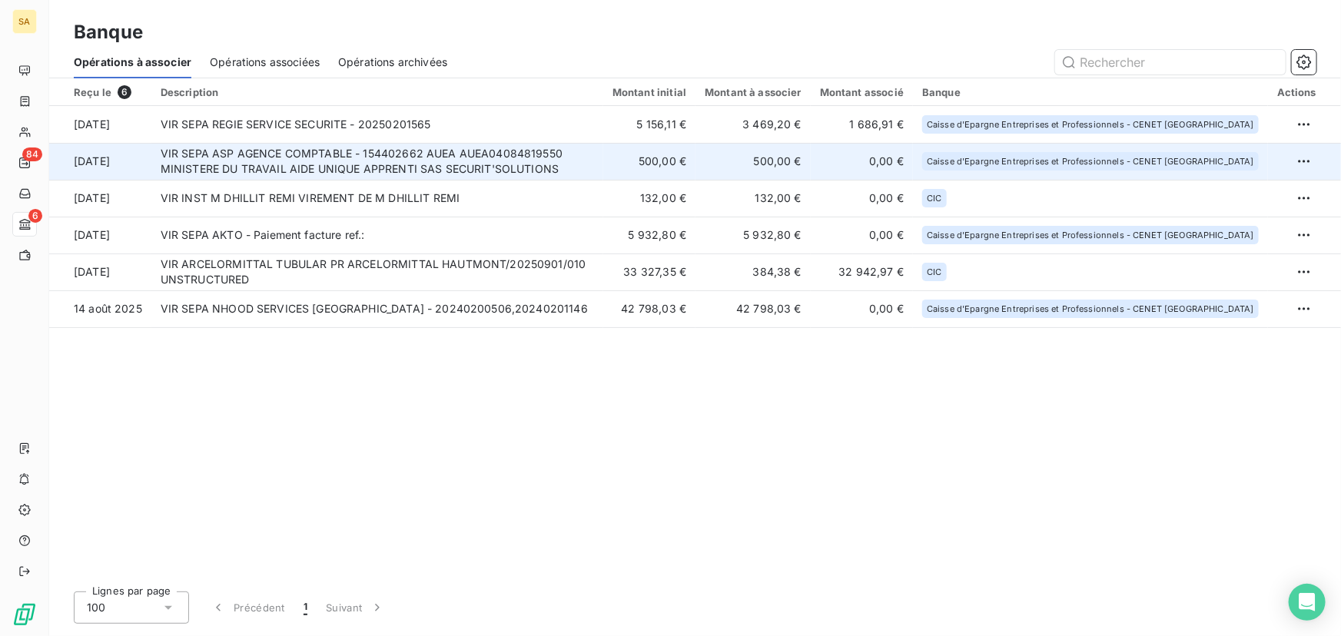
click at [367, 148] on td "VIR SEPA ASP AGENCE COMPTABLE - 154402662 AUEA AUEA04084819550 MINISTERE DU TRA…" at bounding box center [377, 161] width 452 height 37
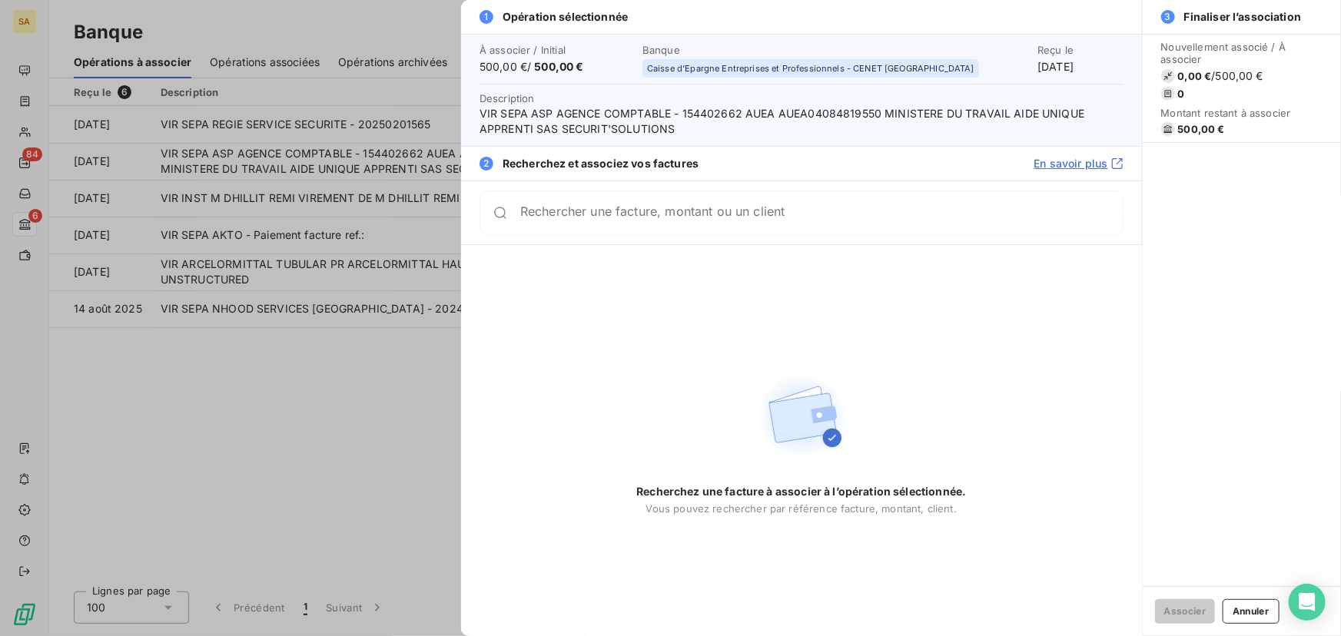
click at [403, 388] on div at bounding box center [670, 318] width 1341 height 636
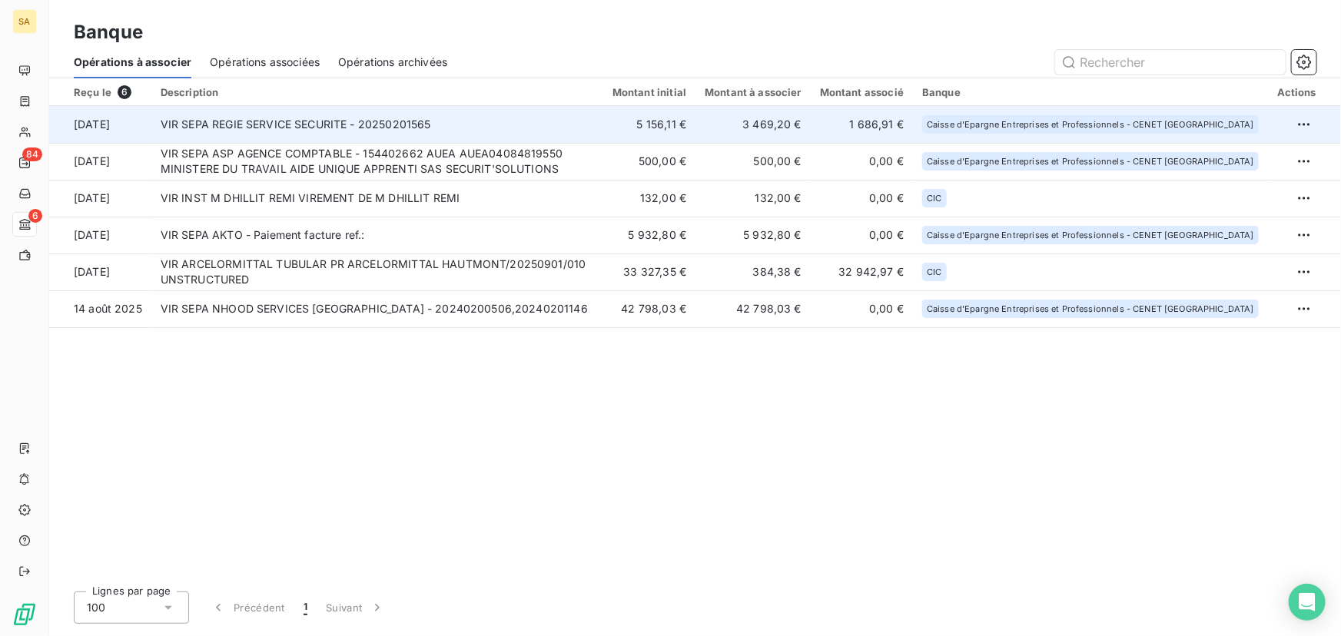
click at [387, 128] on td "VIR SEPA REGIE SERVICE SECURITE - 20250201565" at bounding box center [377, 124] width 452 height 37
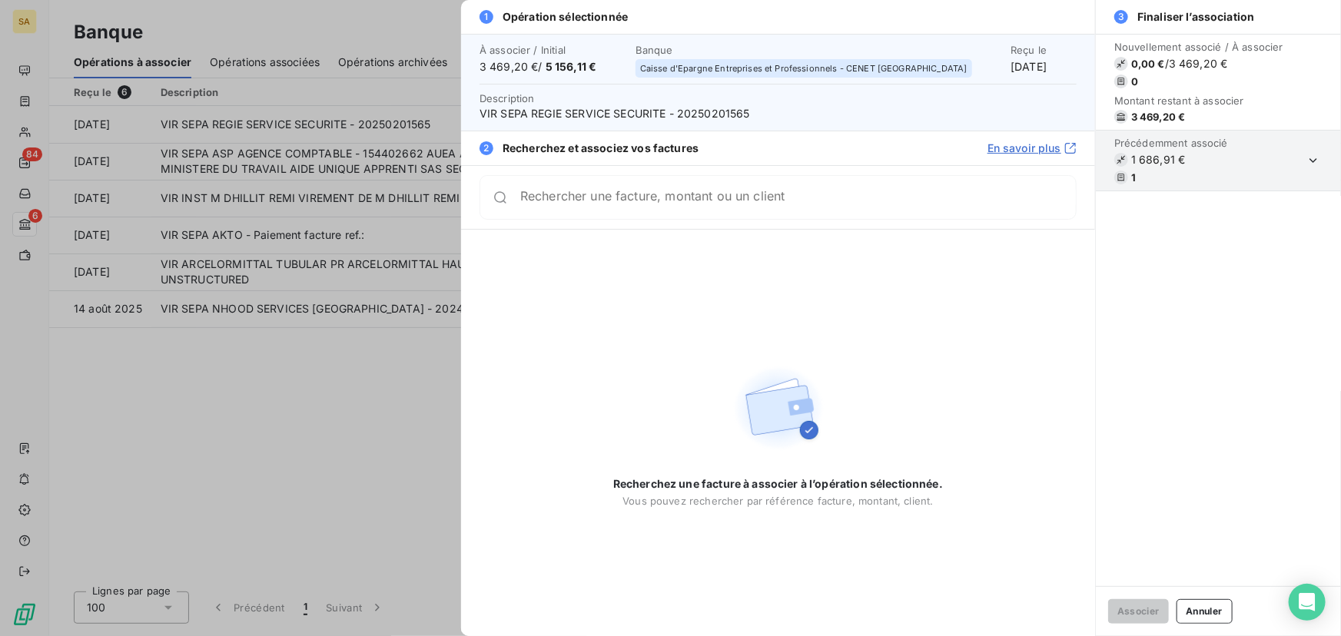
click at [608, 182] on div "Rechercher une facture, montant ou un client" at bounding box center [777, 197] width 597 height 45
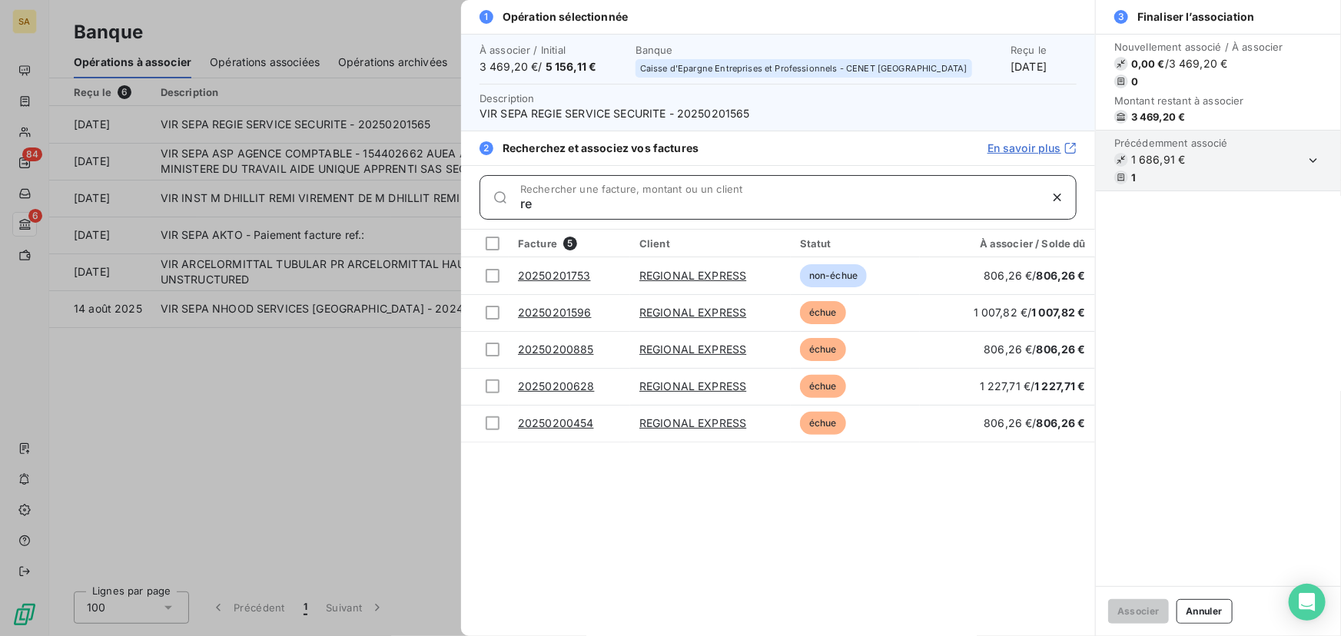
type input "r"
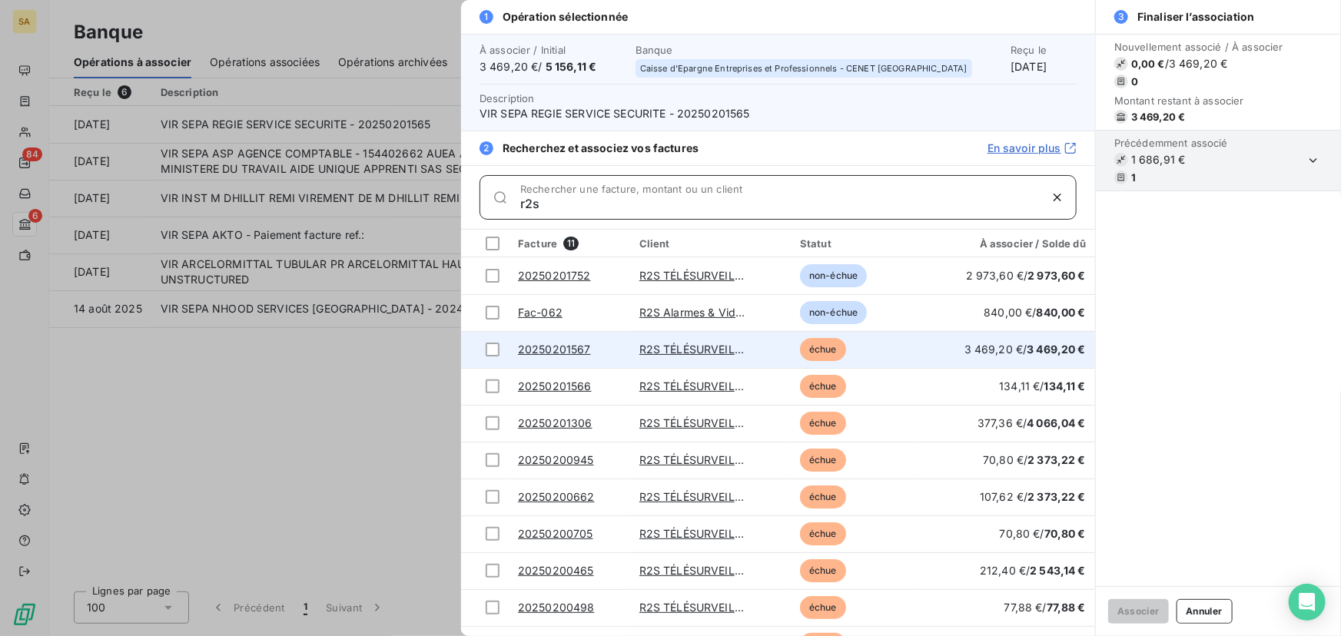
scroll to position [26, 0]
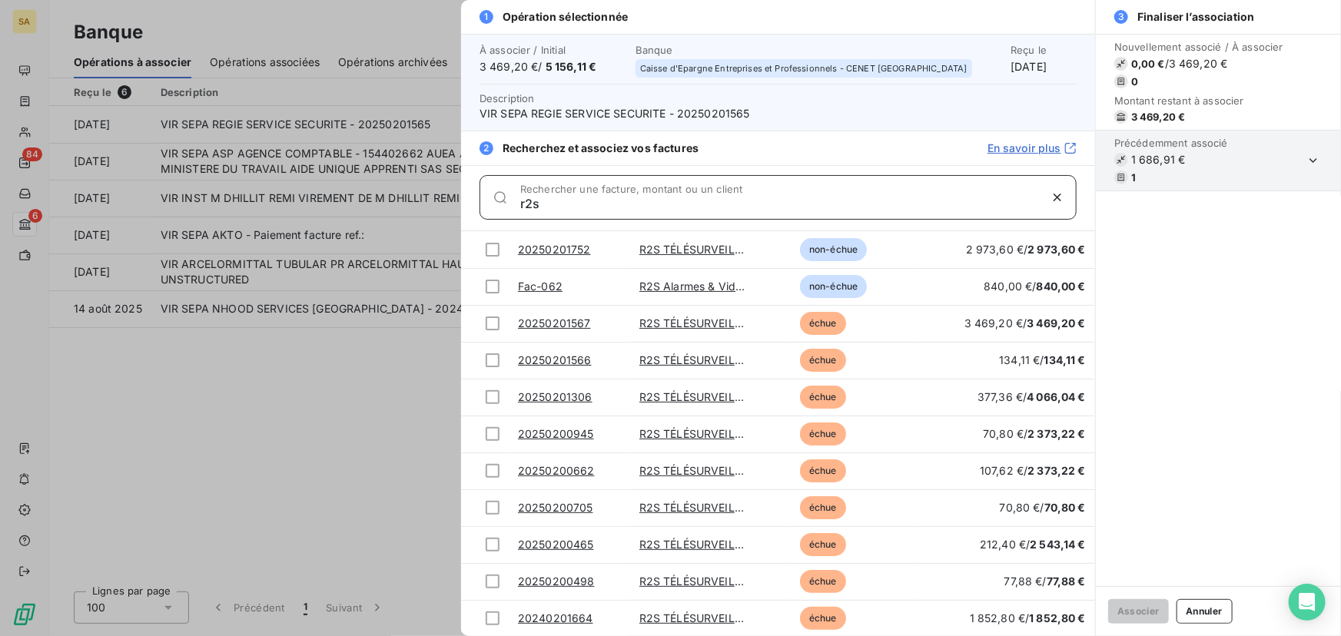
type input "r2s"
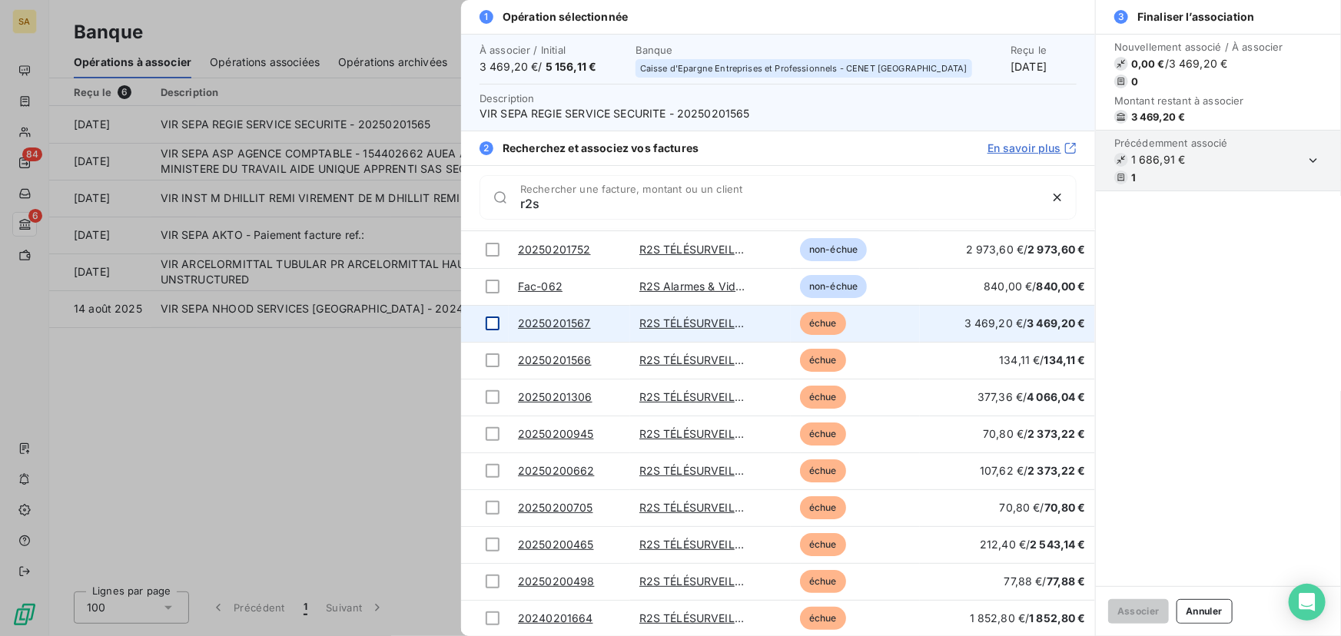
click at [487, 323] on div at bounding box center [493, 324] width 14 height 14
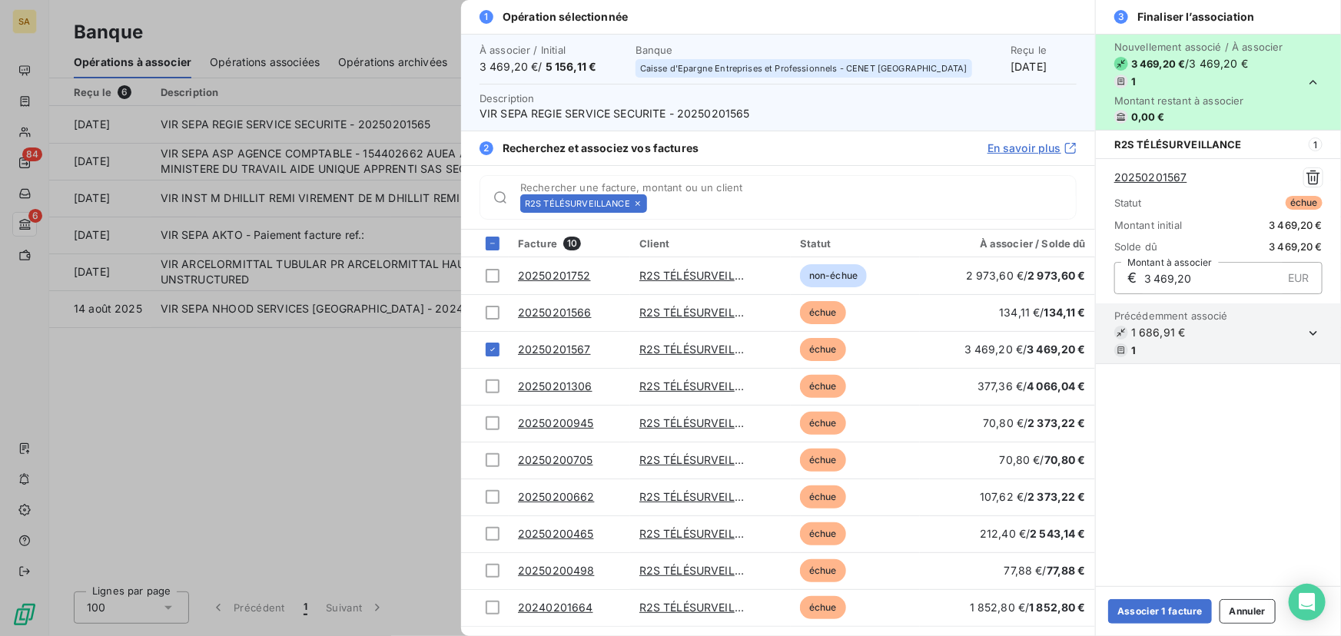
scroll to position [0, 0]
type input "3 469,20"
click at [1175, 615] on button "Associer 1 facture" at bounding box center [1160, 611] width 104 height 25
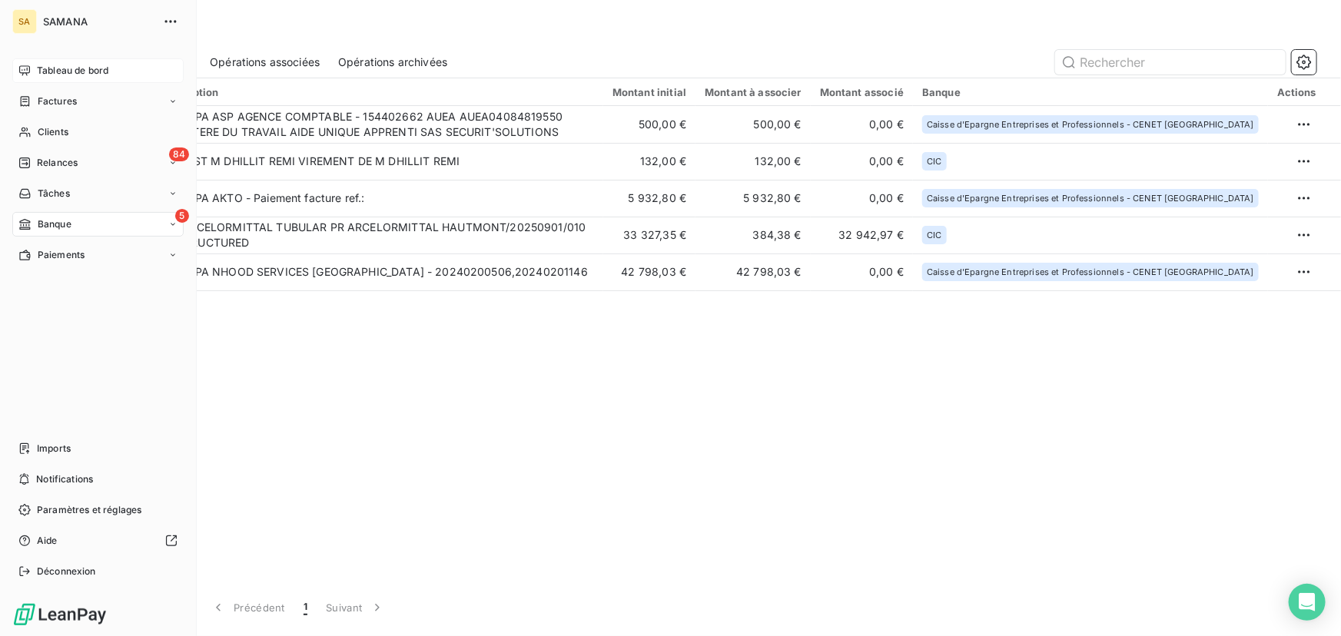
click at [71, 61] on div "Tableau de bord" at bounding box center [97, 70] width 171 height 25
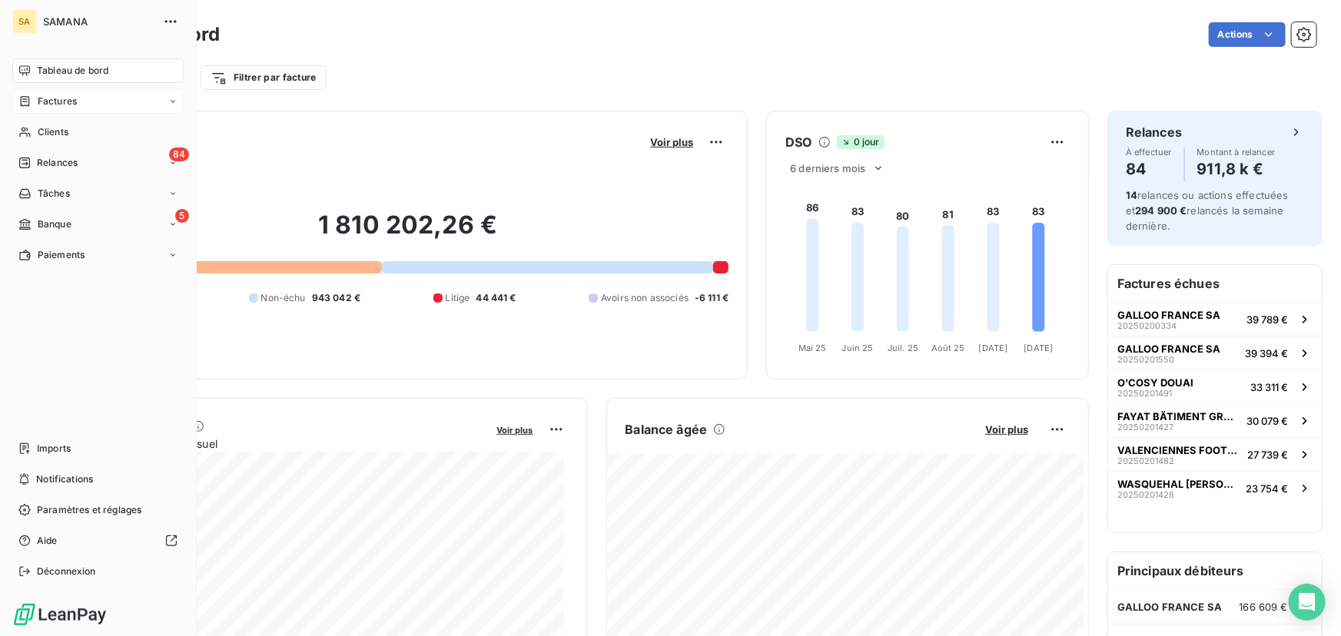
click at [81, 99] on div "Factures" at bounding box center [97, 101] width 171 height 25
click at [50, 164] on span "Avoirs" at bounding box center [51, 163] width 28 height 14
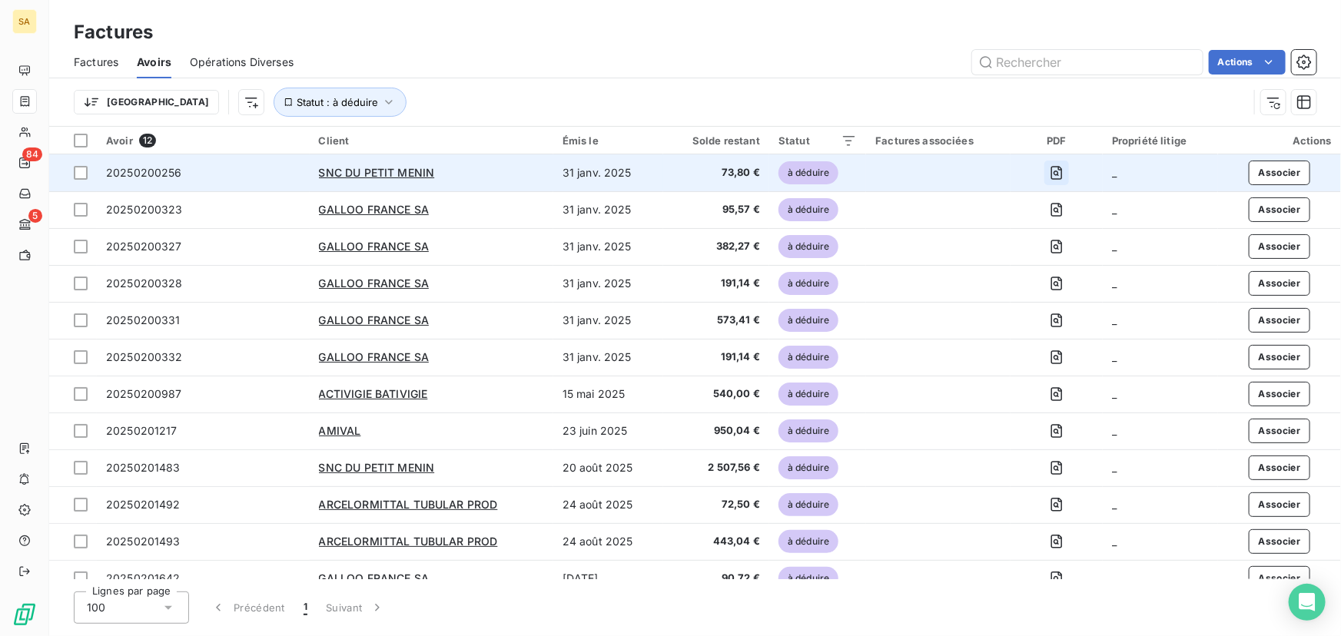
click at [1053, 171] on icon "button" at bounding box center [1056, 172] width 15 height 15
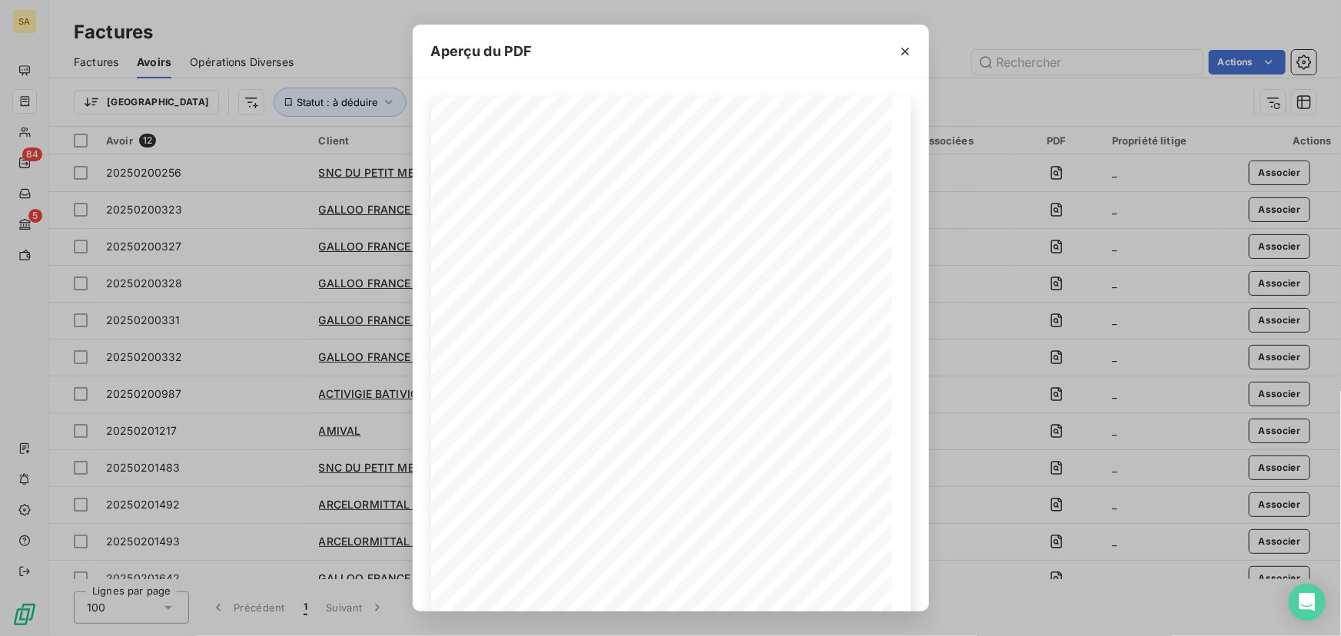
drag, startPoint x: 698, startPoint y: 43, endPoint x: 754, endPoint y: 46, distance: 56.2
click at [754, 46] on div "Aperçu du PDF" at bounding box center [671, 52] width 516 height 54
click at [900, 48] on icon "button" at bounding box center [904, 51] width 15 height 15
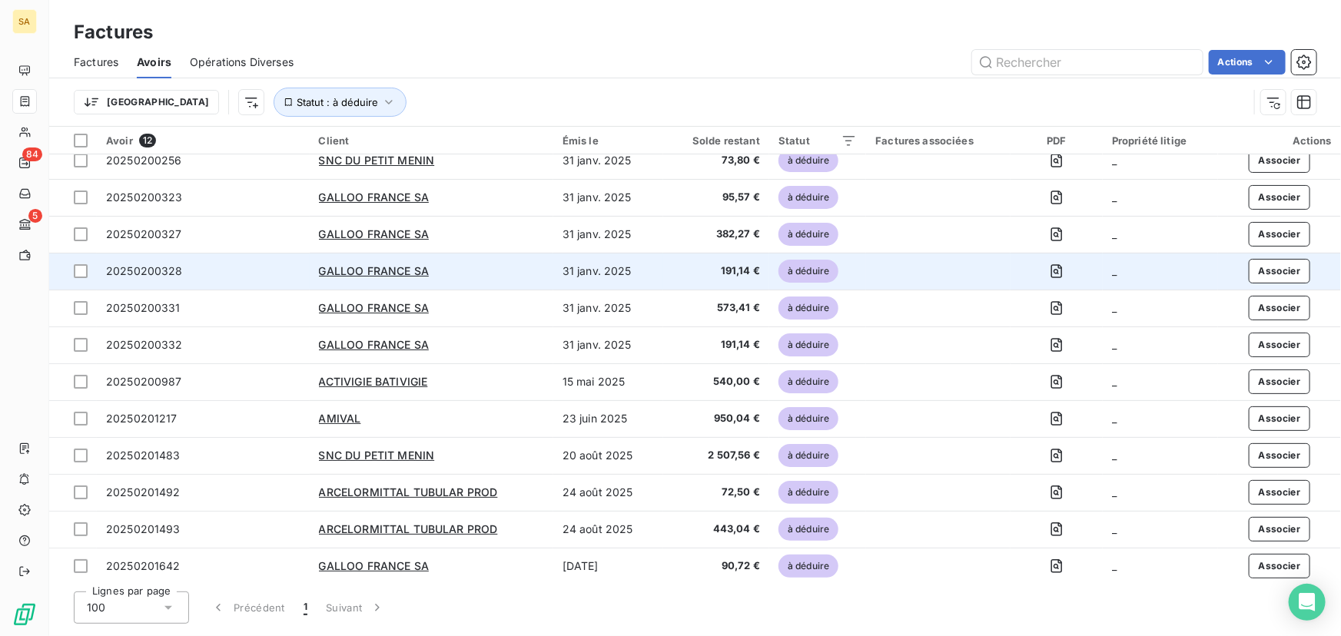
scroll to position [17, 0]
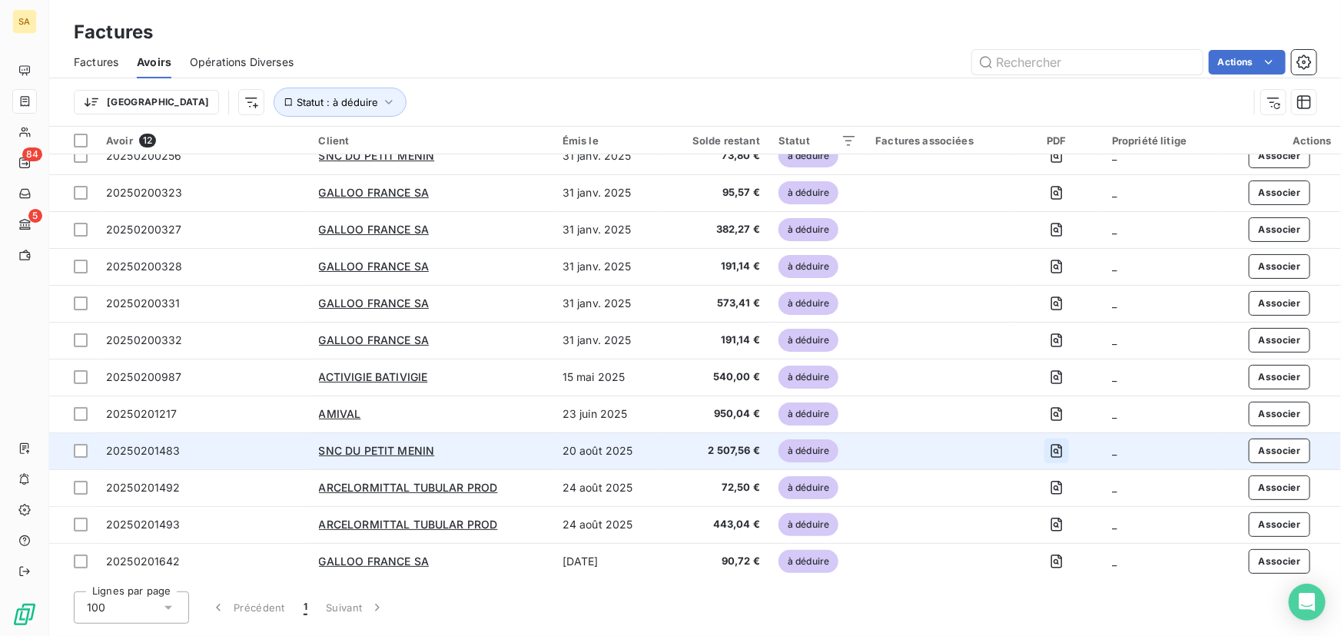
click at [1052, 450] on icon "button" at bounding box center [1056, 450] width 15 height 15
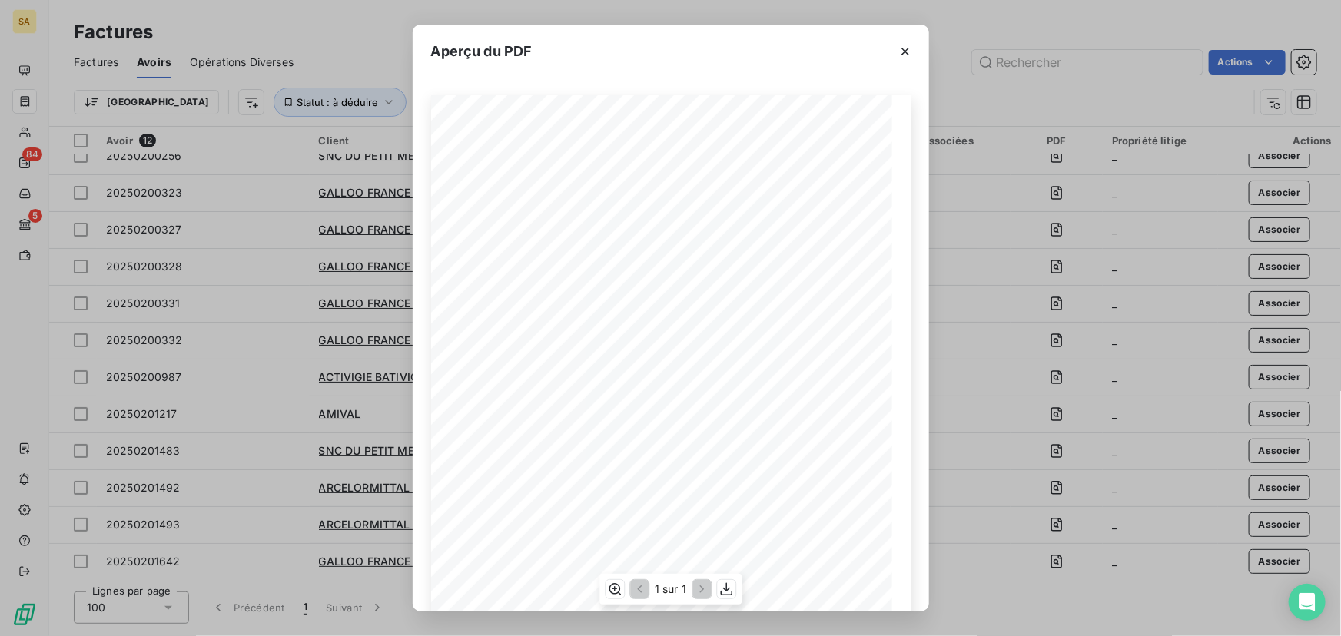
scroll to position [0, 0]
click at [907, 52] on icon "button" at bounding box center [904, 51] width 15 height 15
